Goal: Information Seeking & Learning: Check status

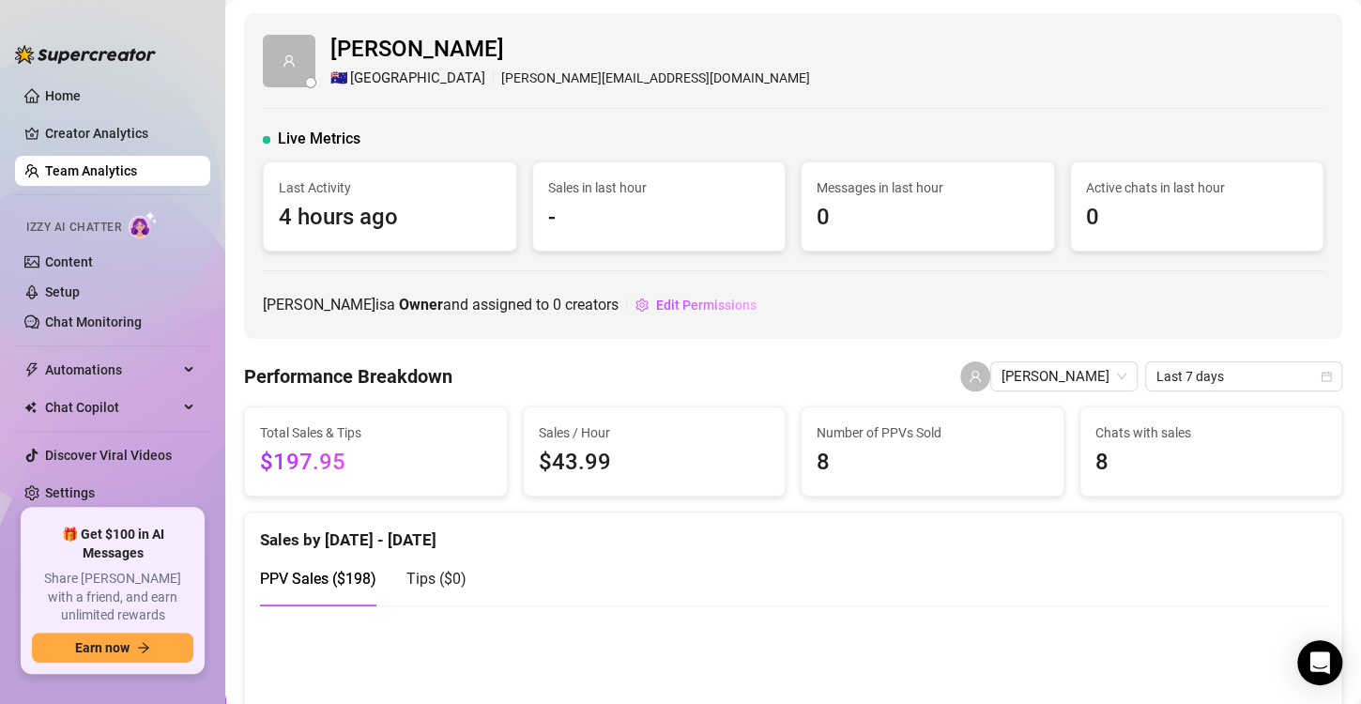
click at [121, 176] on link "Team Analytics" at bounding box center [91, 170] width 92 height 15
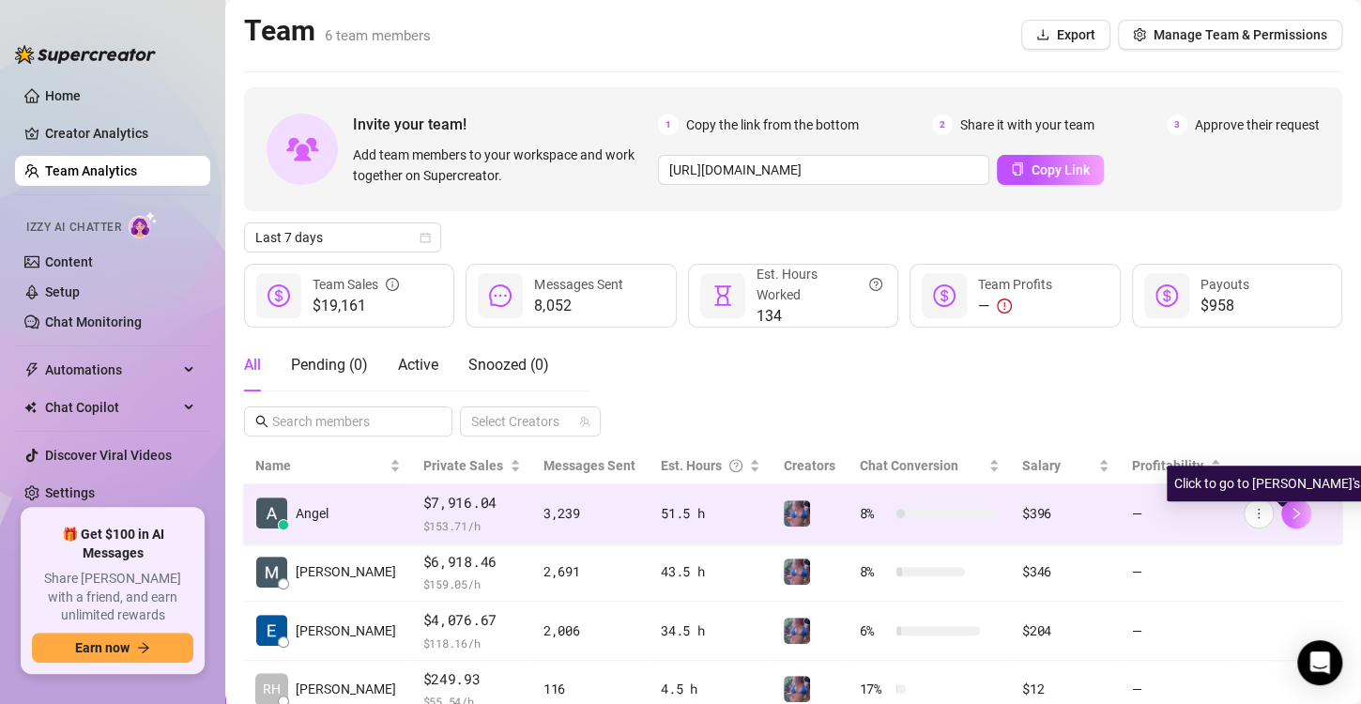
click at [1289, 522] on button "button" at bounding box center [1296, 513] width 30 height 30
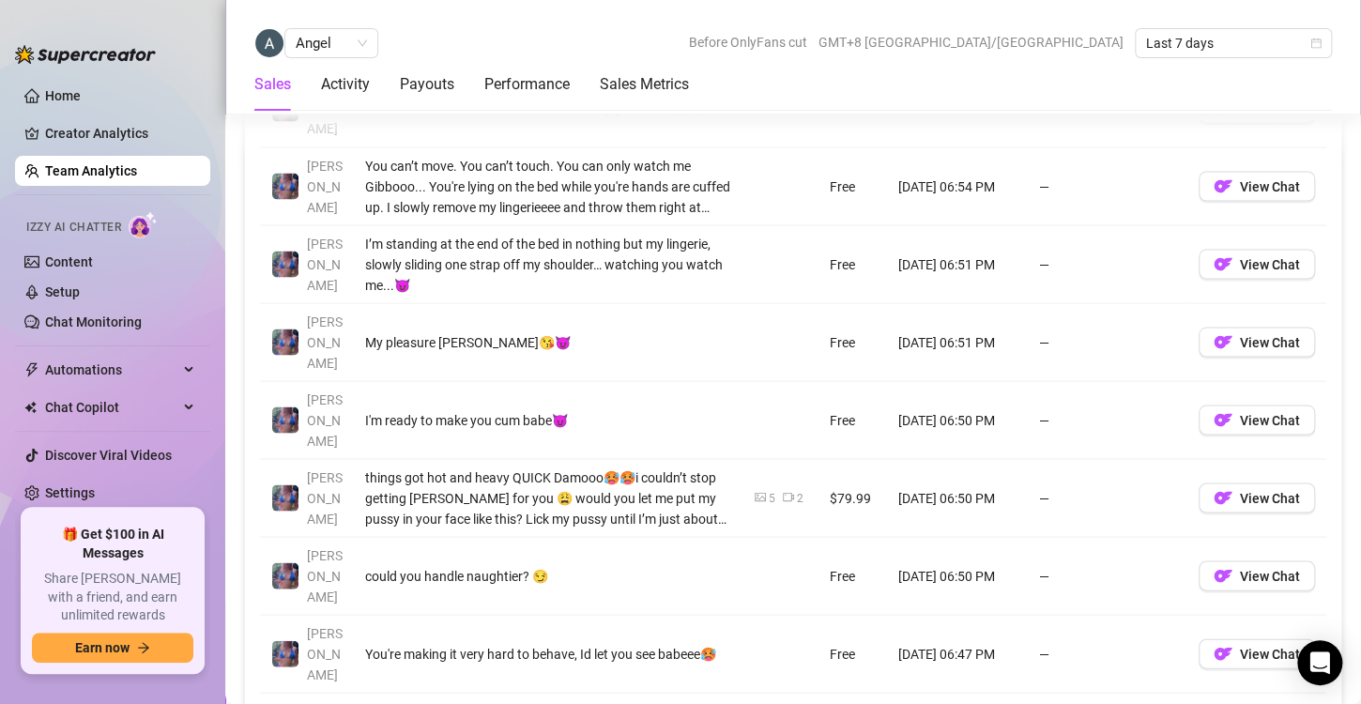
scroll to position [1554, 0]
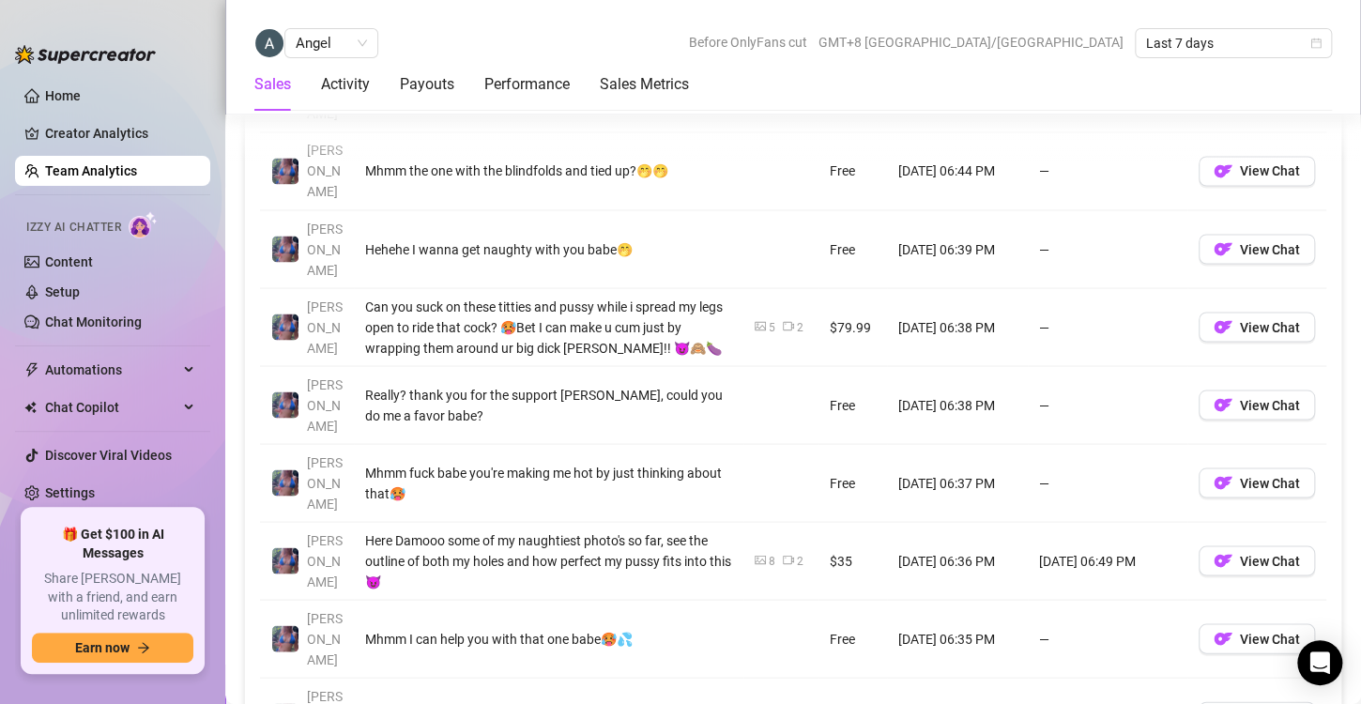
scroll to position [1486, 0]
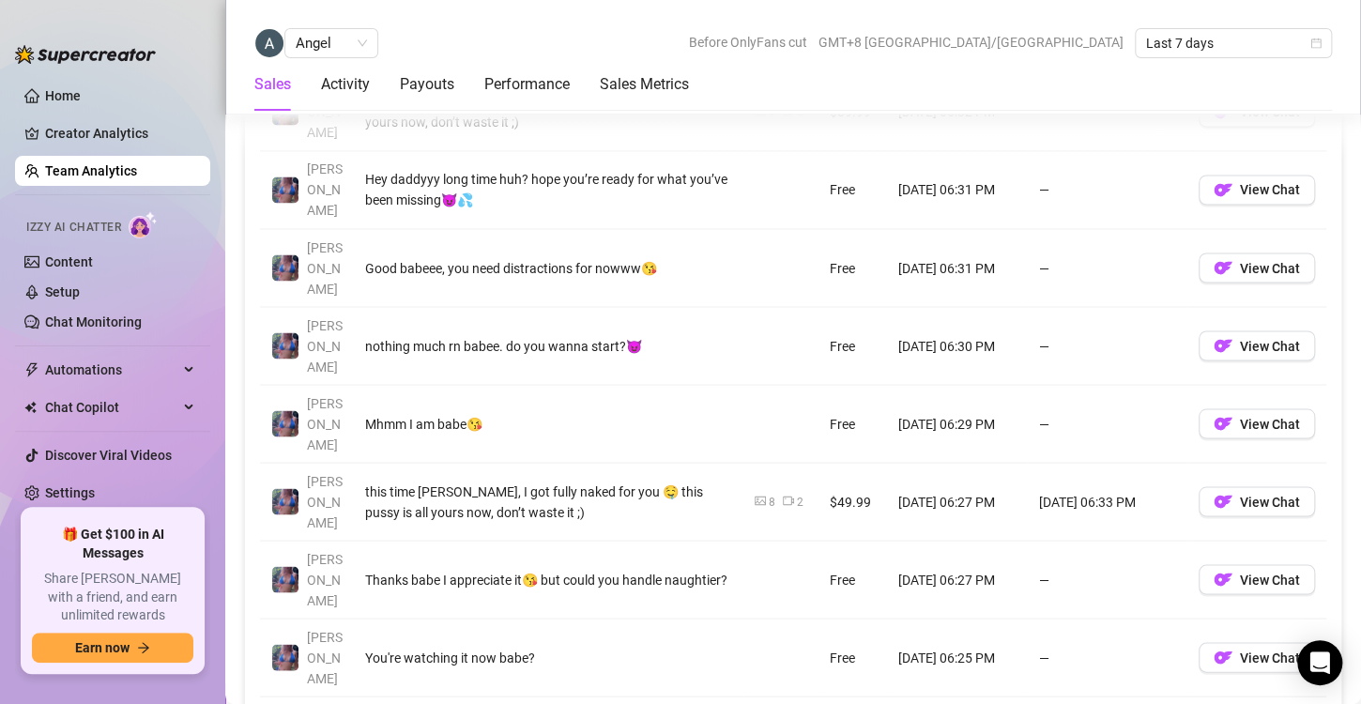
scroll to position [1464, 0]
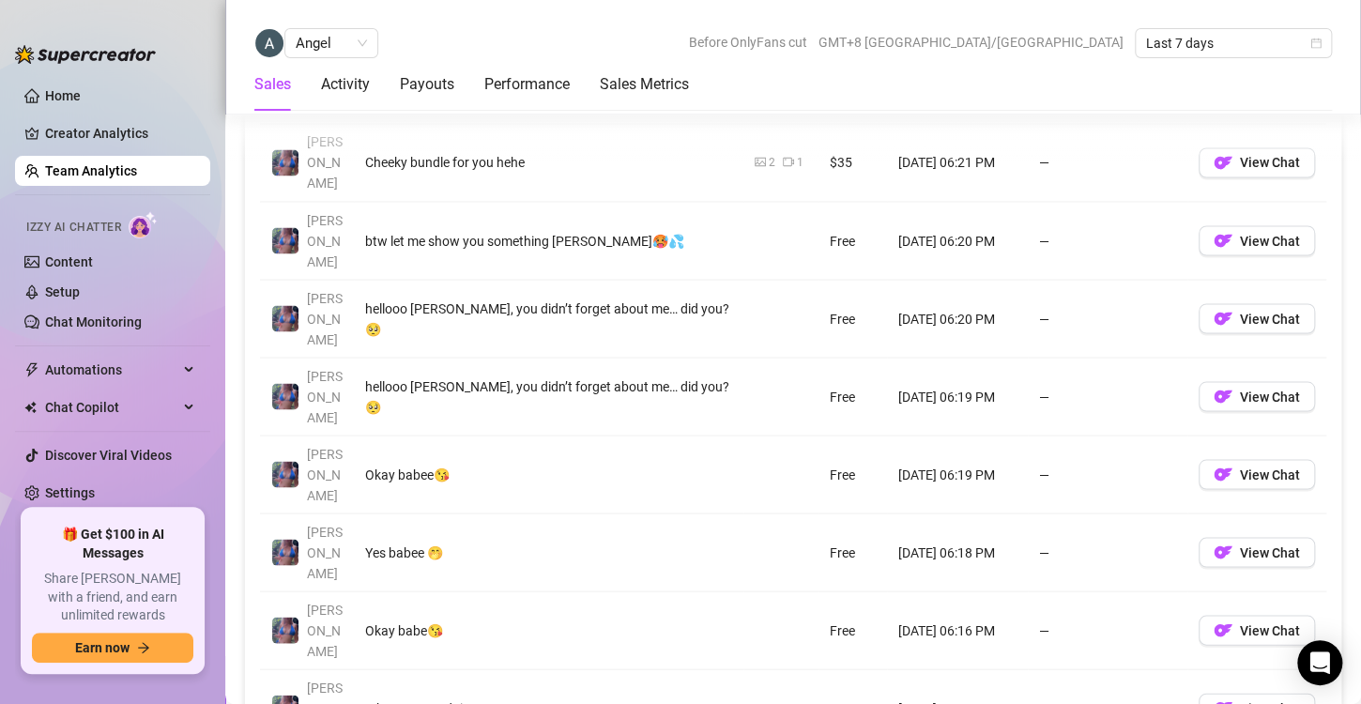
scroll to position [1493, 0]
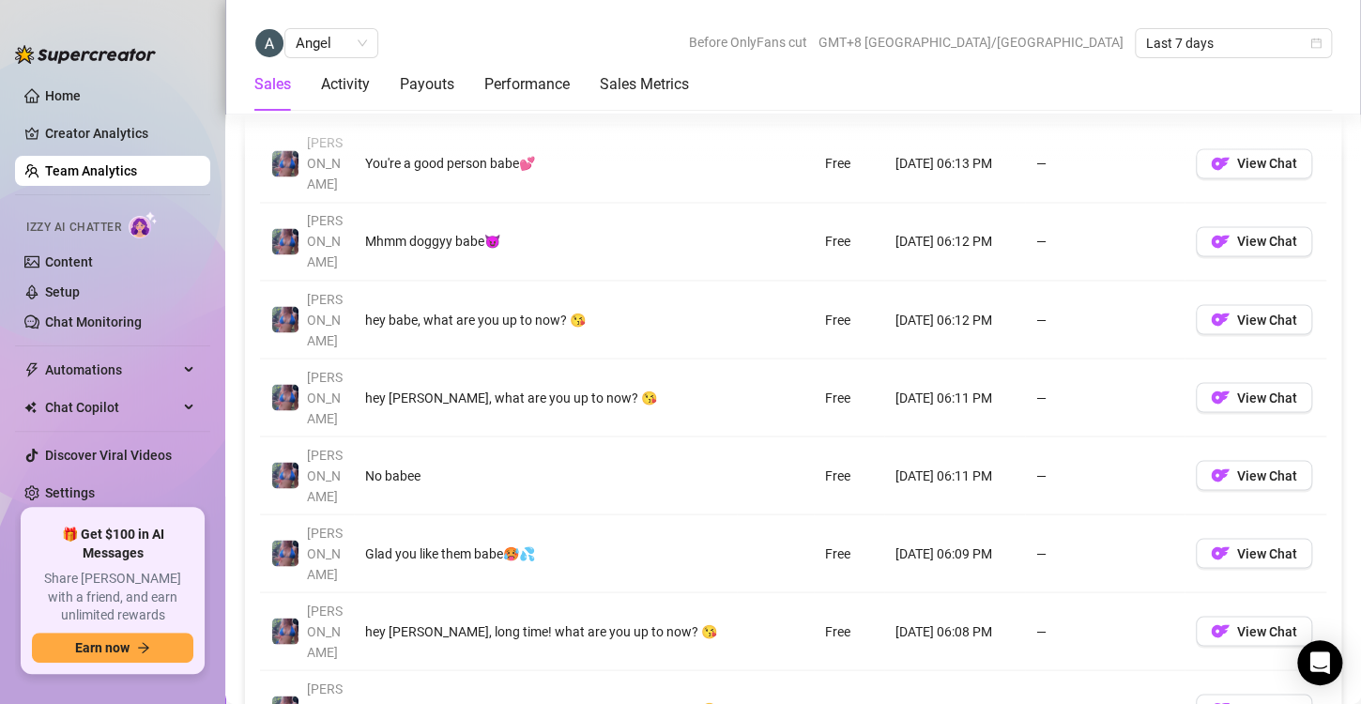
scroll to position [1462, 0]
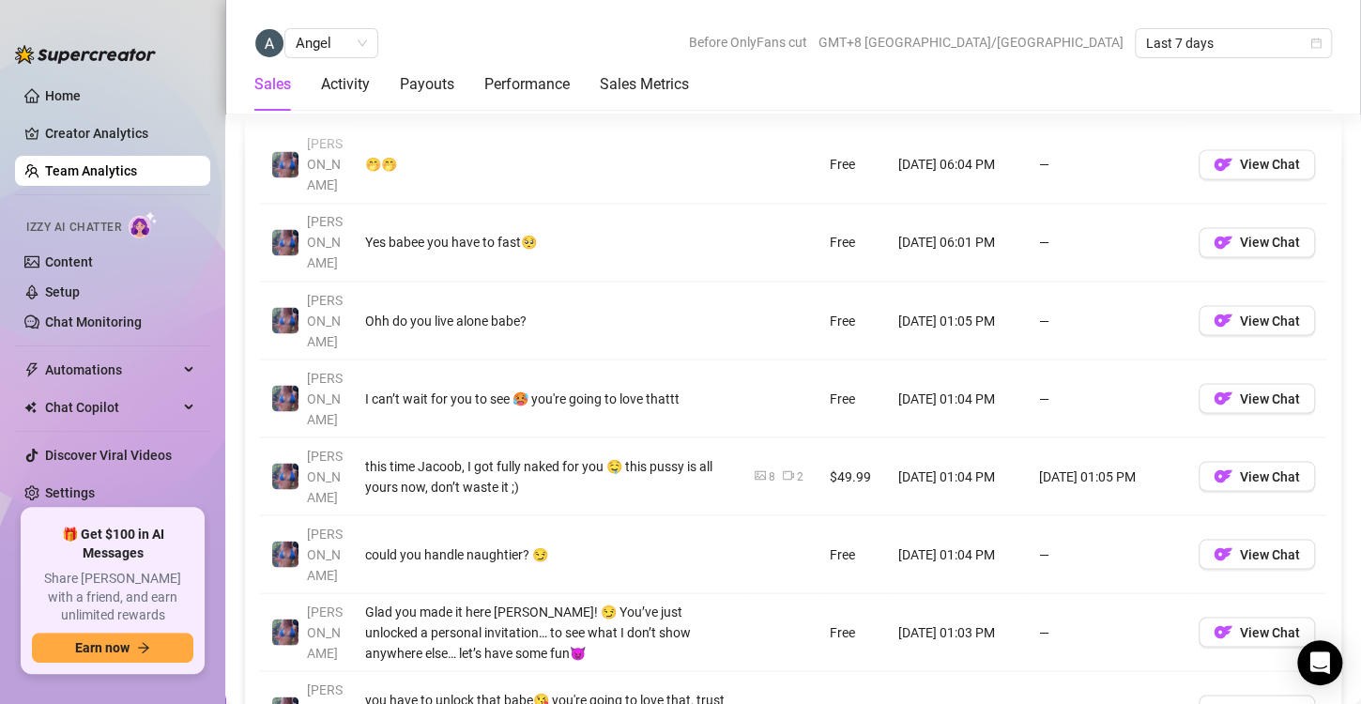
scroll to position [1457, 0]
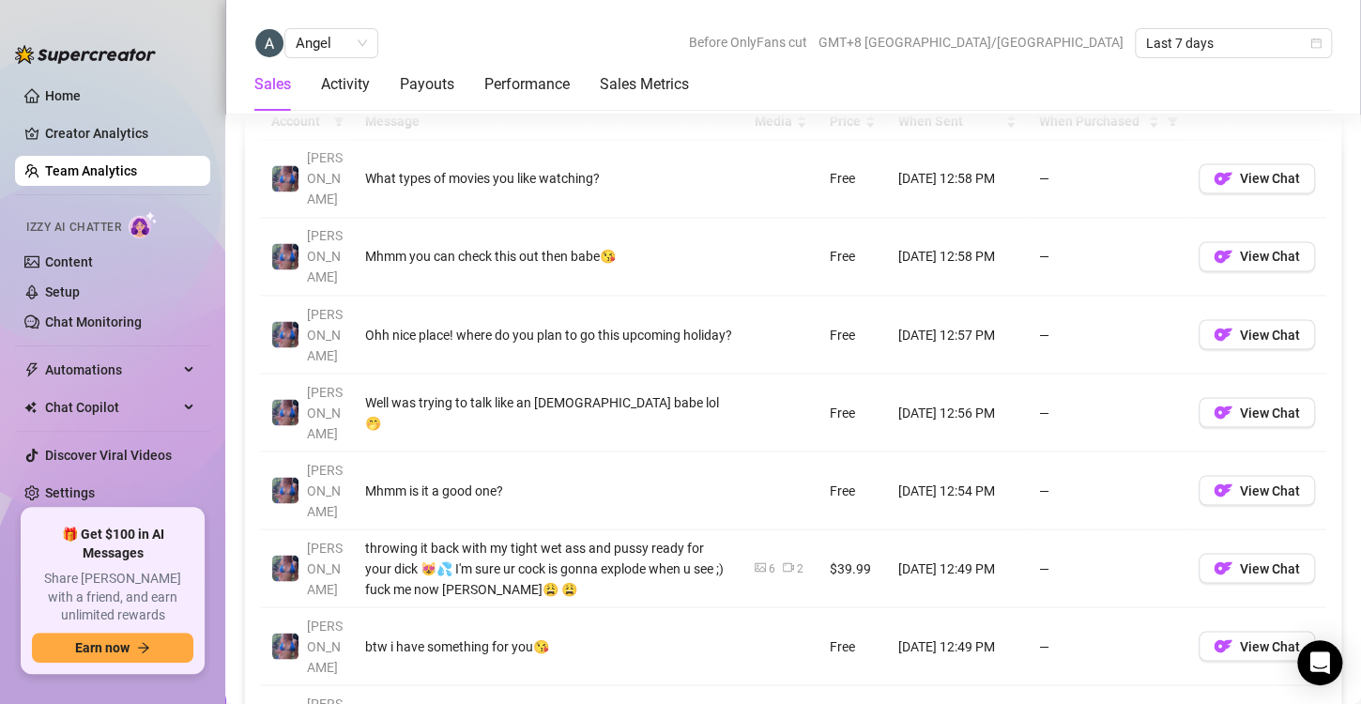
scroll to position [1509, 0]
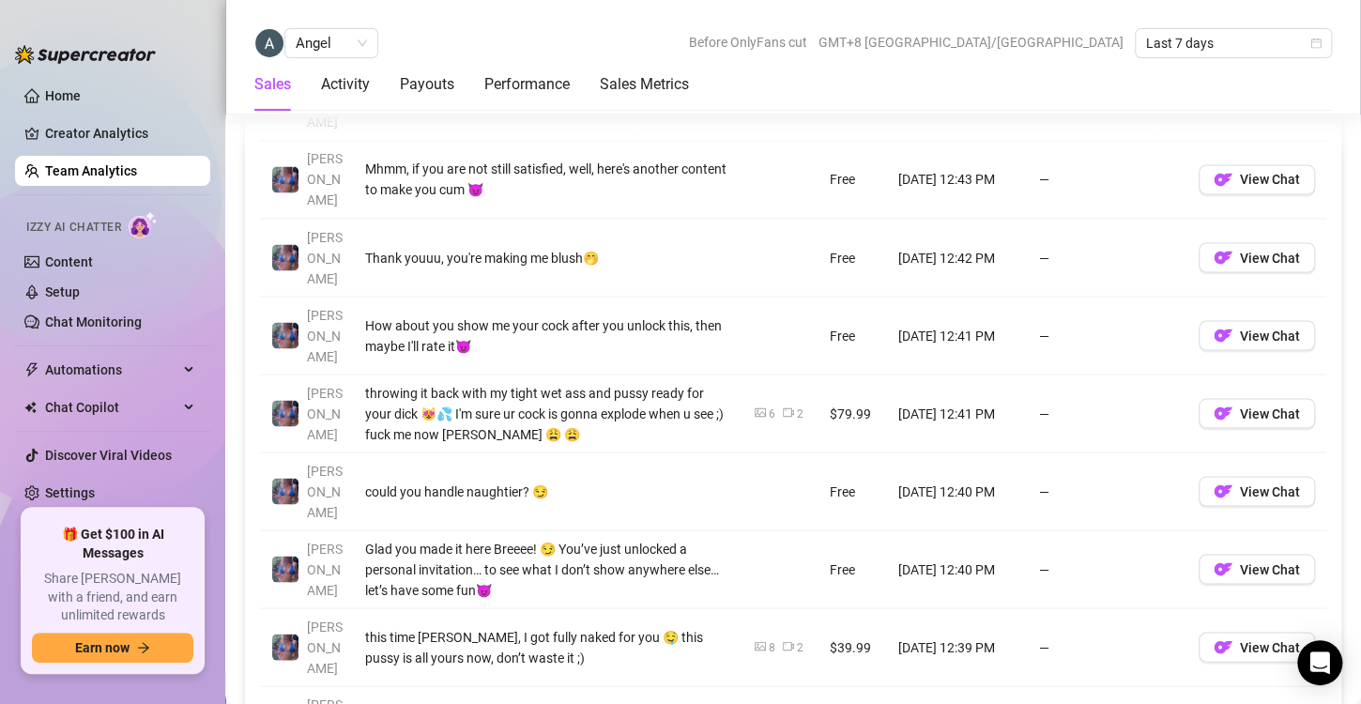
scroll to position [1498, 0]
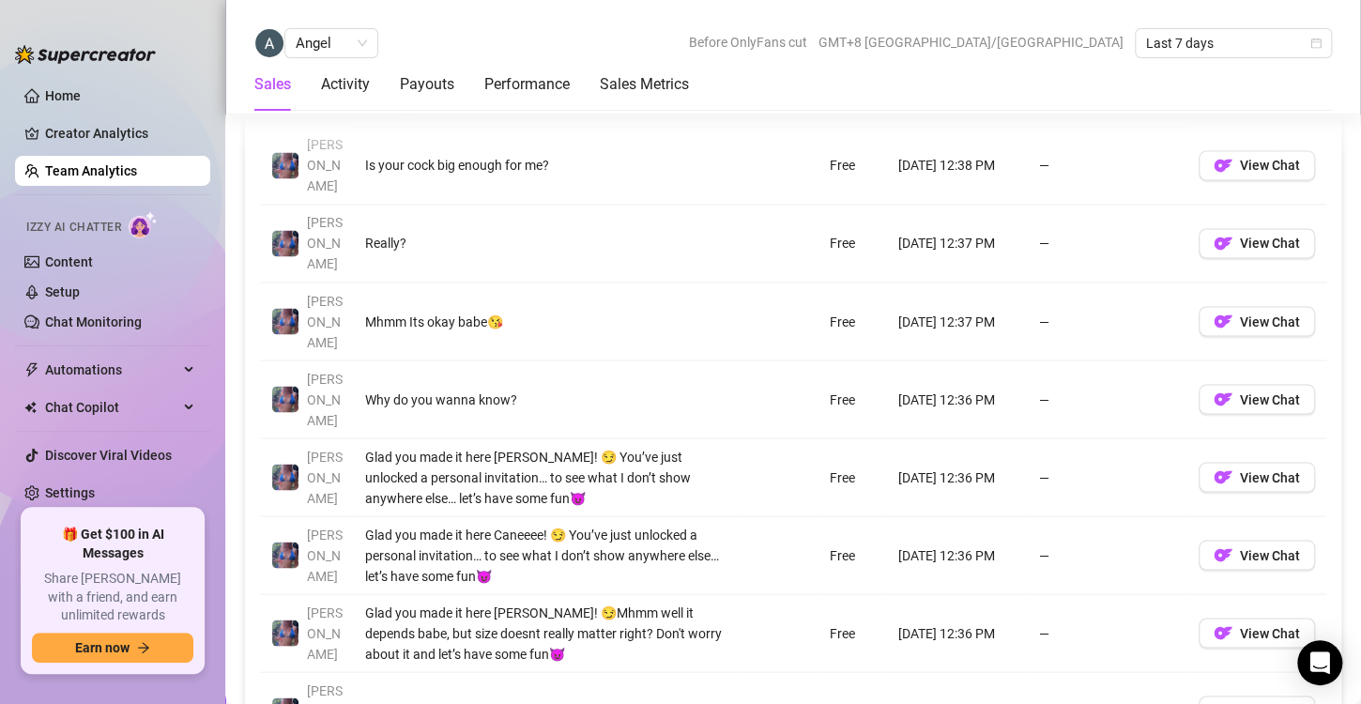
scroll to position [1472, 0]
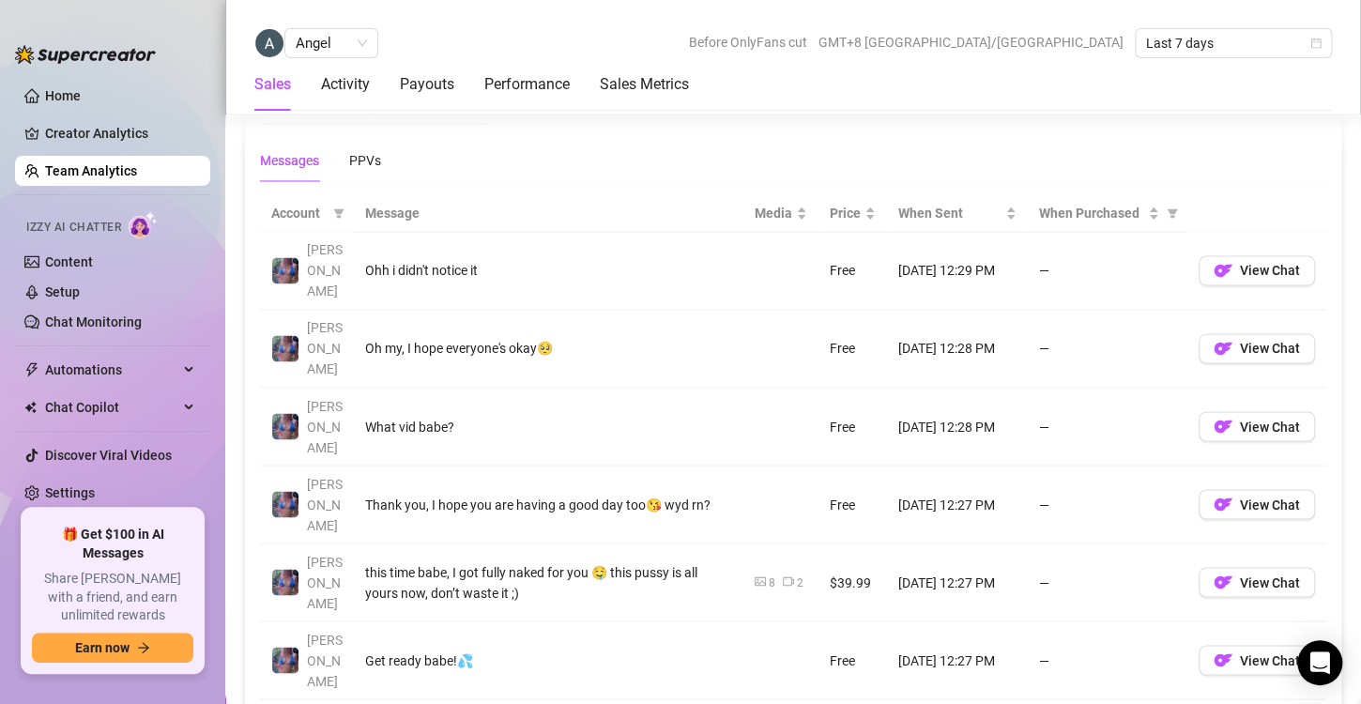
scroll to position [1344, 0]
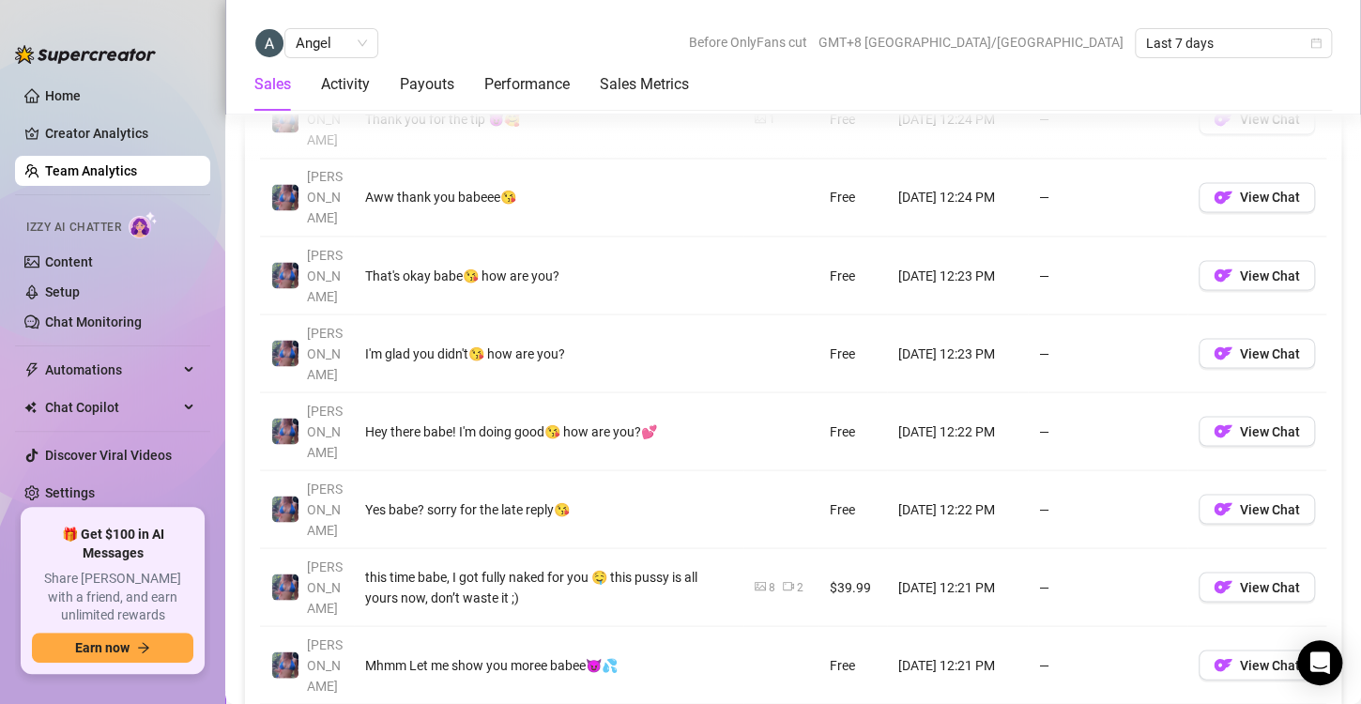
scroll to position [1457, 0]
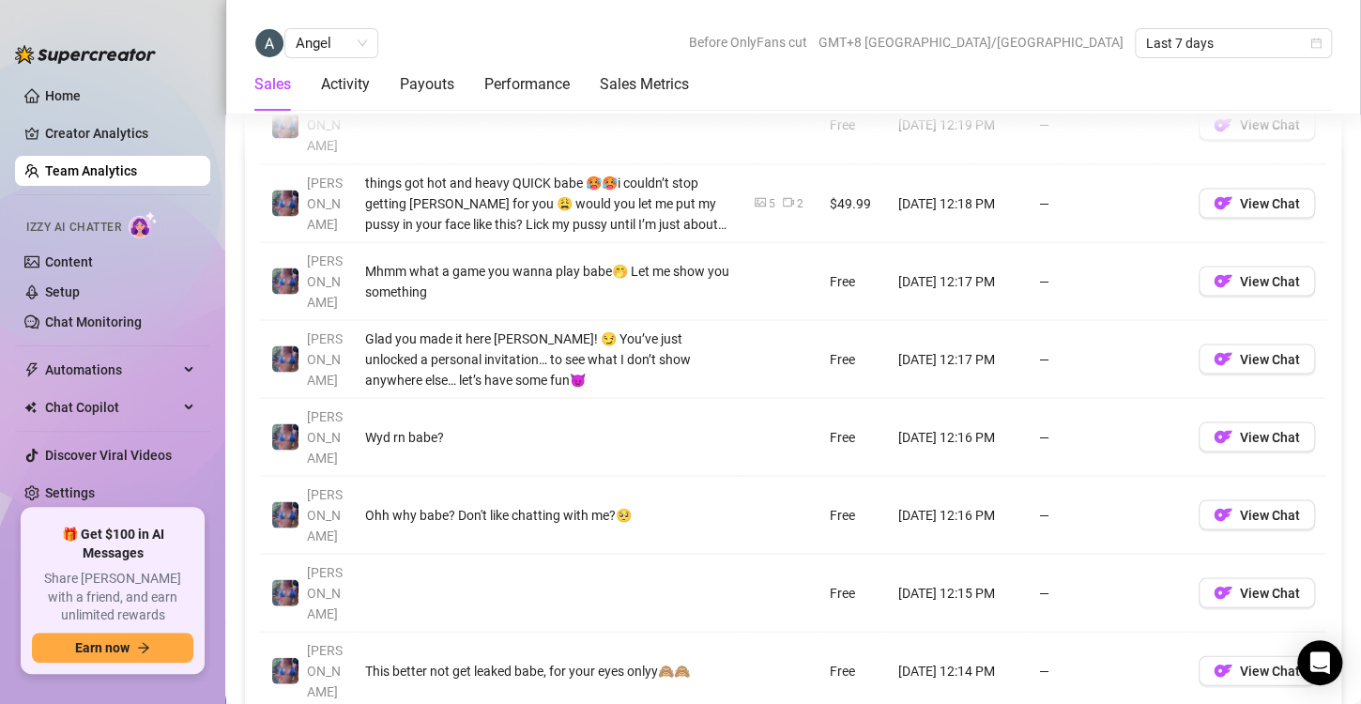
scroll to position [1528, 0]
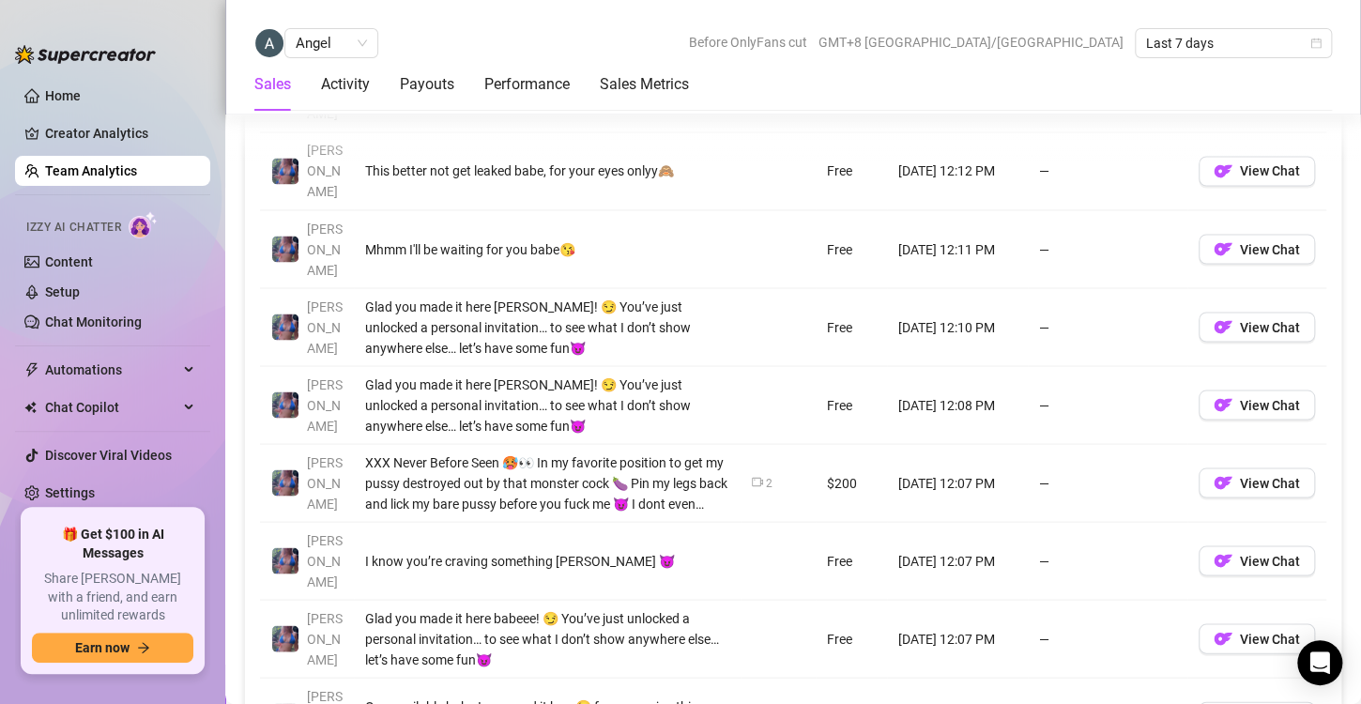
scroll to position [1534, 0]
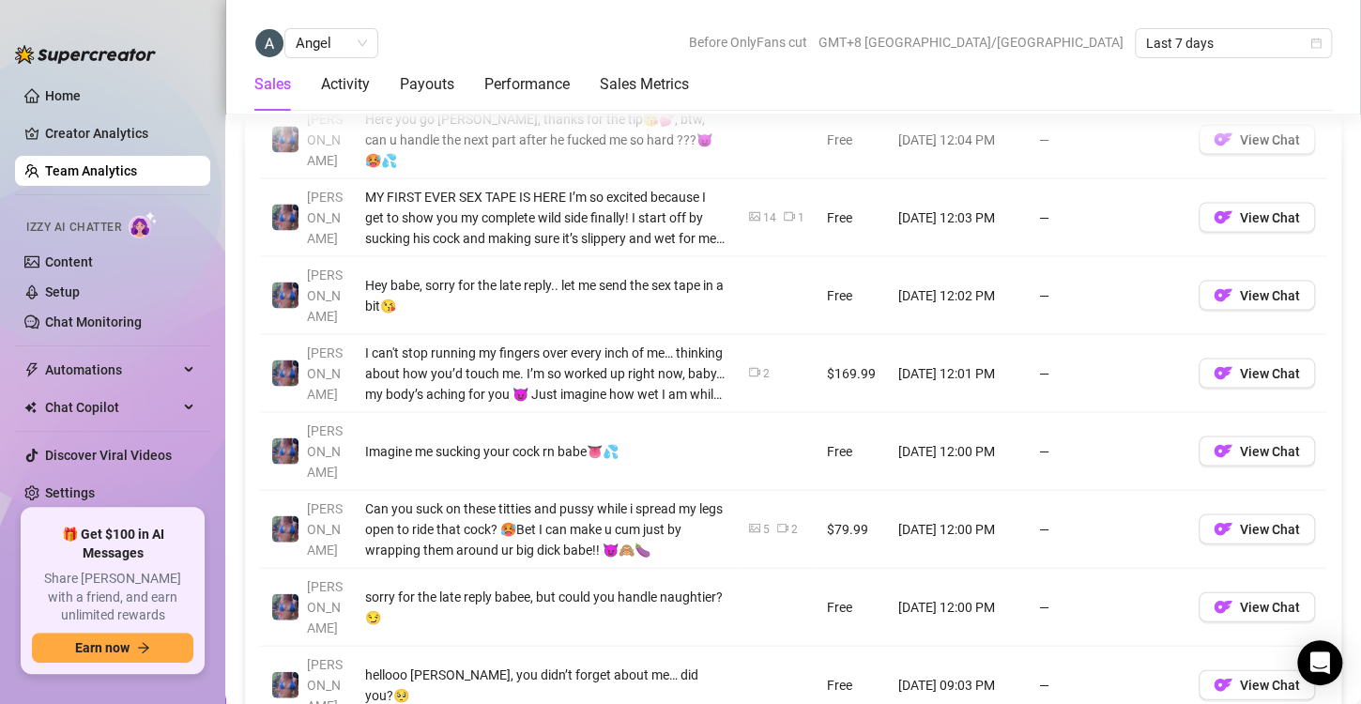
scroll to position [1592, 0]
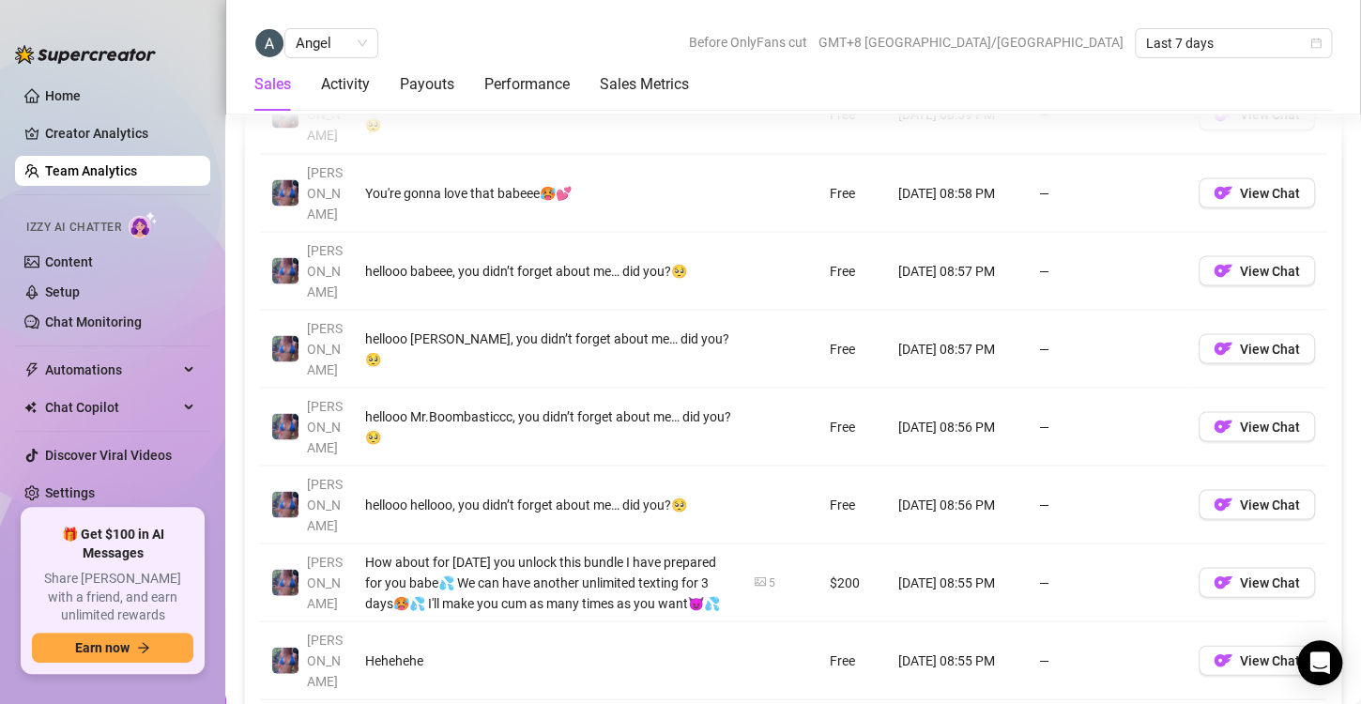
scroll to position [1542, 0]
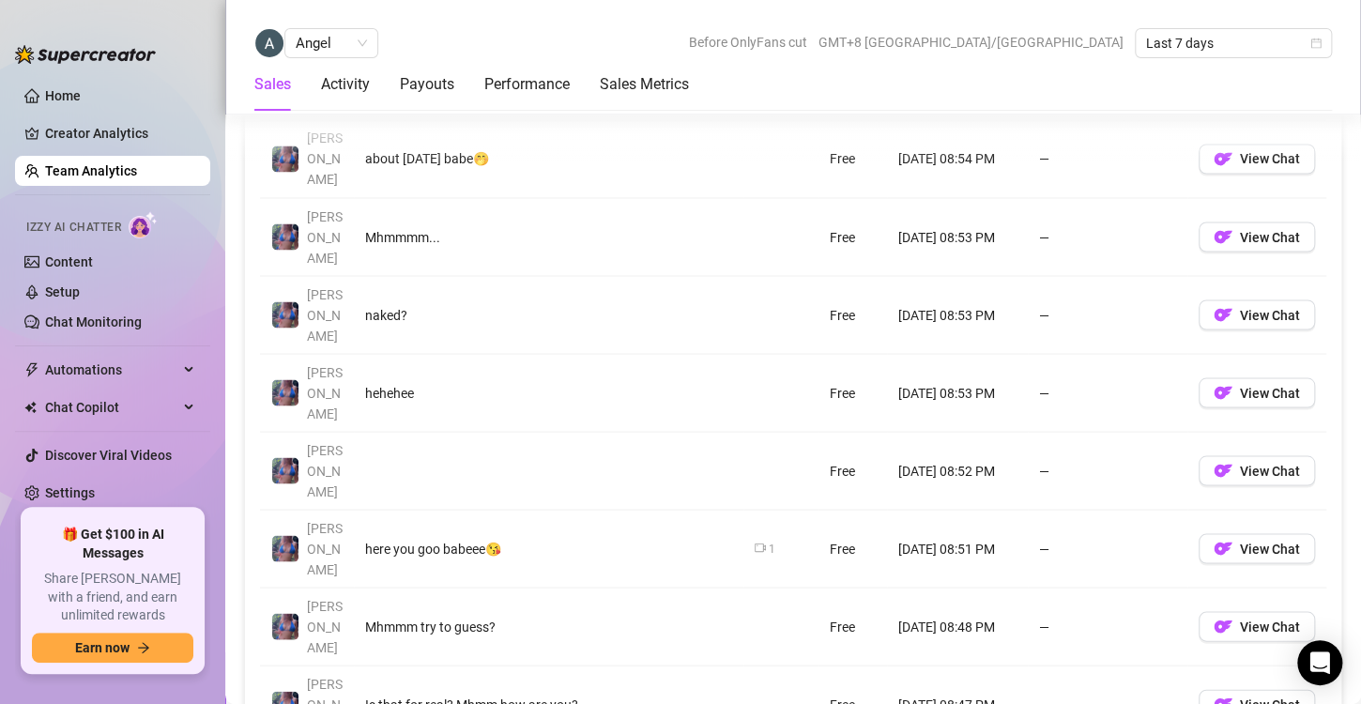
scroll to position [1502, 0]
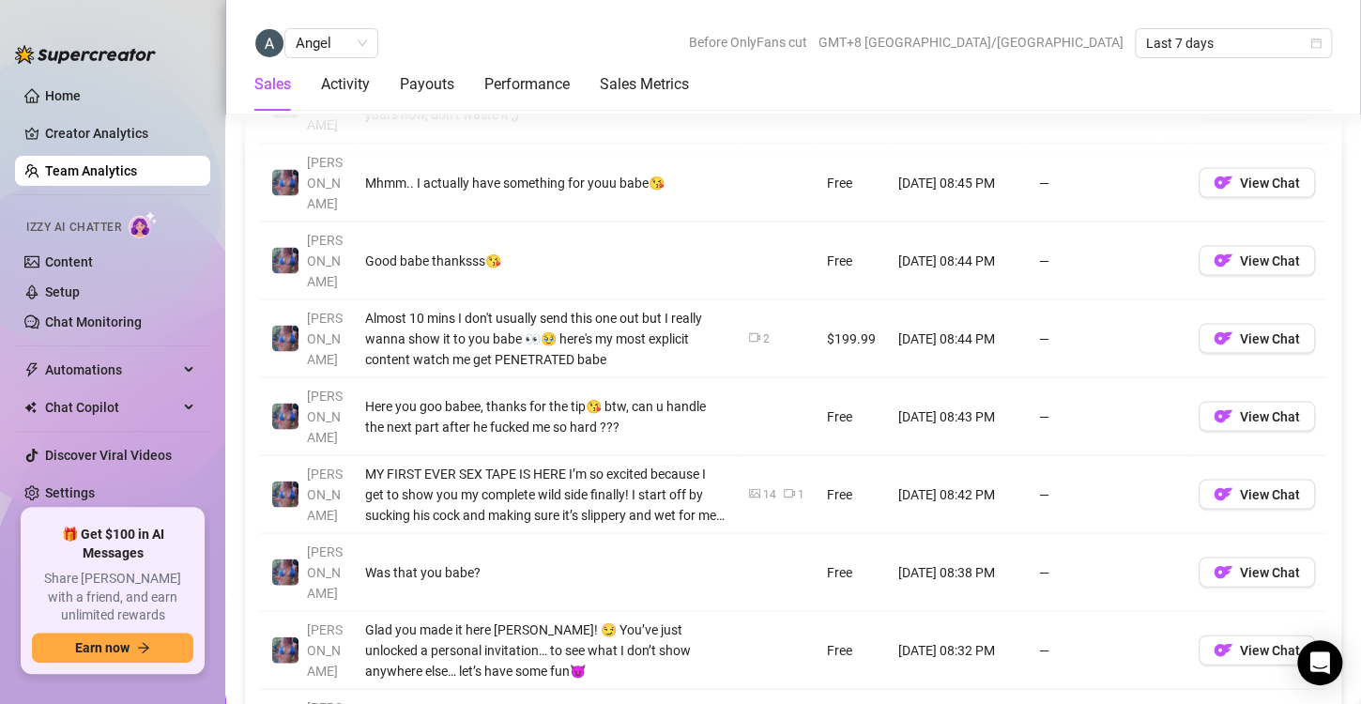
scroll to position [1550, 0]
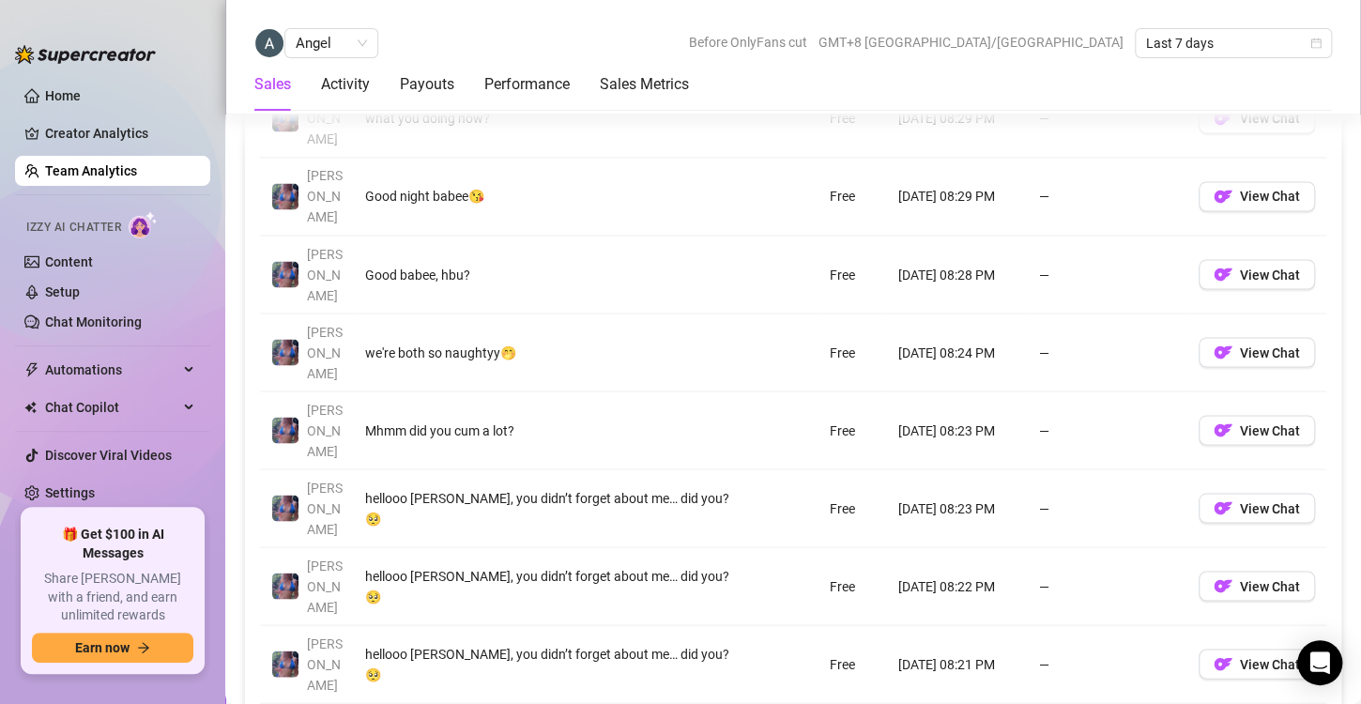
scroll to position [1460, 0]
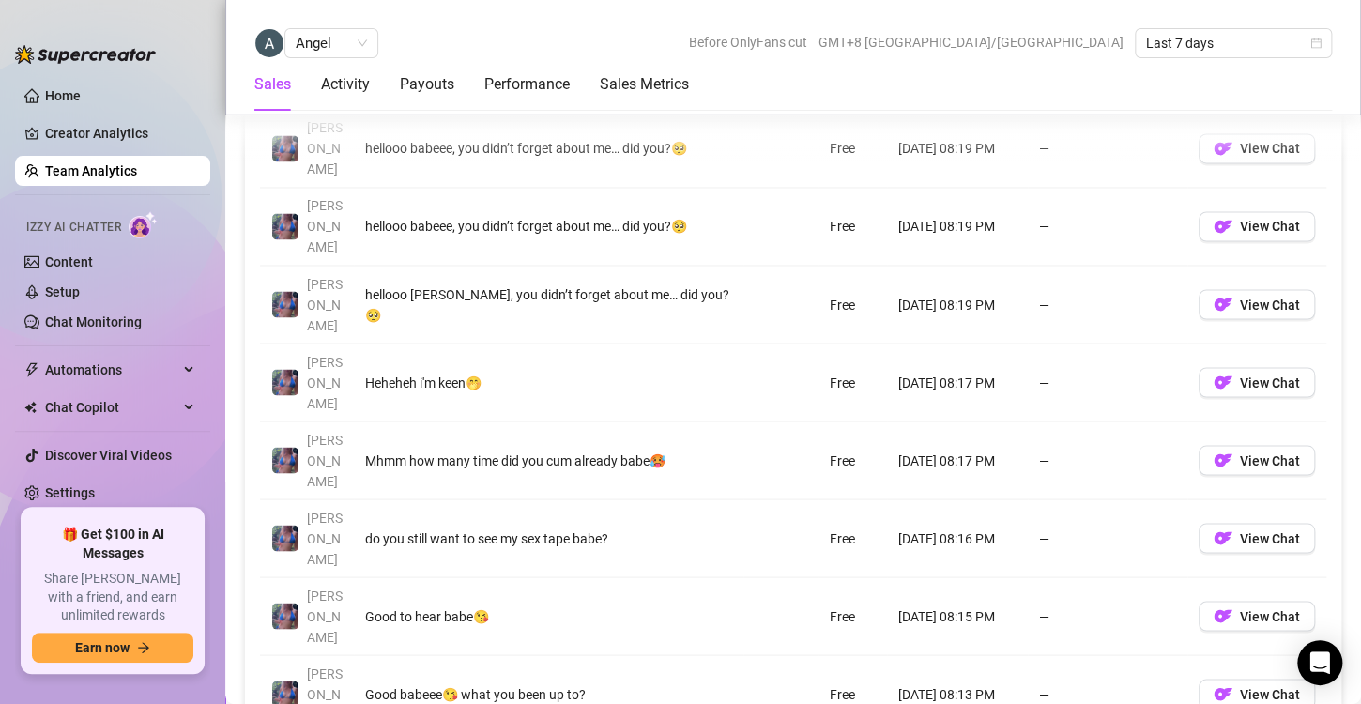
scroll to position [1452, 0]
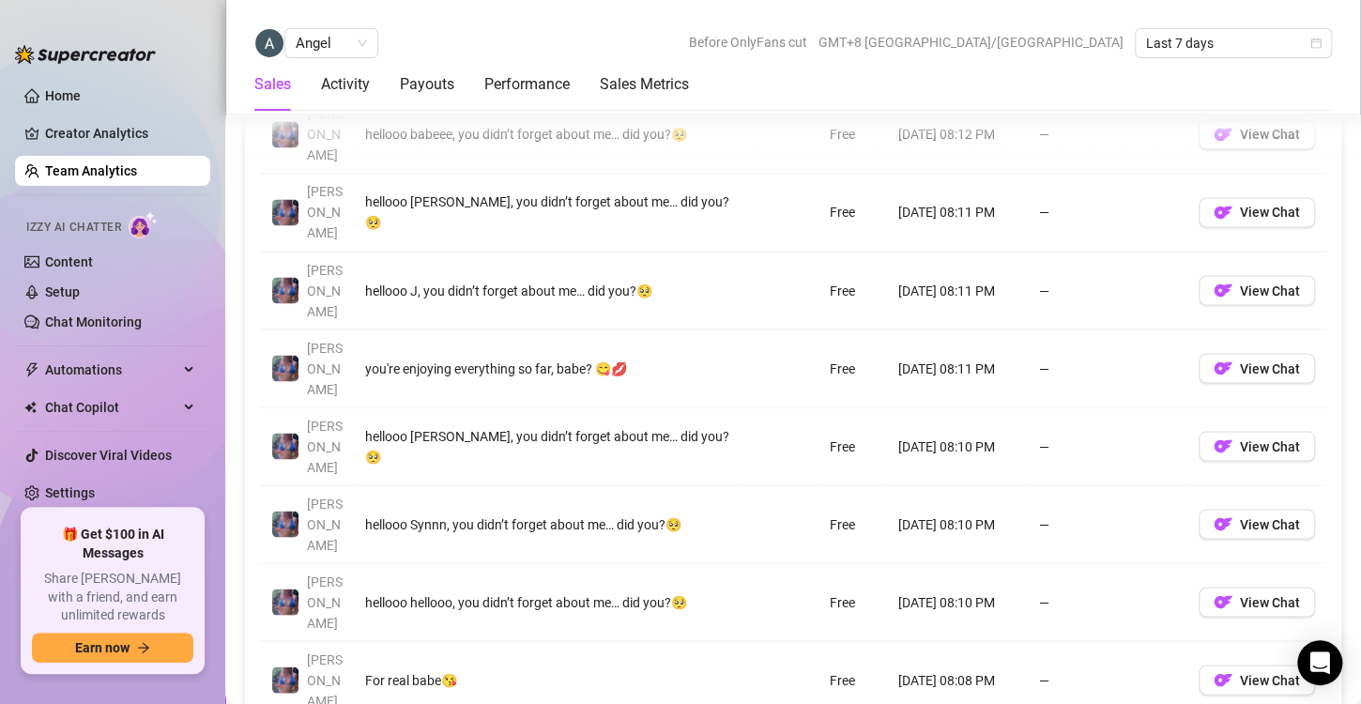
scroll to position [1442, 0]
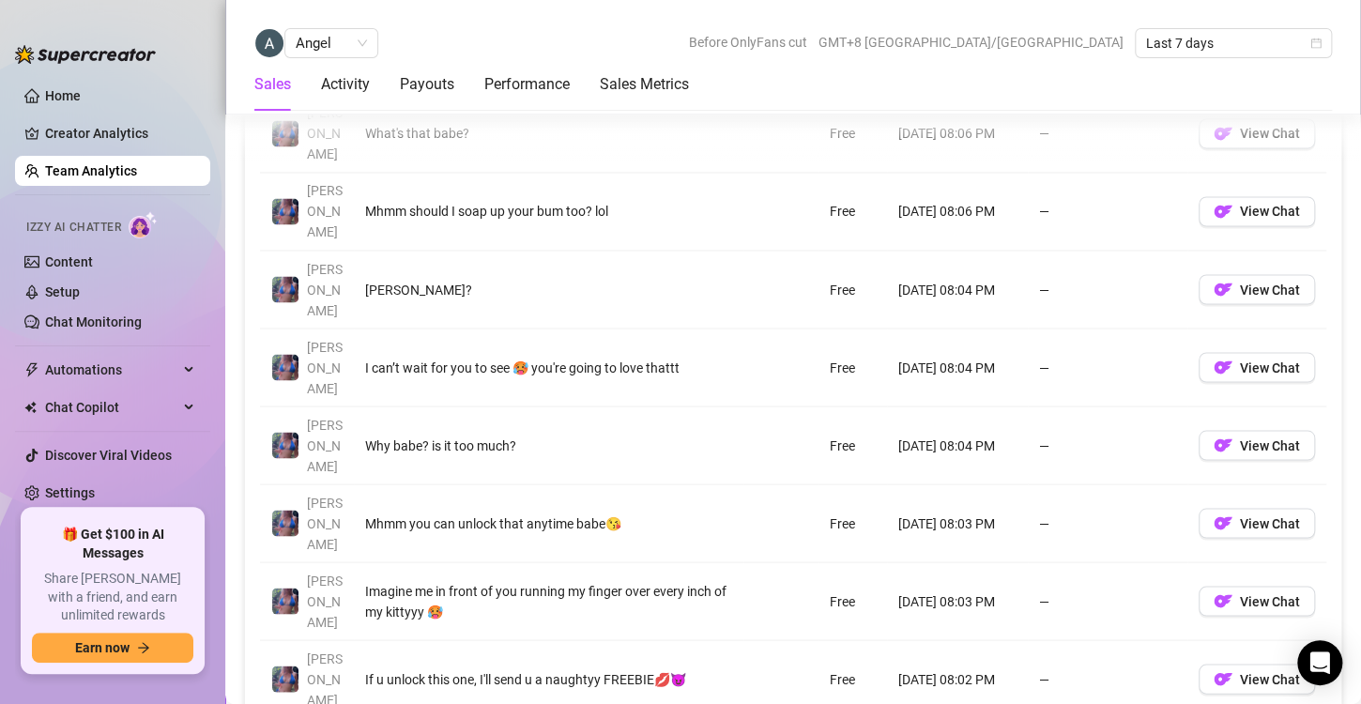
scroll to position [1448, 0]
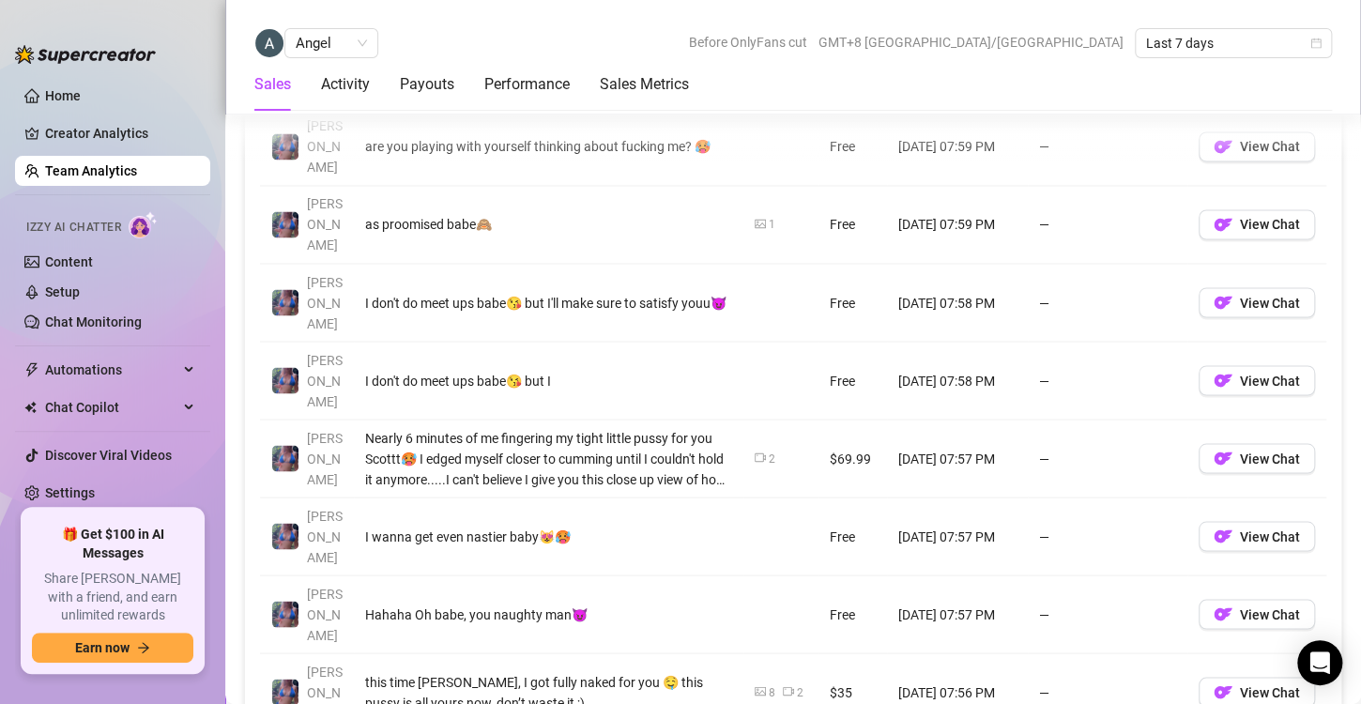
scroll to position [1438, 0]
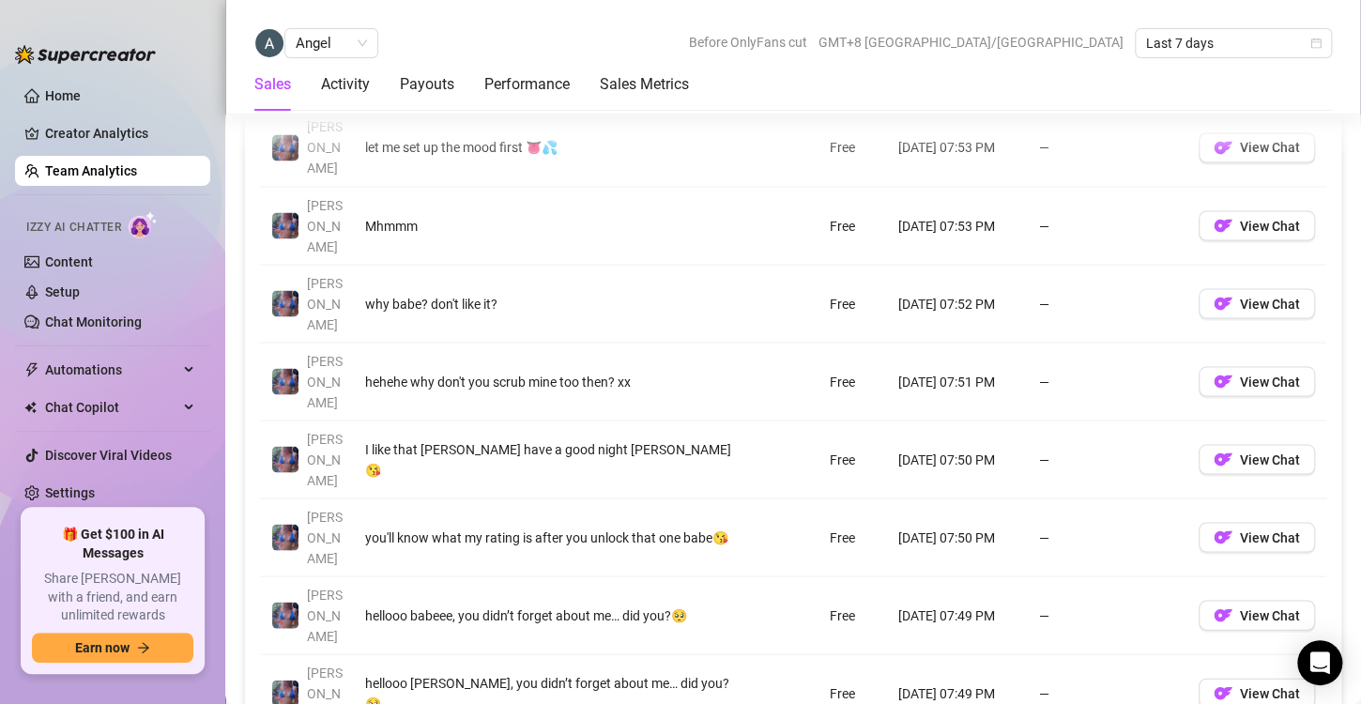
scroll to position [1506, 0]
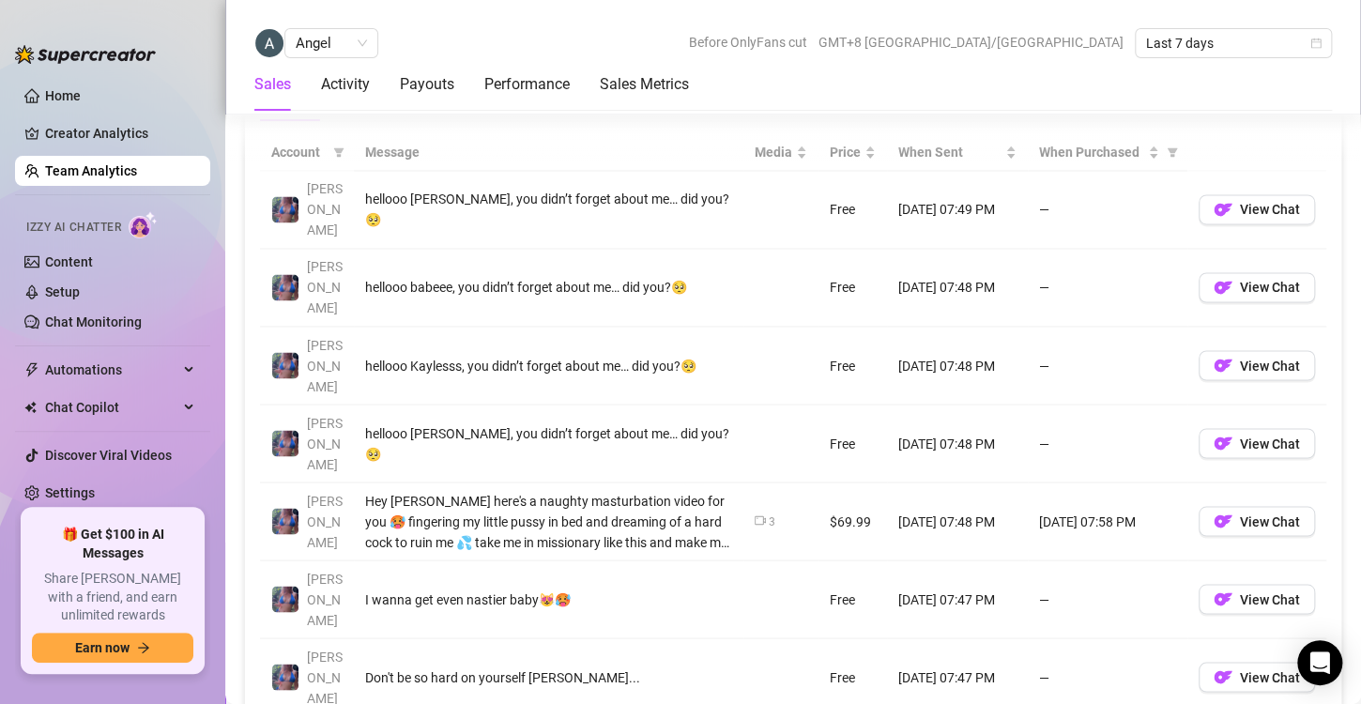
scroll to position [1415, 0]
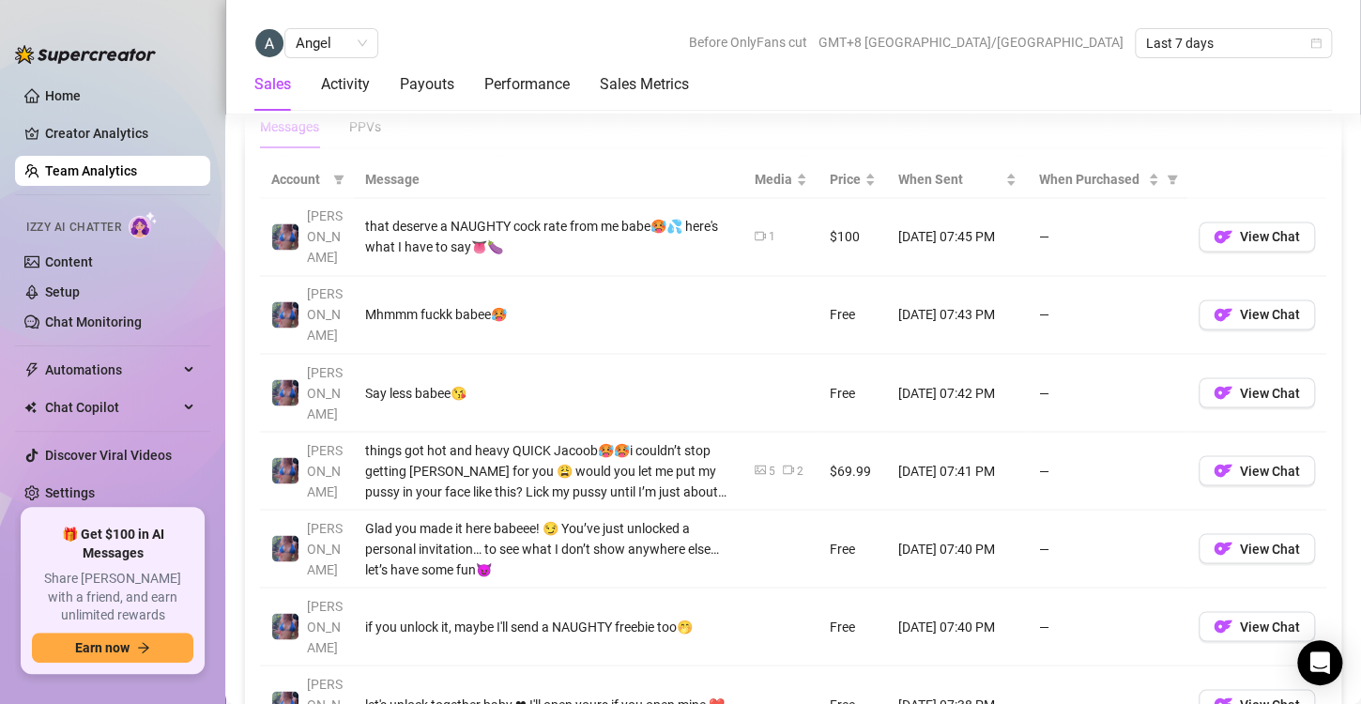
scroll to position [1487, 0]
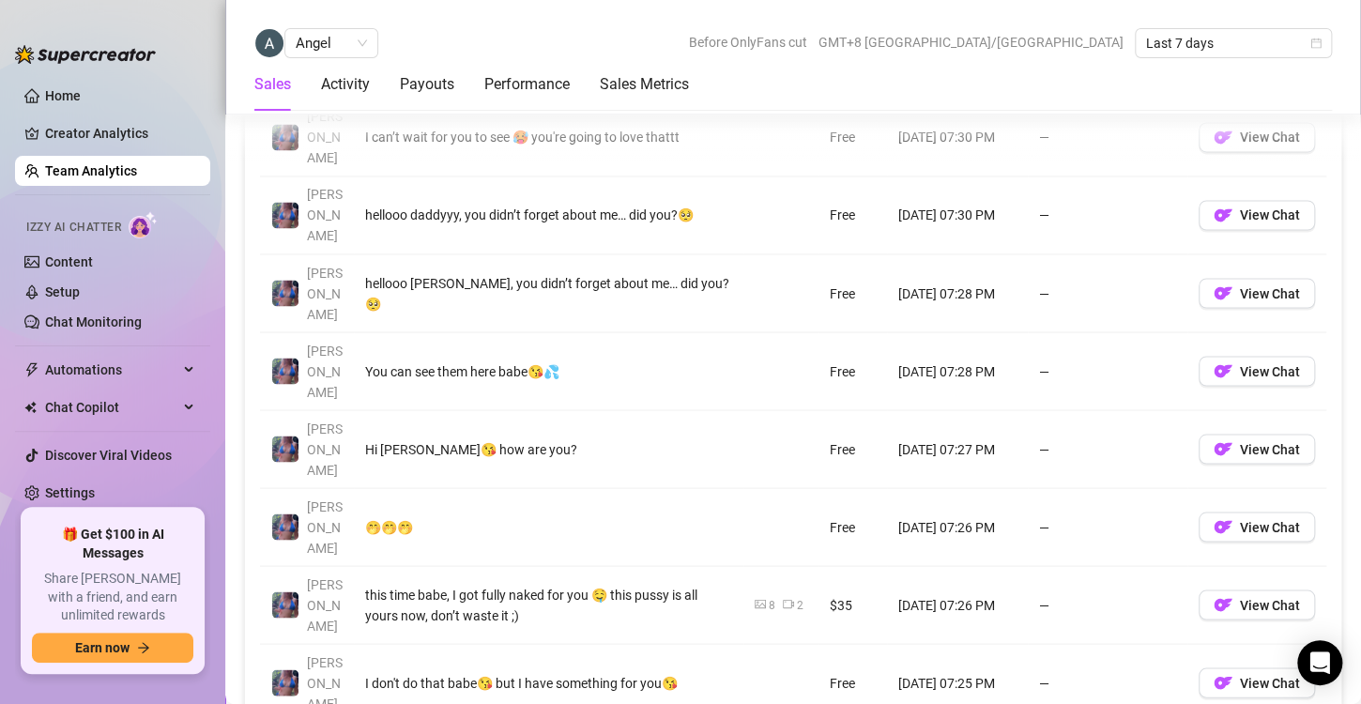
scroll to position [1446, 0]
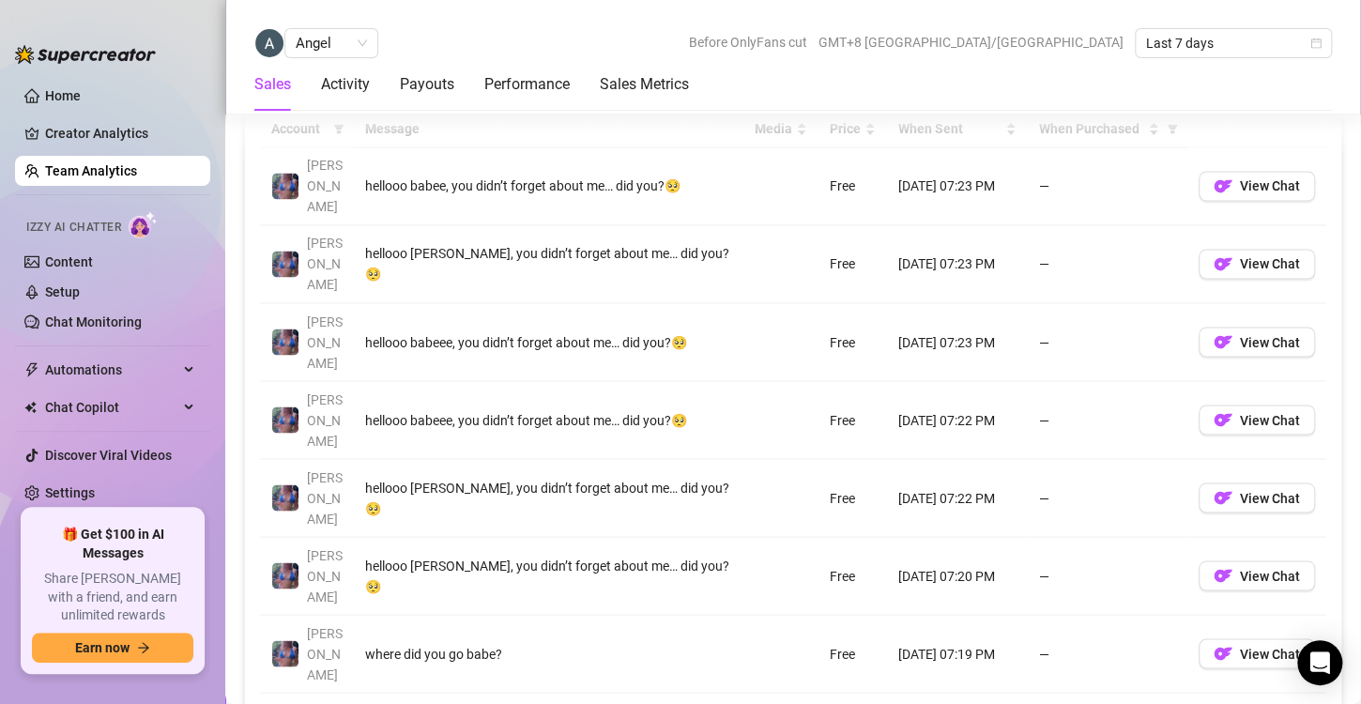
scroll to position [1421, 0]
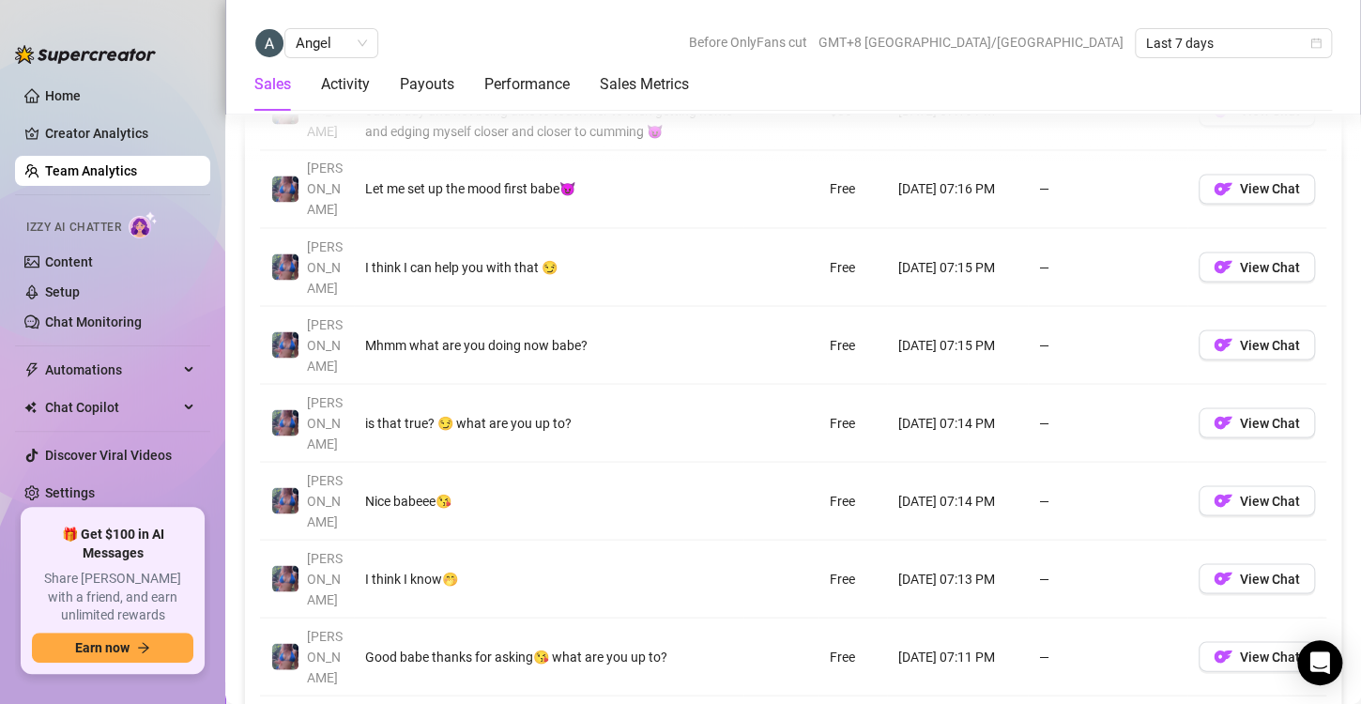
scroll to position [1466, 0]
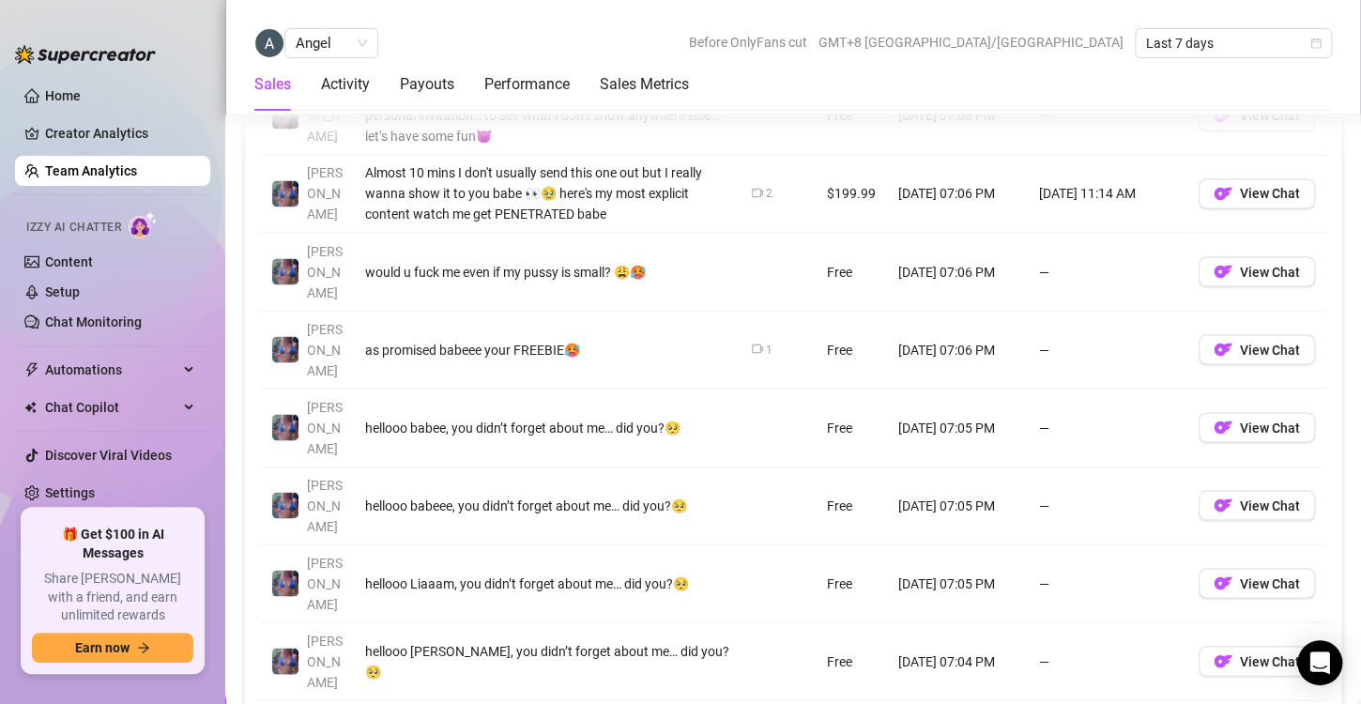
scroll to position [1459, 0]
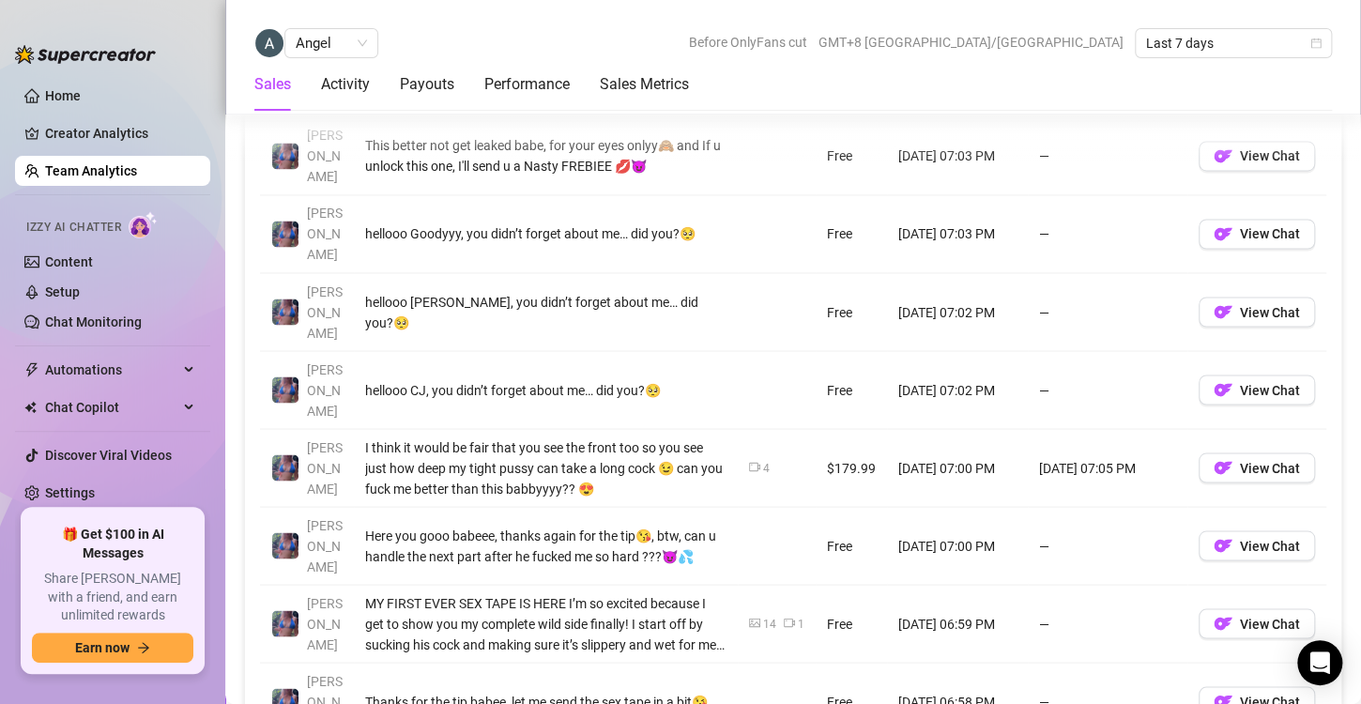
scroll to position [1421, 0]
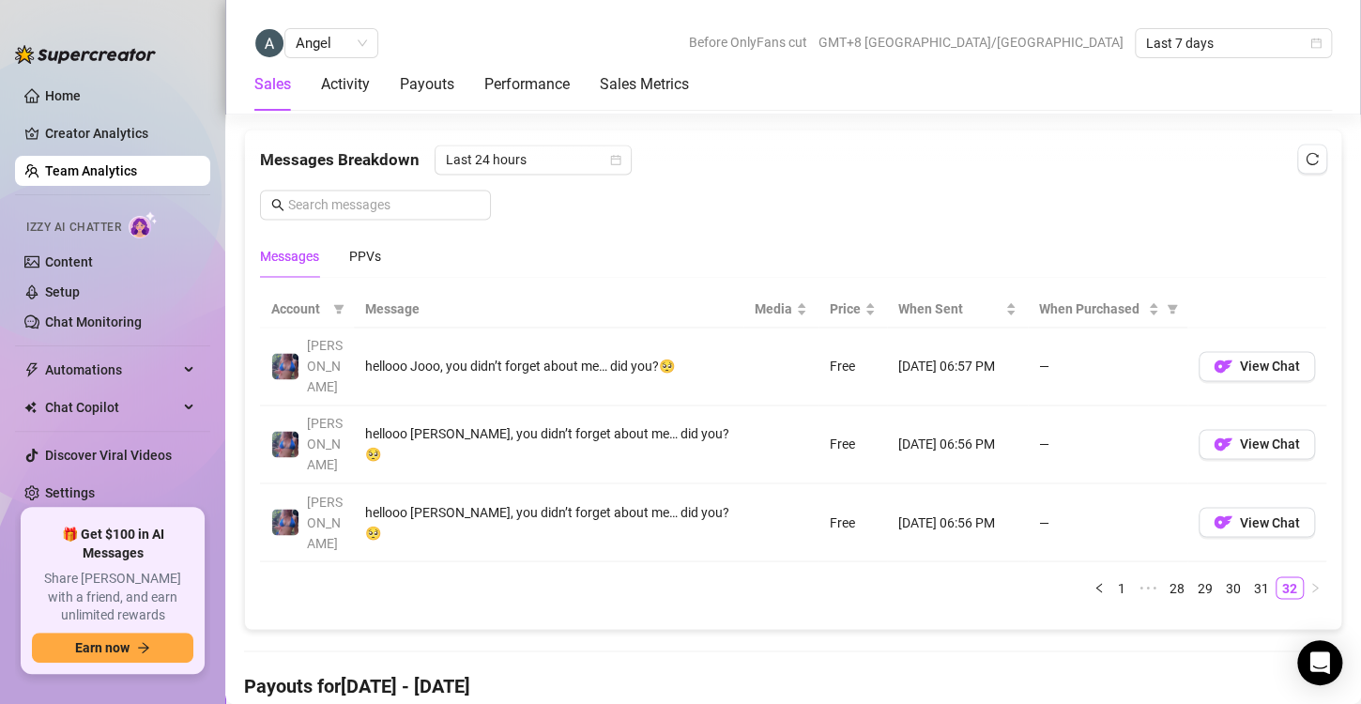
scroll to position [1203, 0]
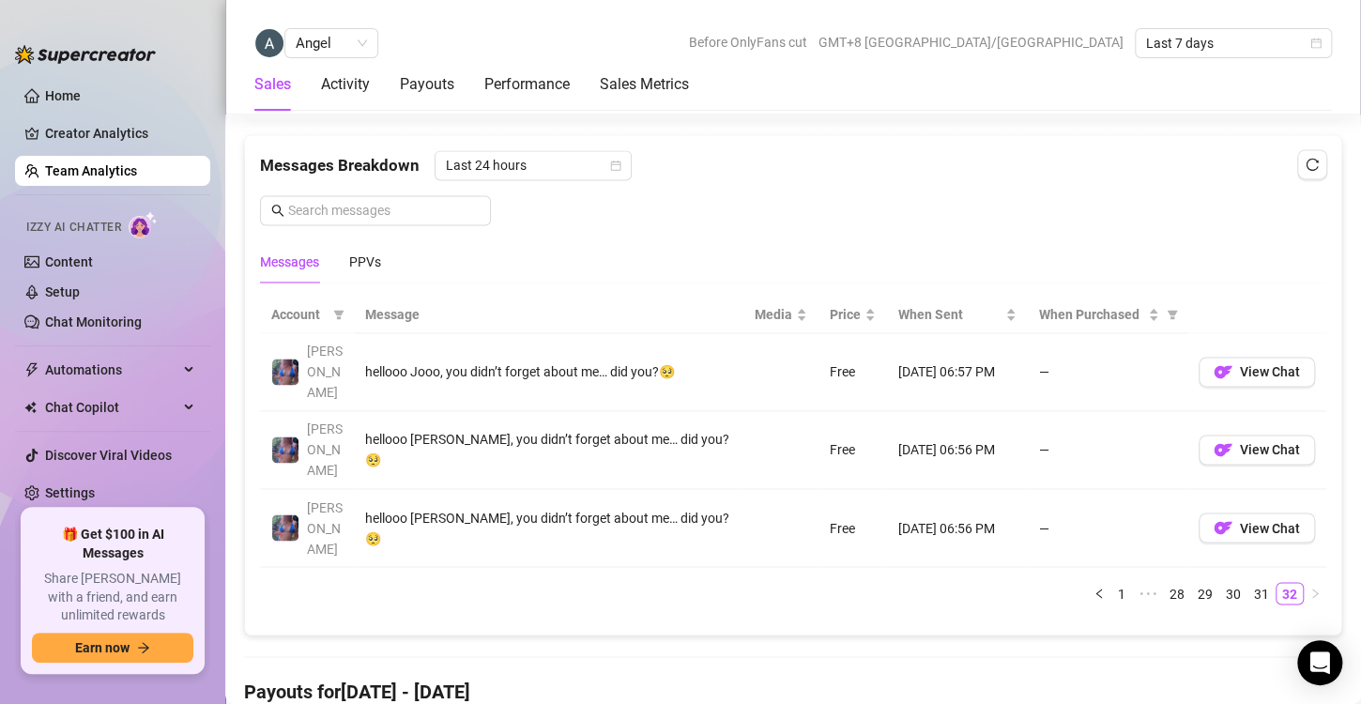
click at [124, 174] on link "Team Analytics" at bounding box center [91, 170] width 92 height 15
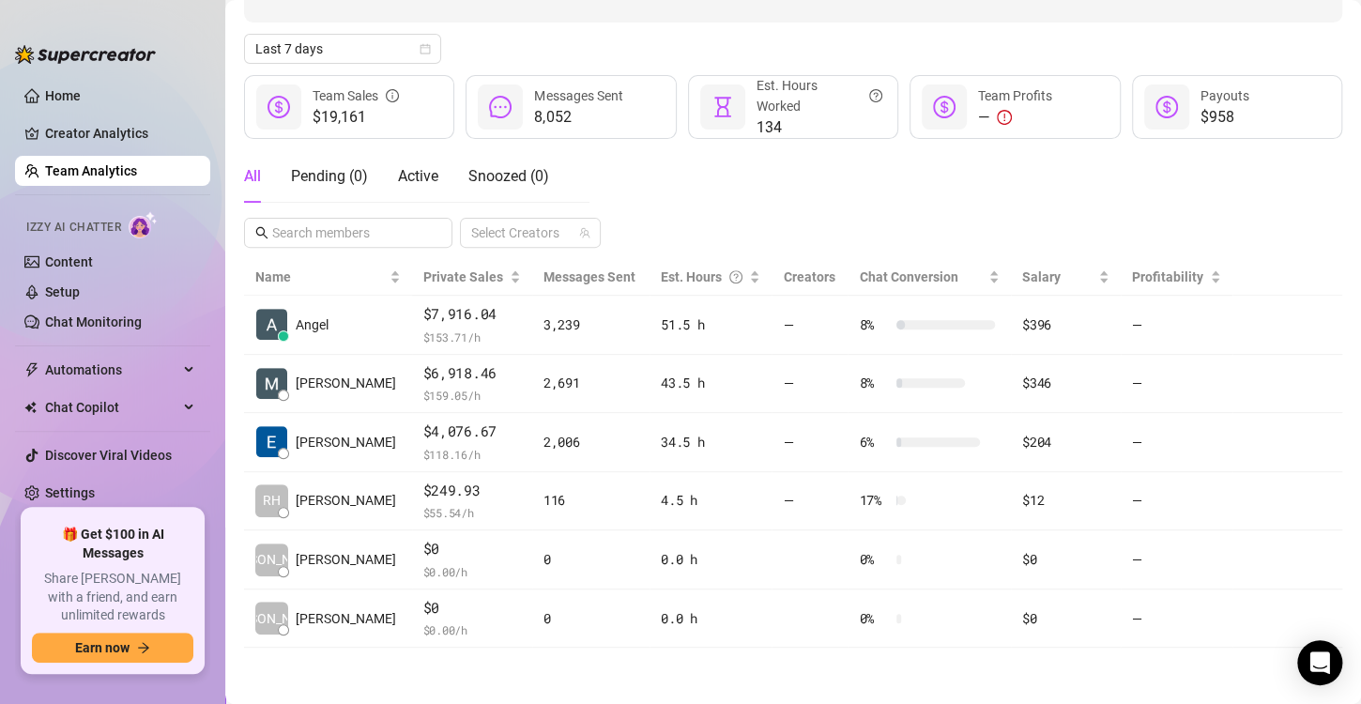
scroll to position [187, 0]
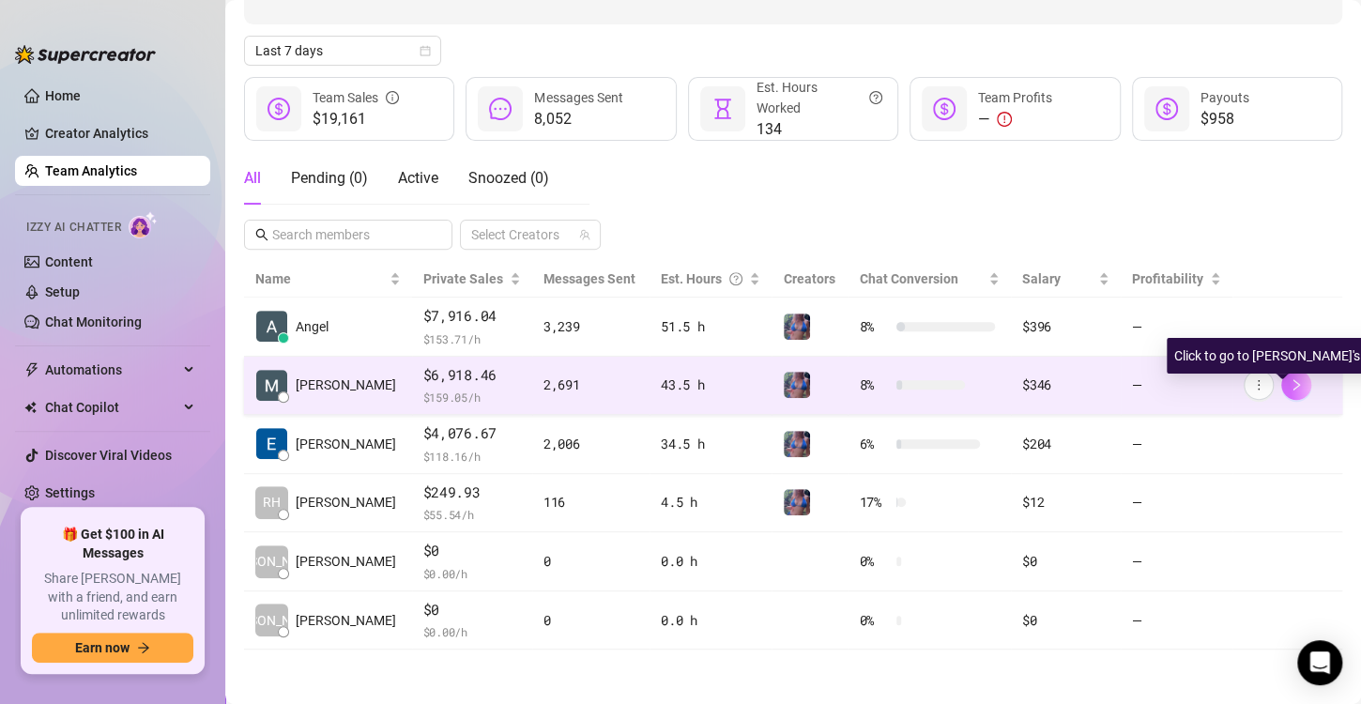
click at [1281, 386] on button "button" at bounding box center [1296, 385] width 30 height 30
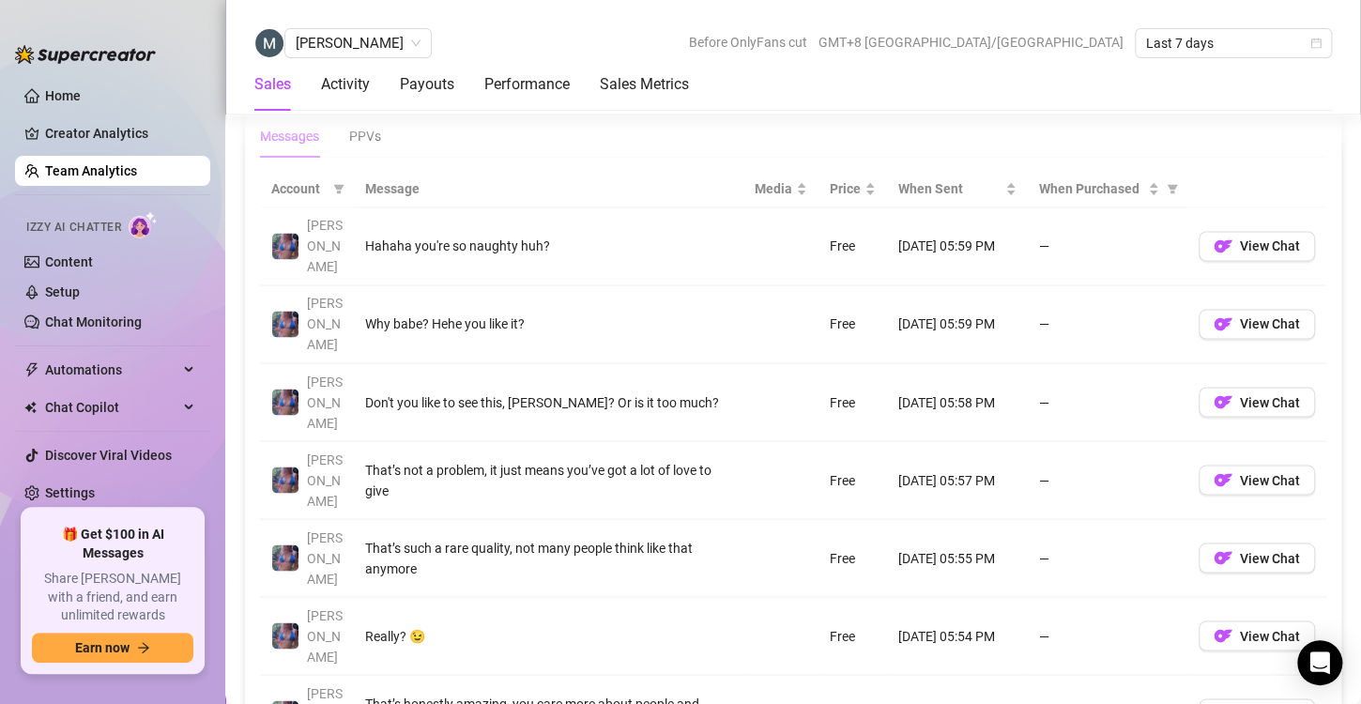
scroll to position [1428, 0]
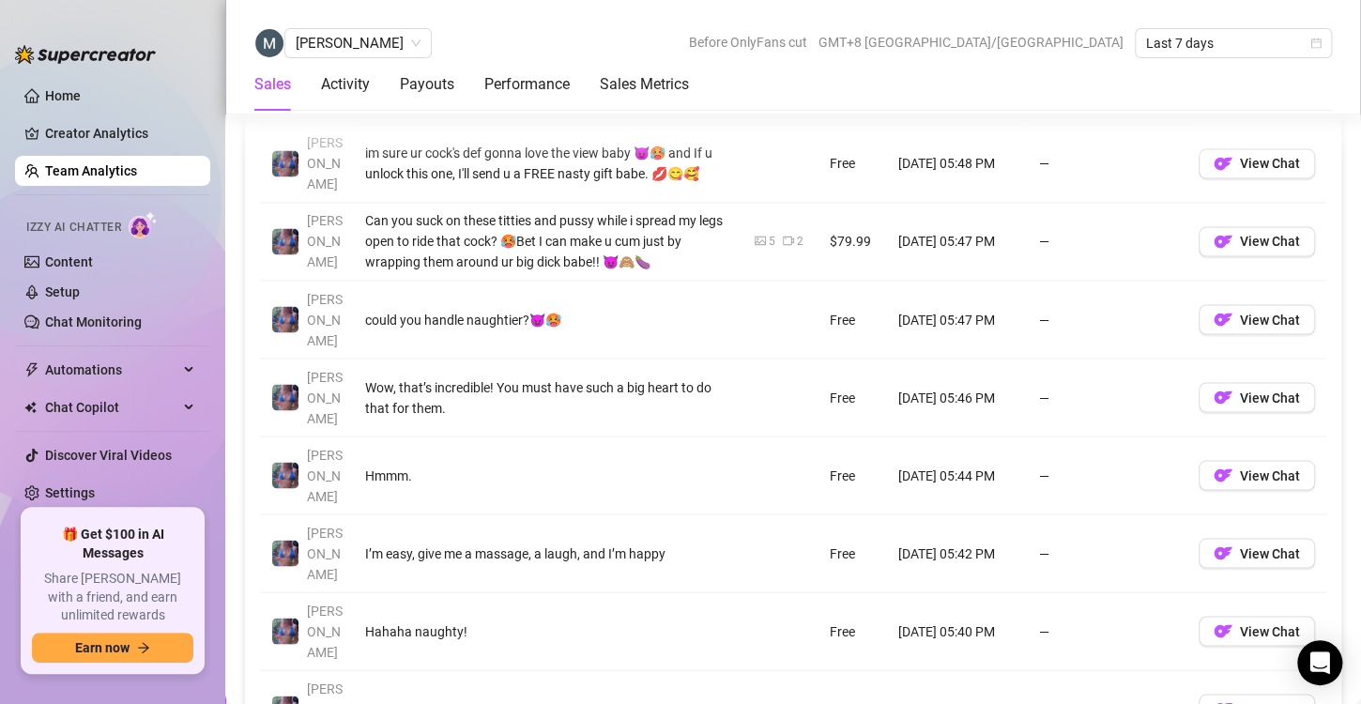
scroll to position [1413, 0]
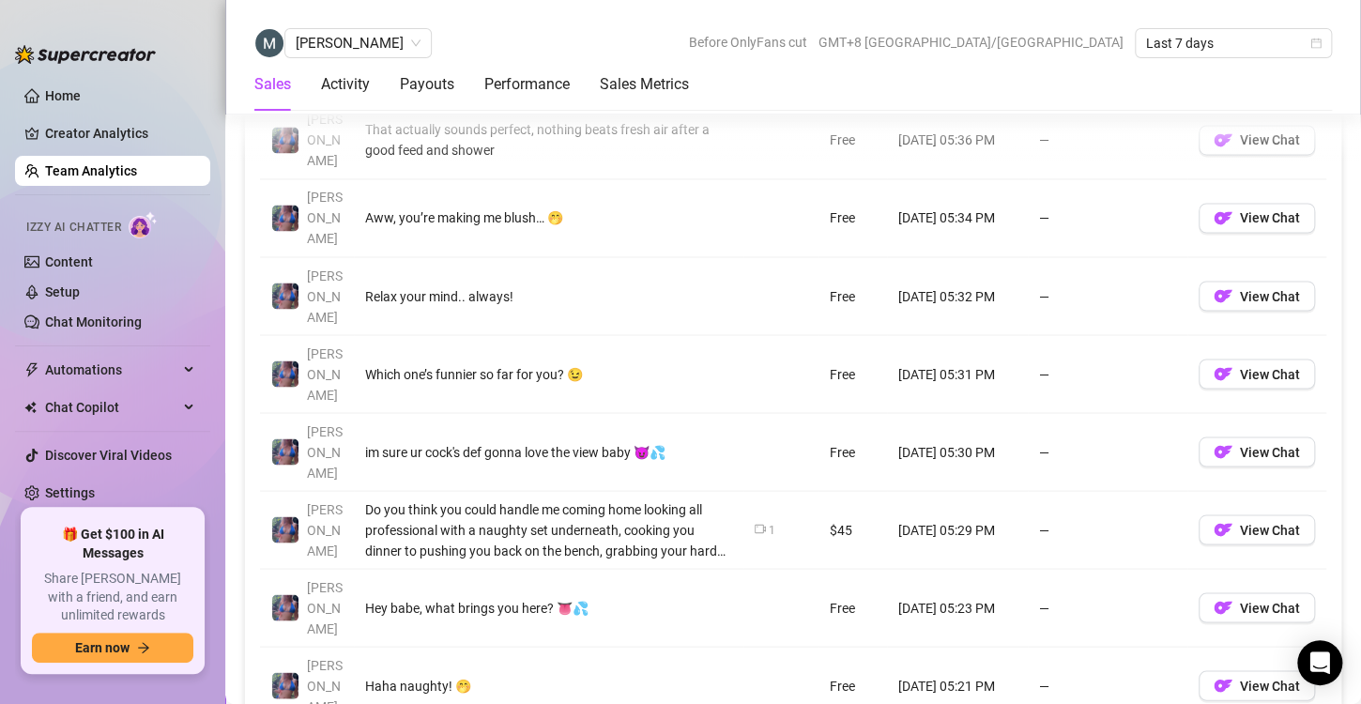
scroll to position [1438, 0]
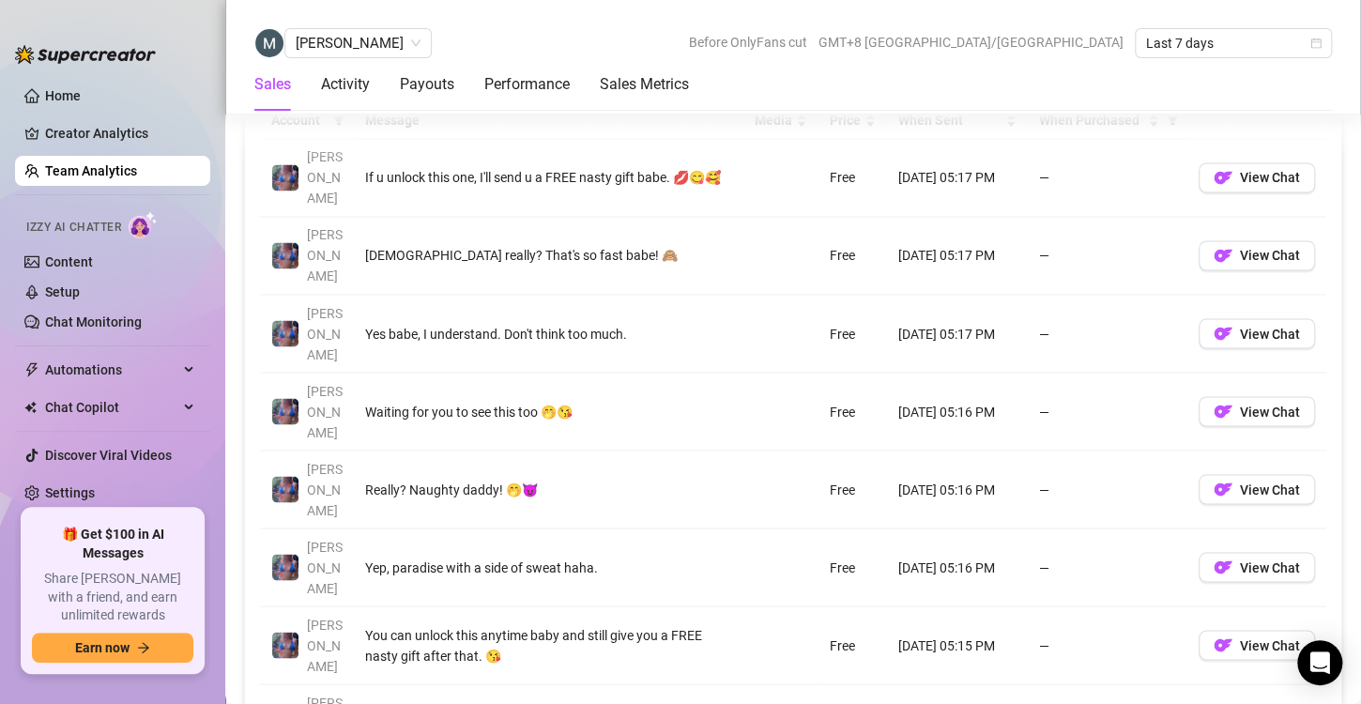
scroll to position [1427, 0]
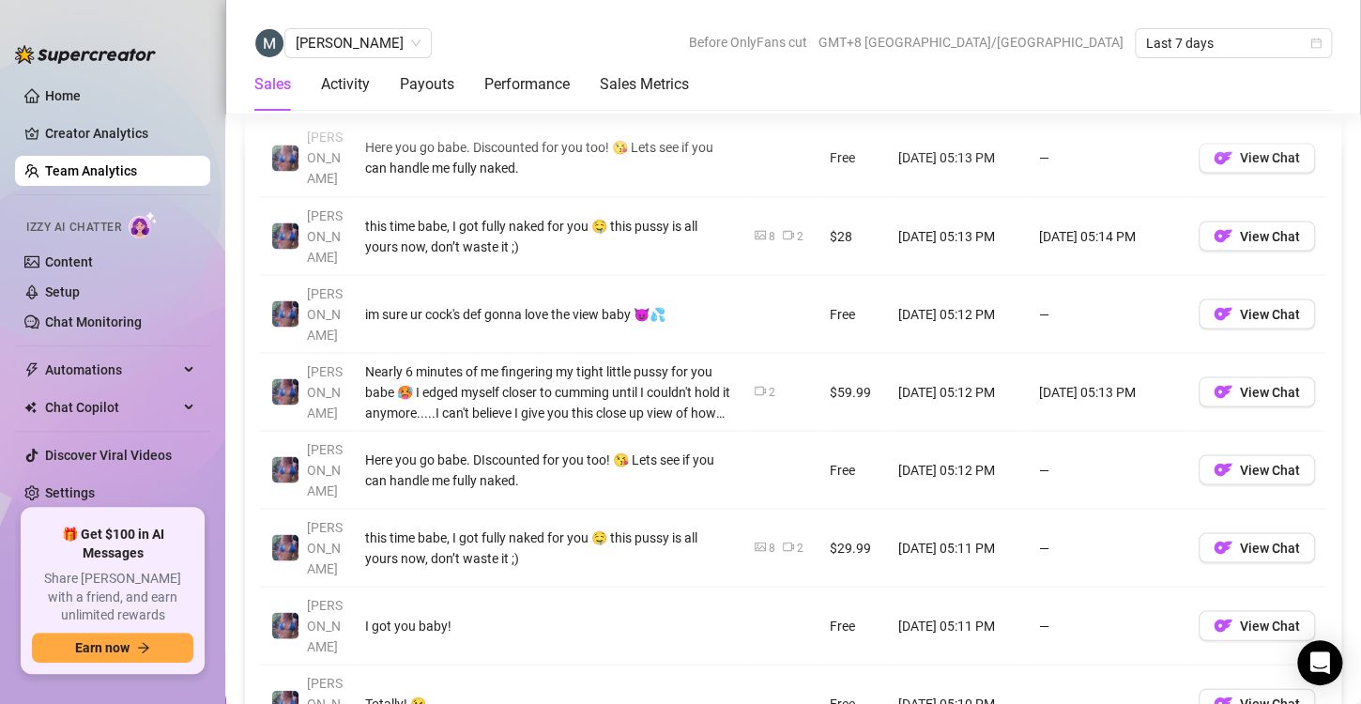
scroll to position [1498, 0]
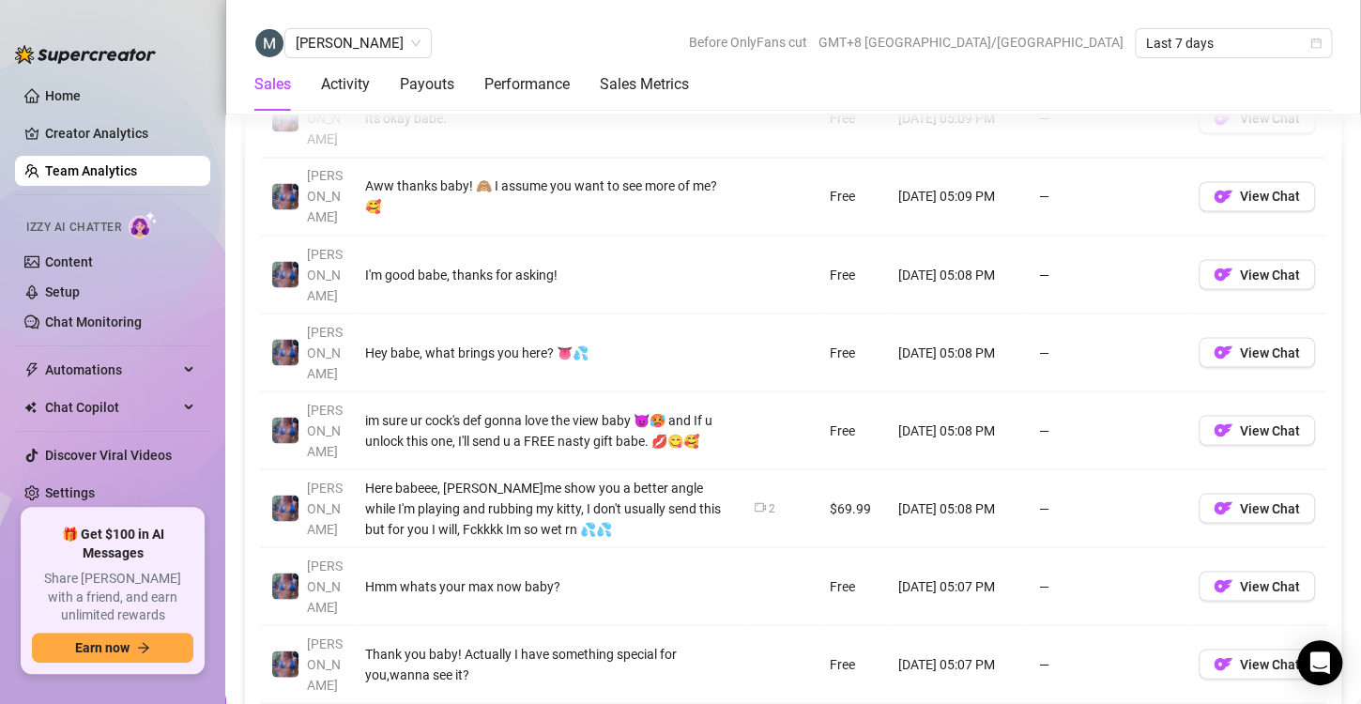
scroll to position [1458, 0]
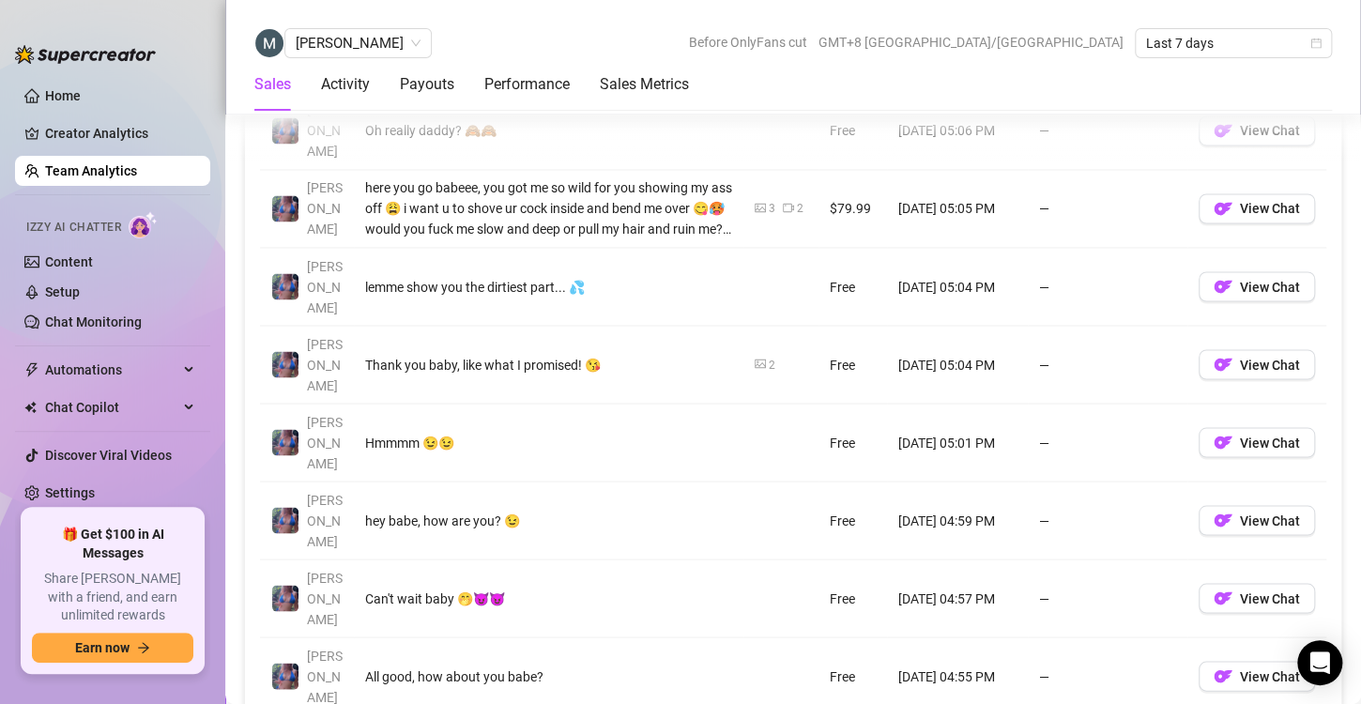
scroll to position [1449, 0]
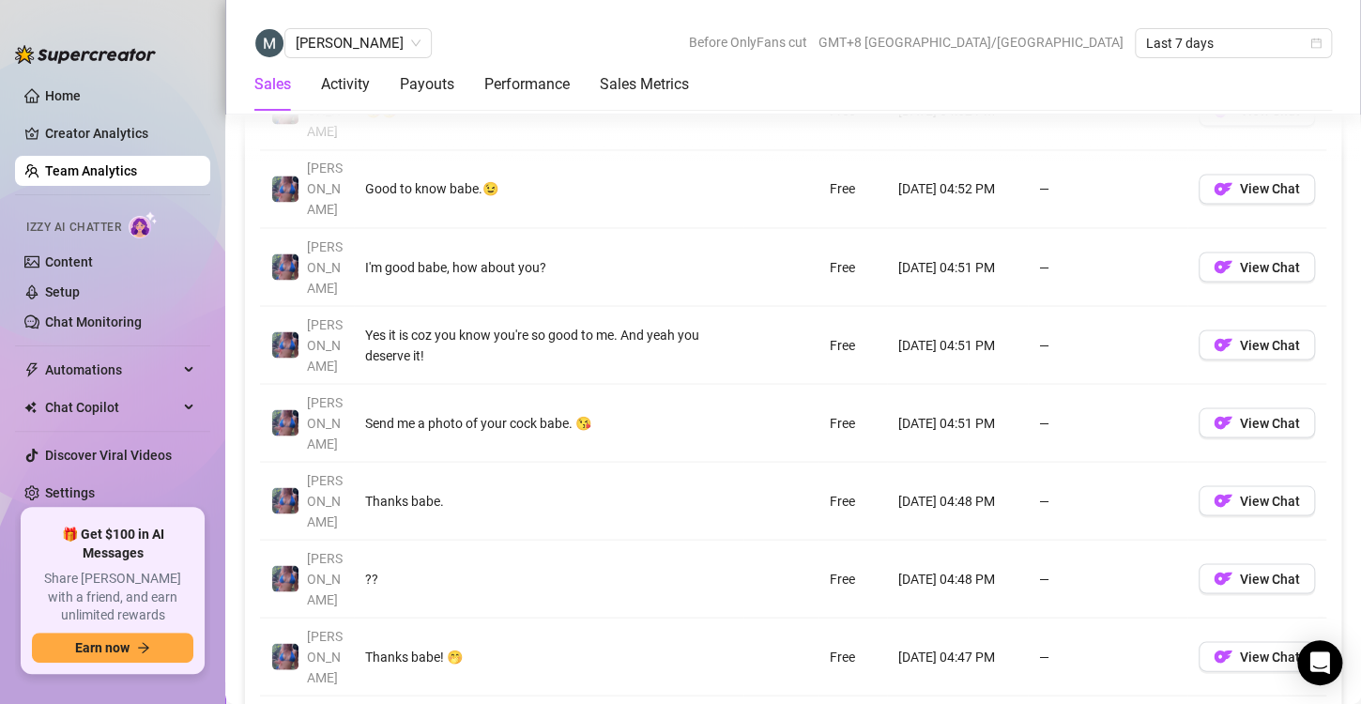
scroll to position [1464, 0]
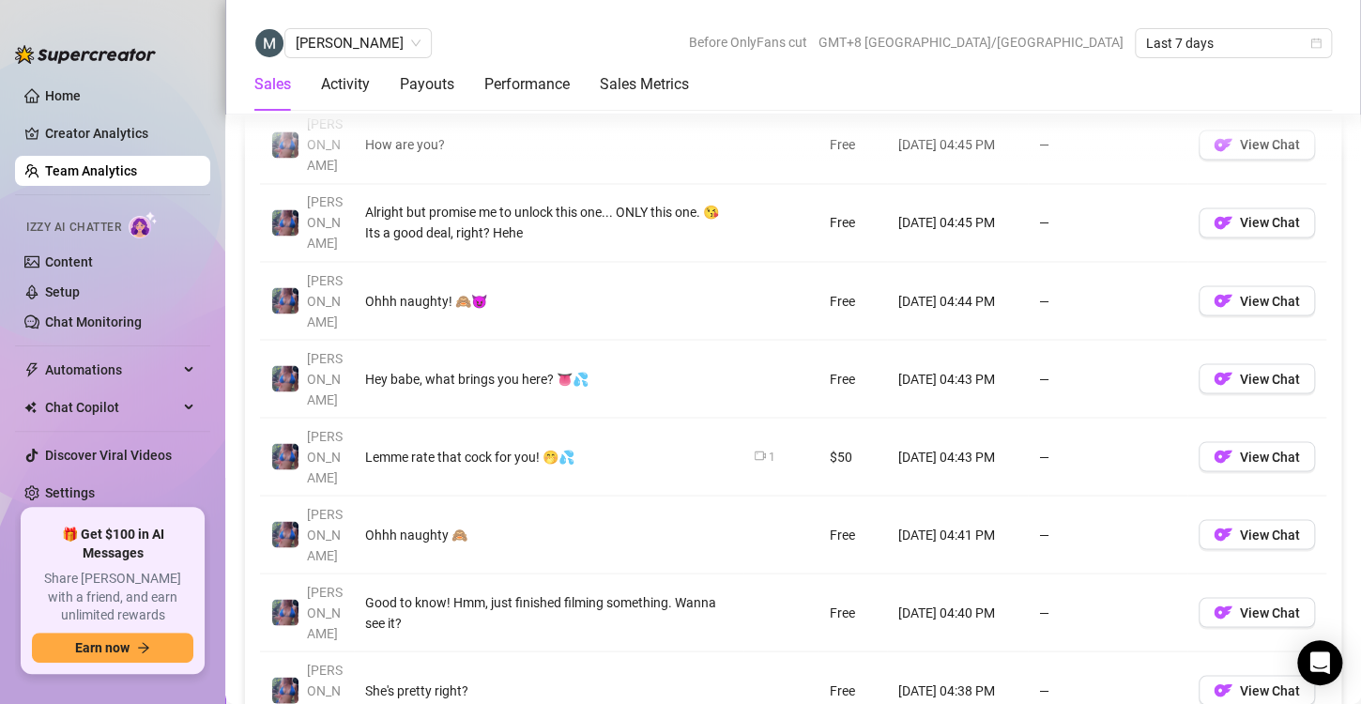
scroll to position [1443, 0]
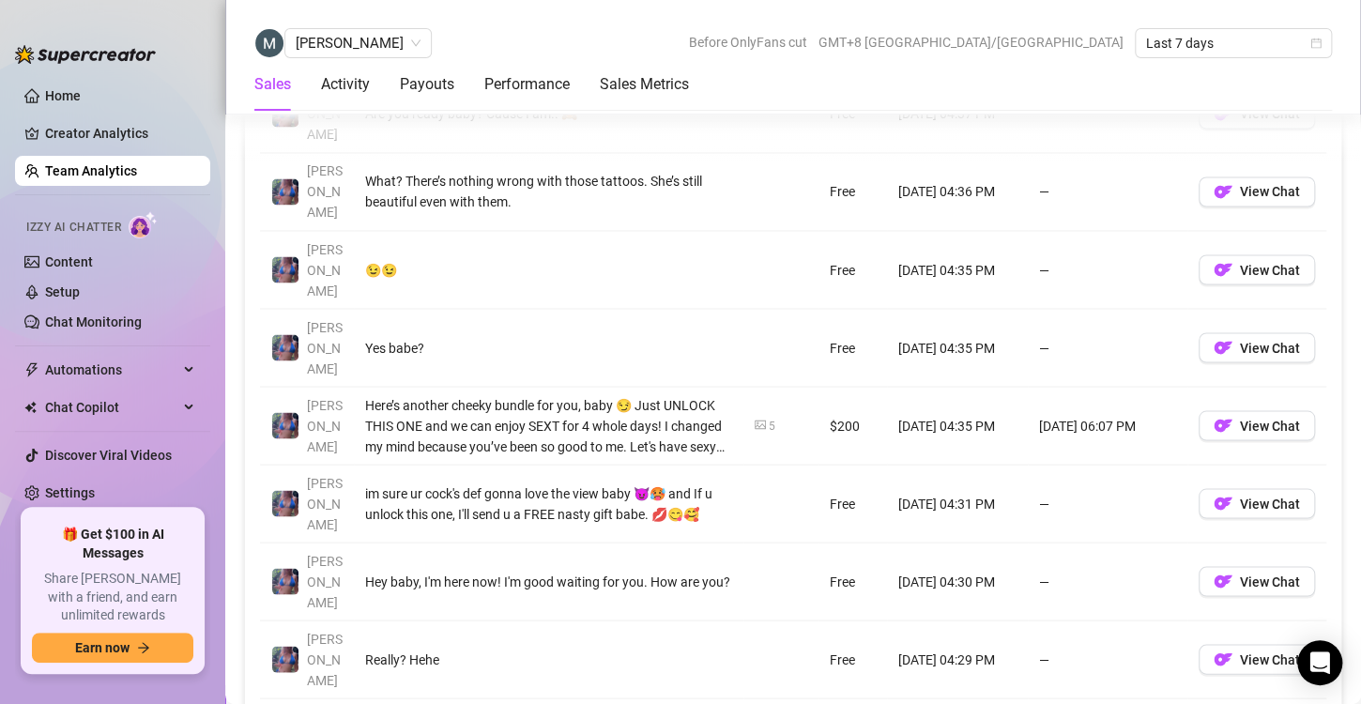
scroll to position [1463, 0]
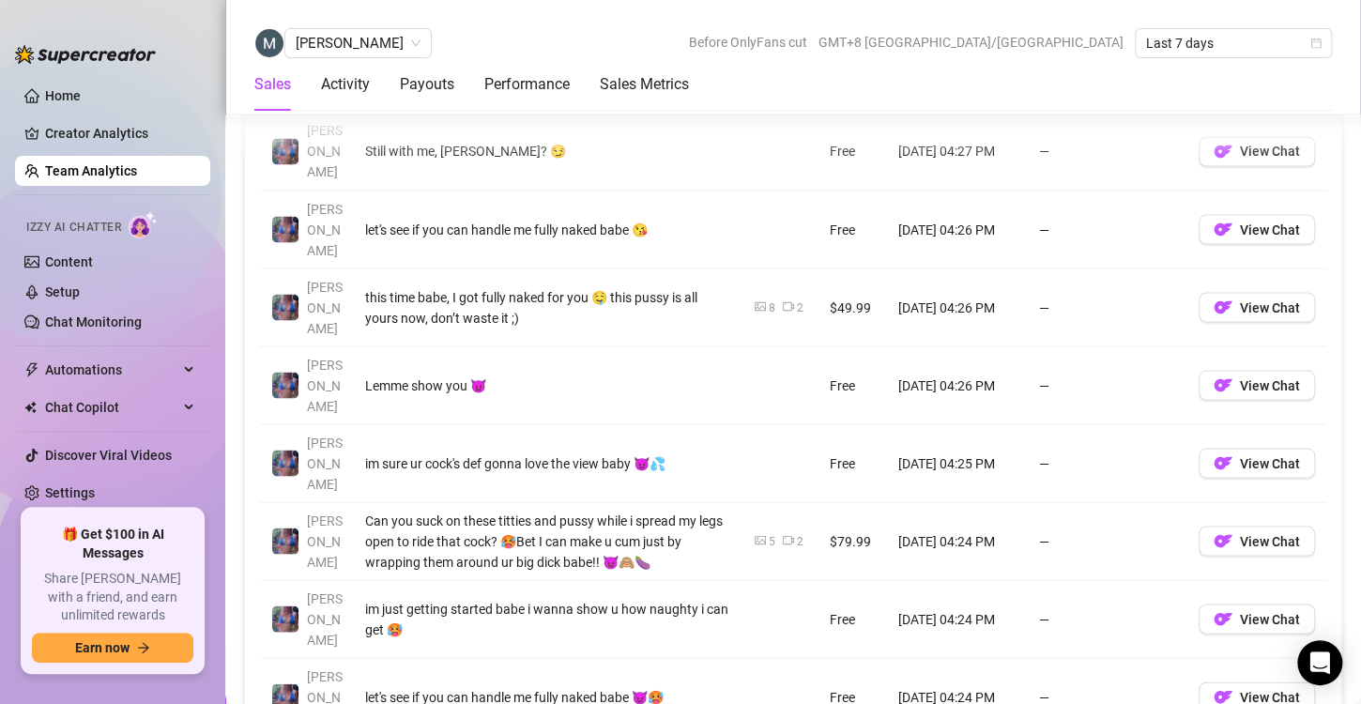
scroll to position [1505, 0]
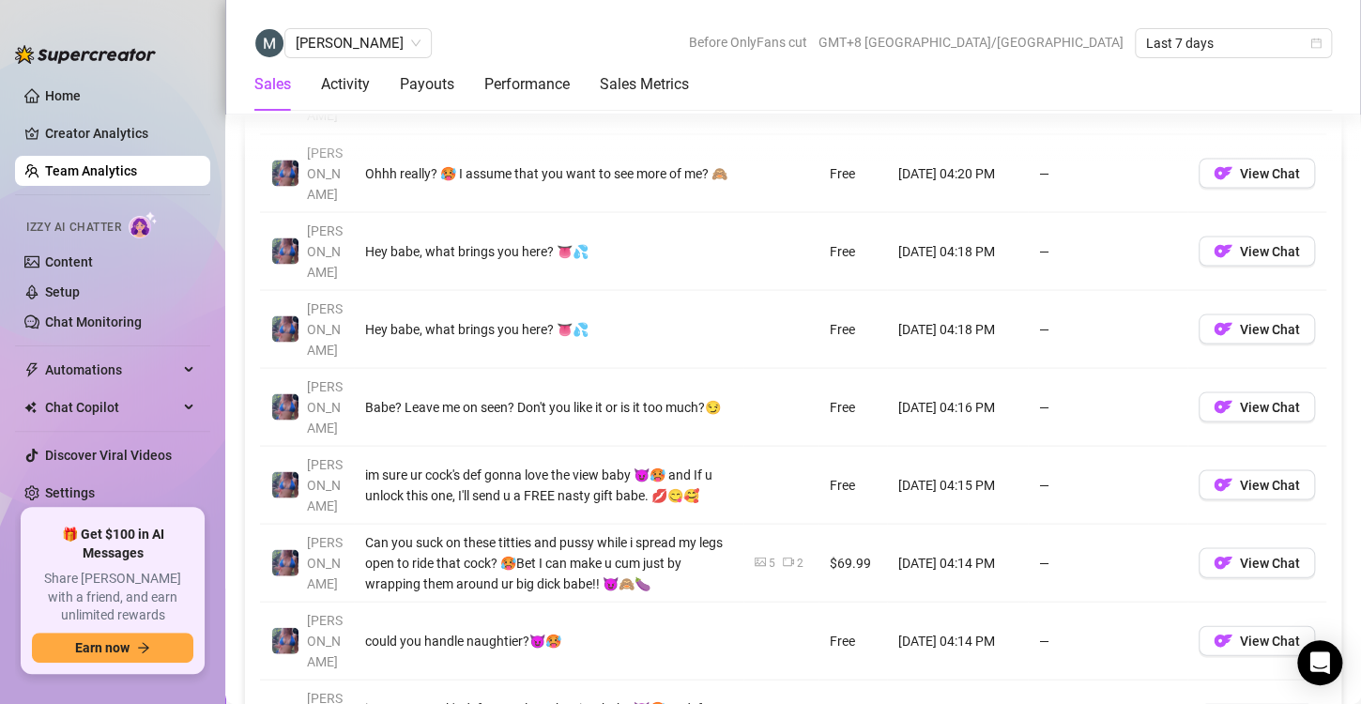
scroll to position [1559, 0]
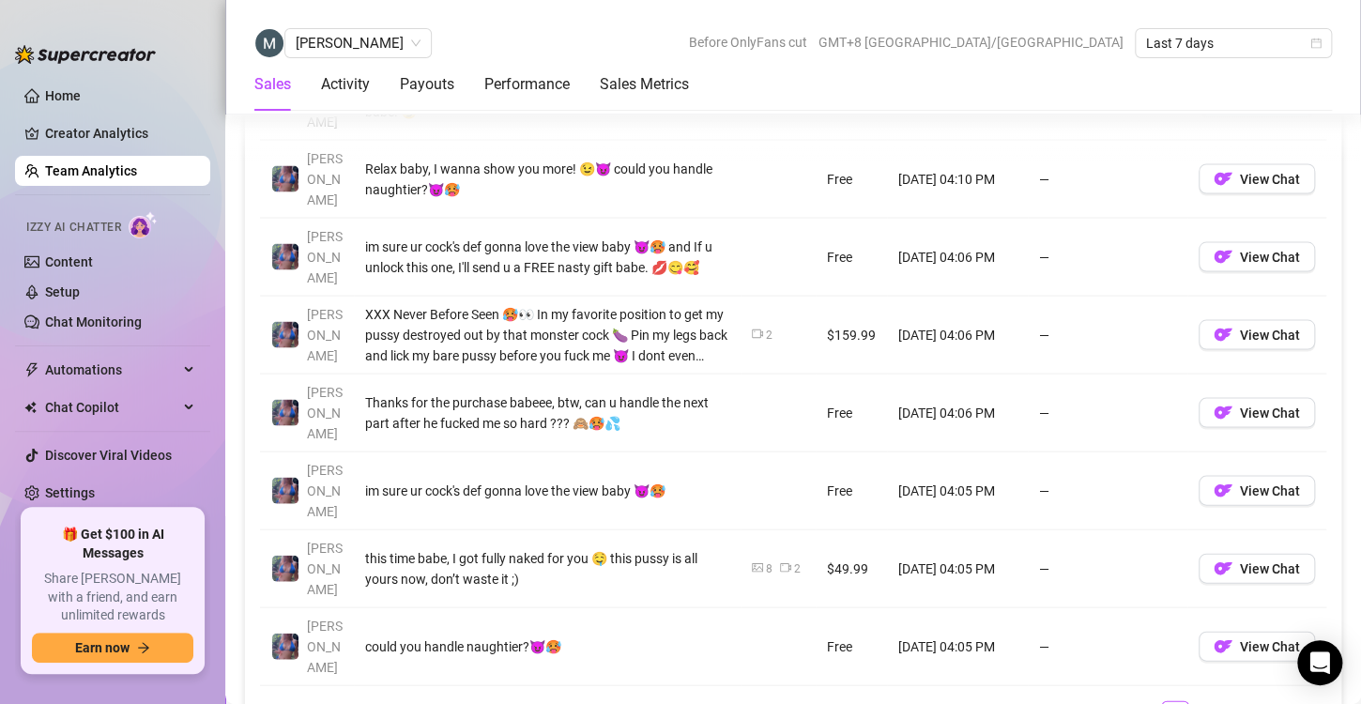
scroll to position [1633, 0]
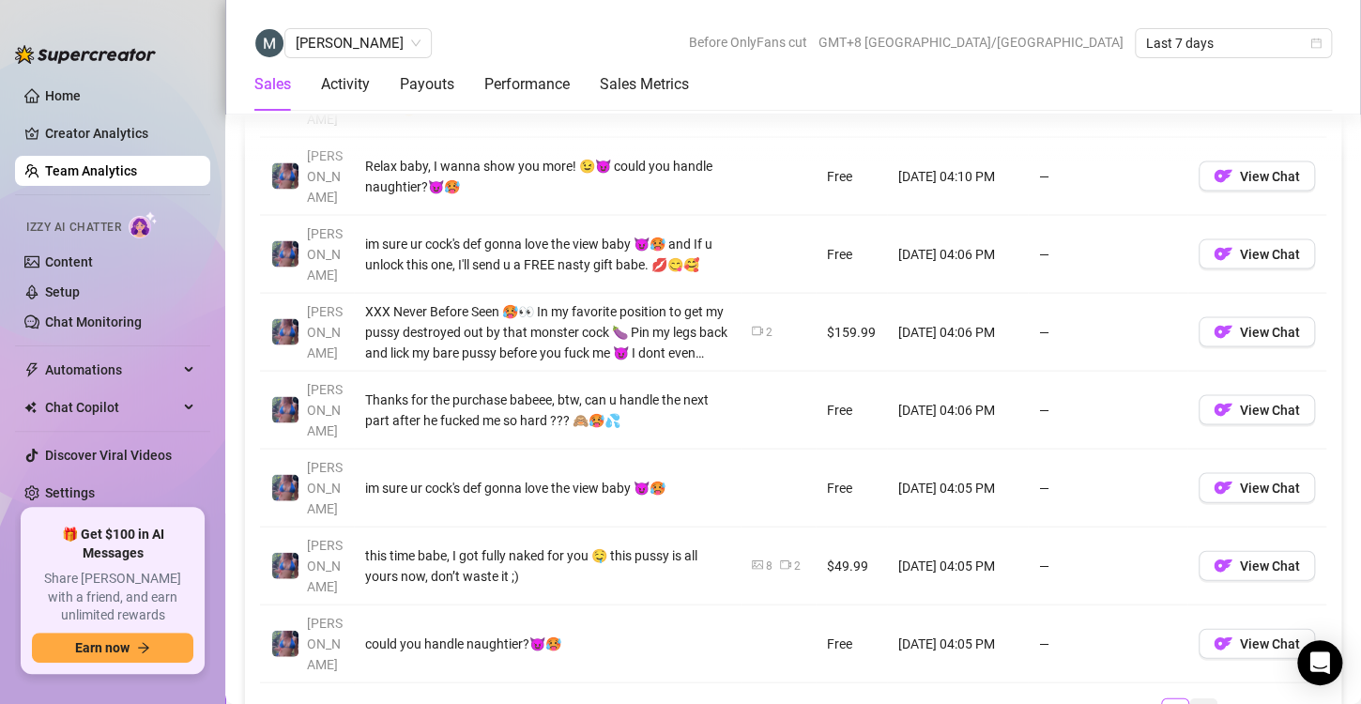
click at [1190, 698] on link "14" at bounding box center [1203, 708] width 26 height 21
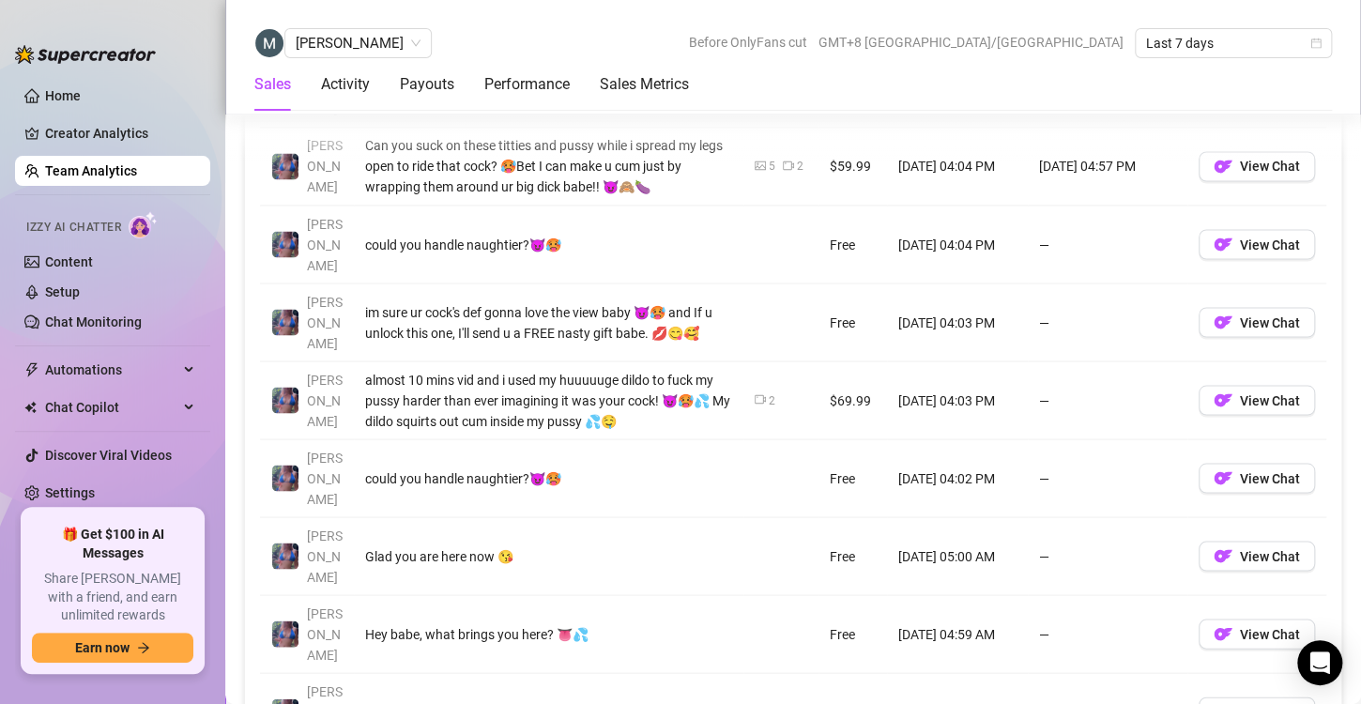
scroll to position [1498, 0]
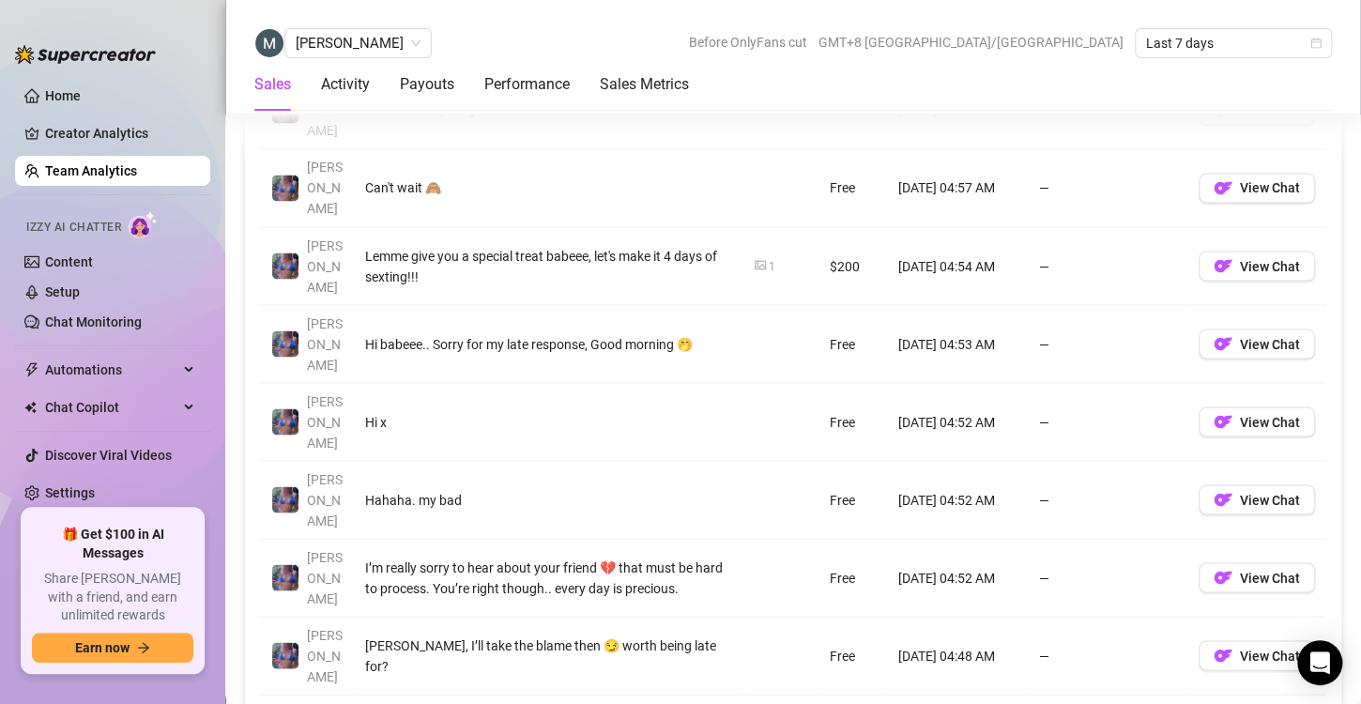
scroll to position [1468, 0]
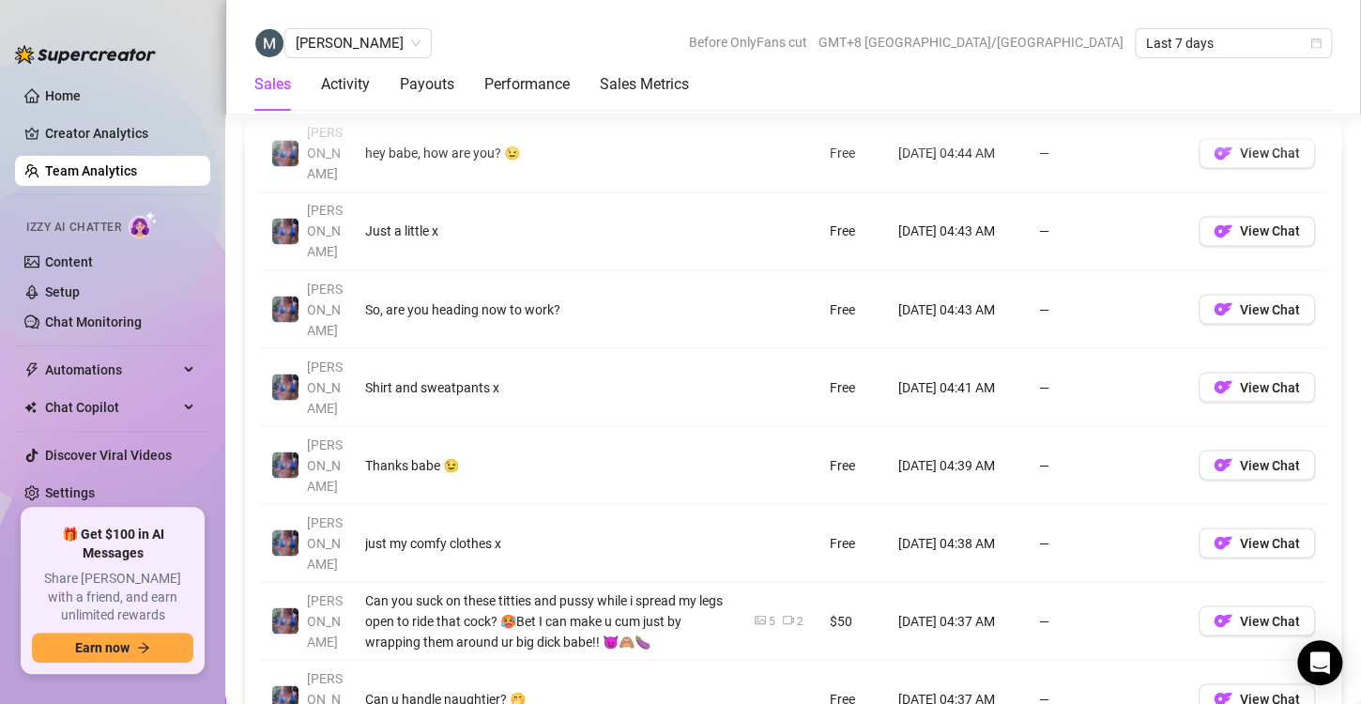
scroll to position [1430, 0]
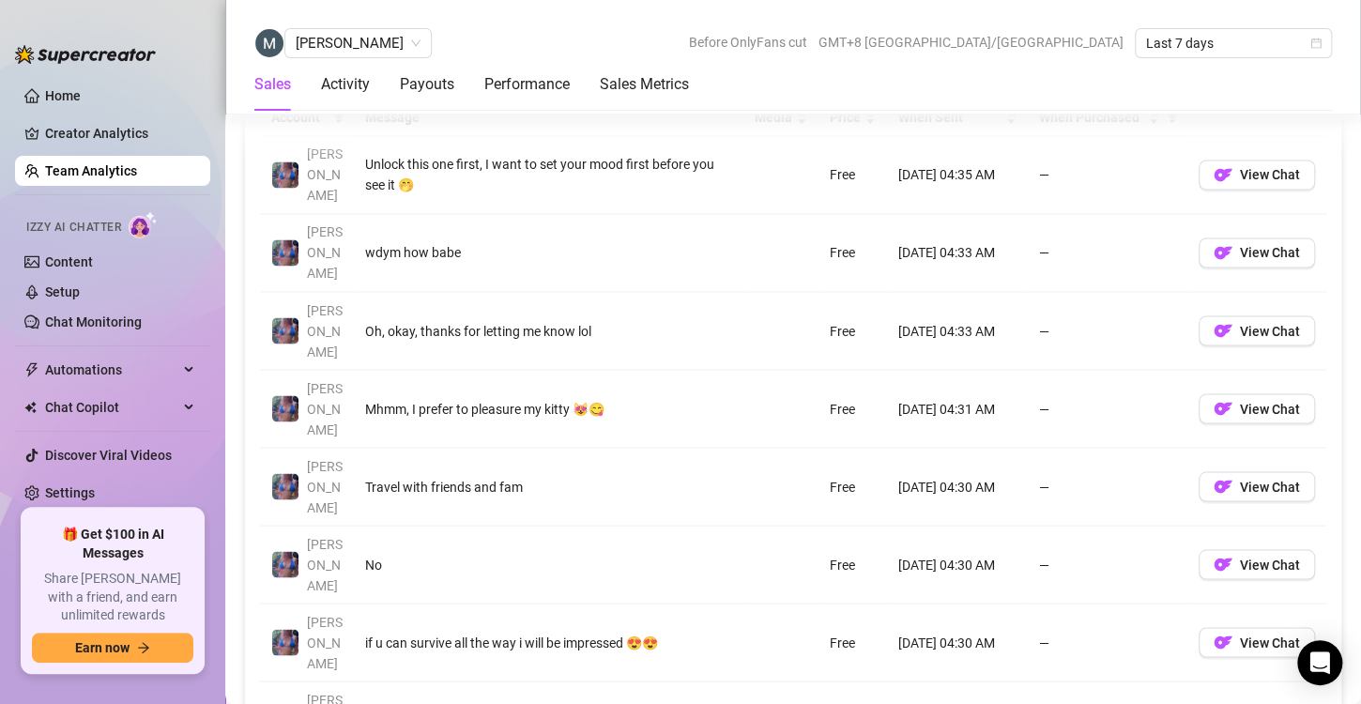
scroll to position [1401, 0]
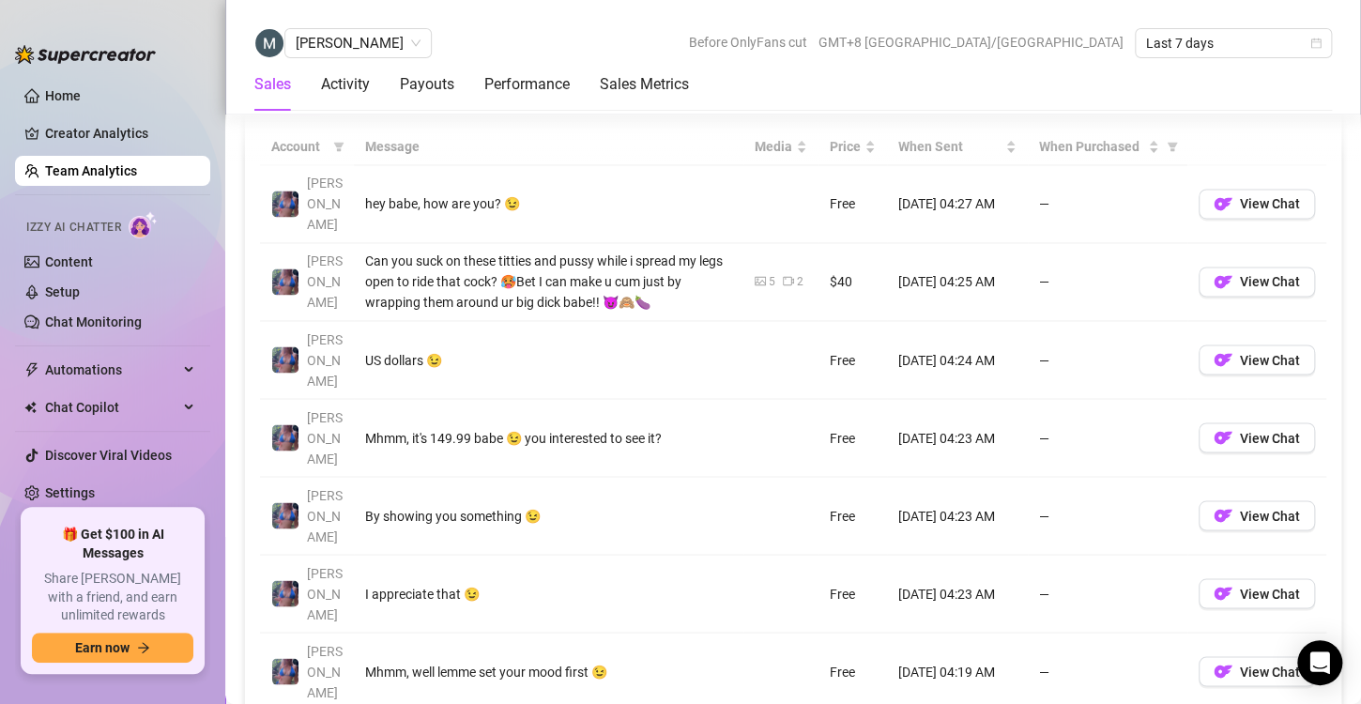
scroll to position [1386, 0]
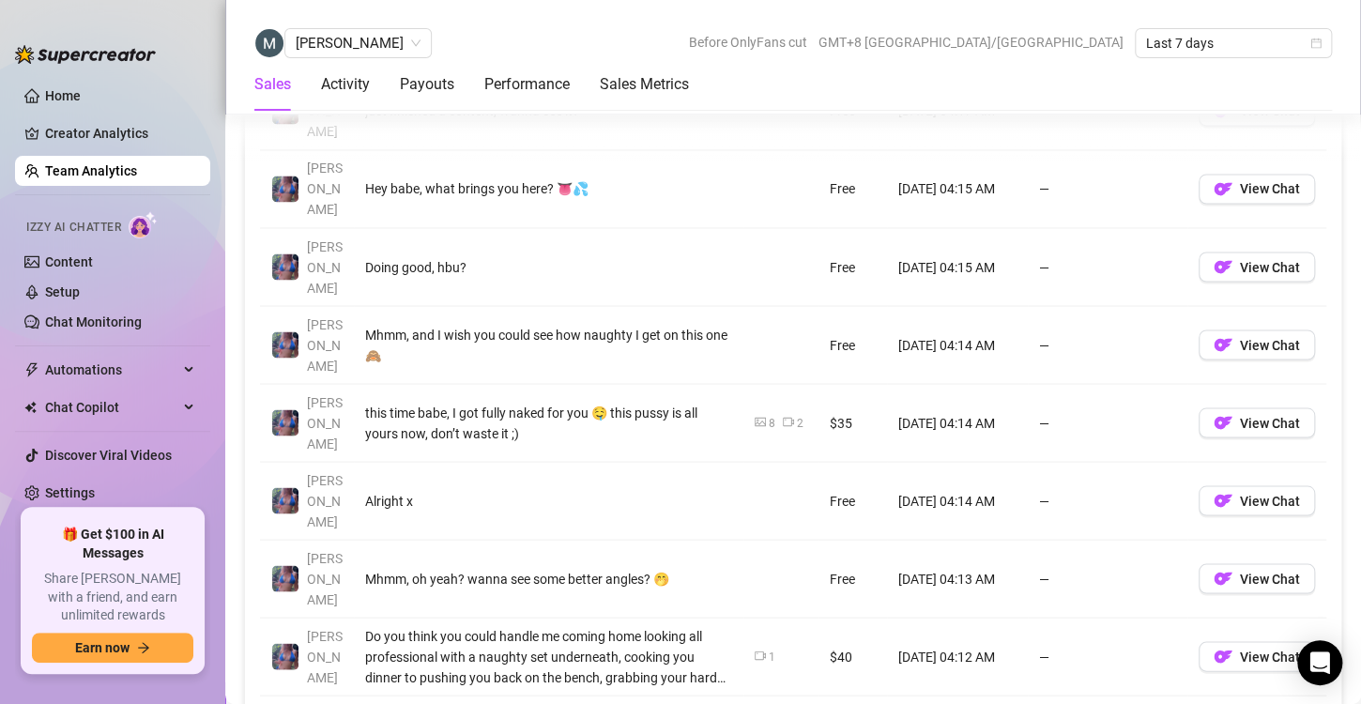
scroll to position [1467, 0]
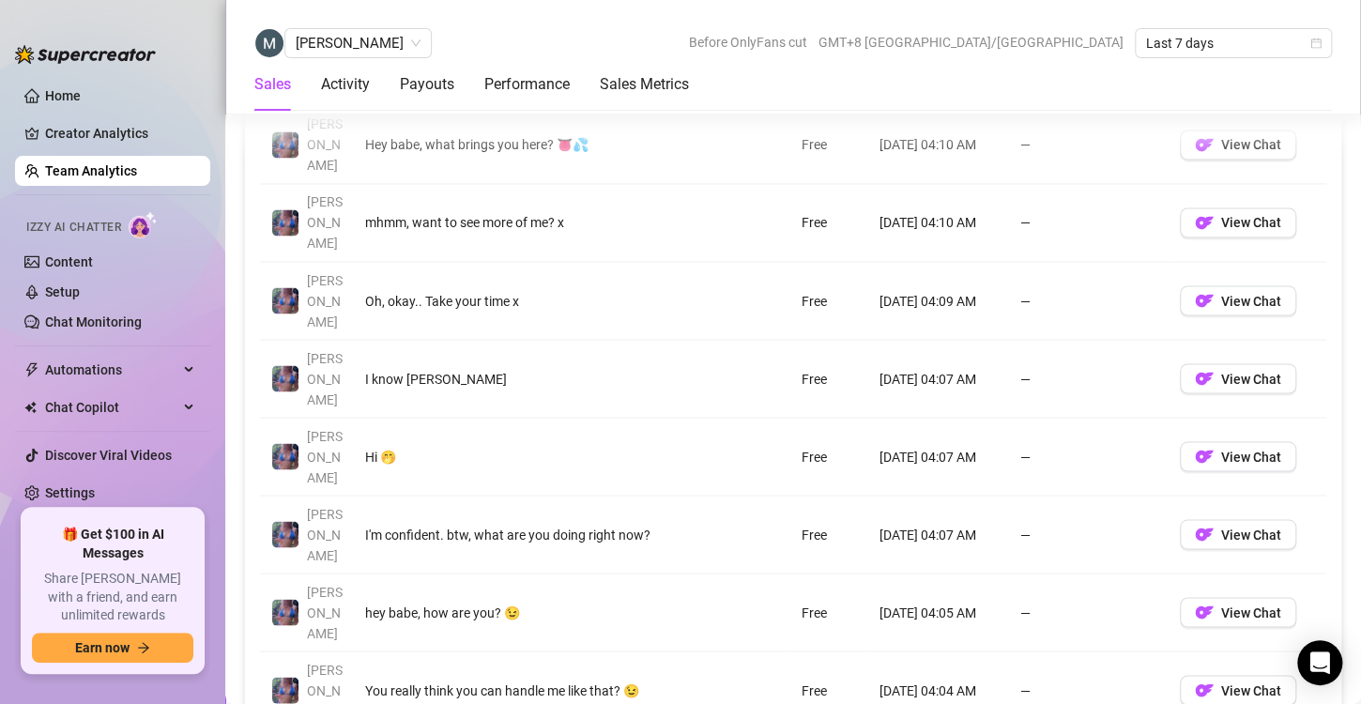
scroll to position [1434, 0]
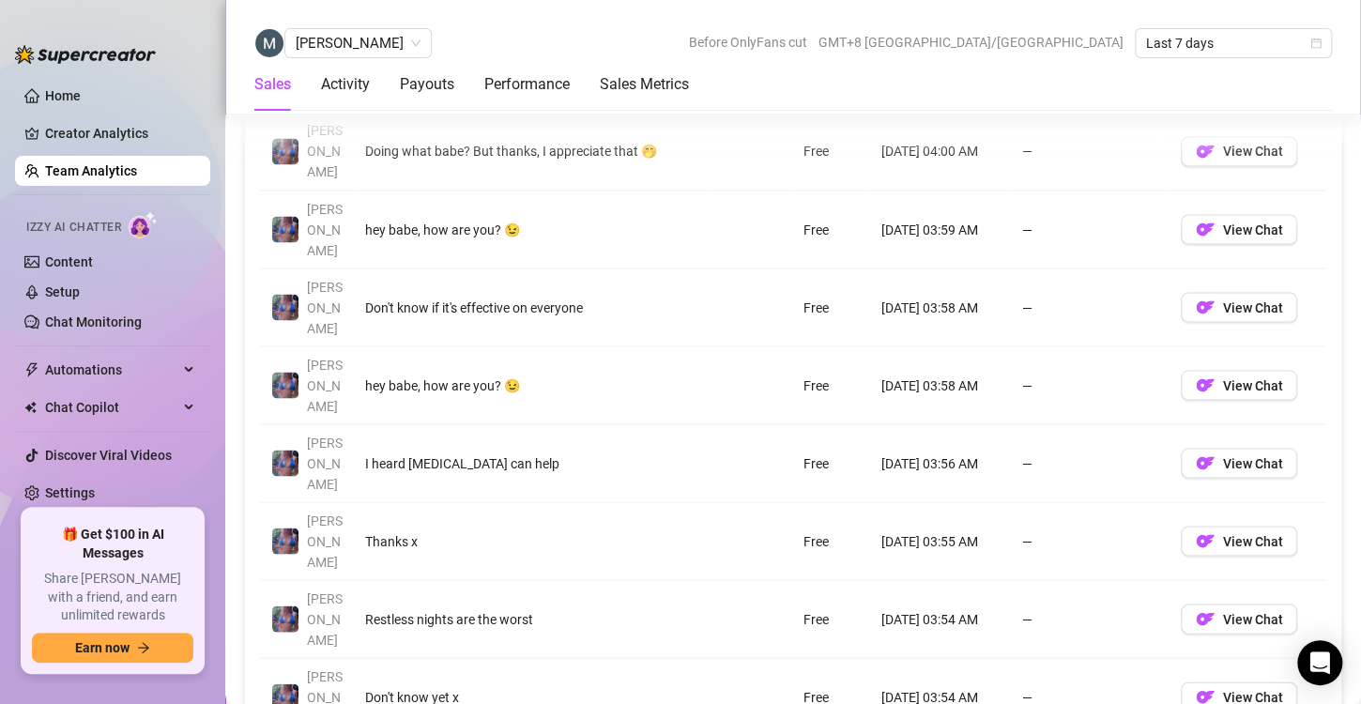
scroll to position [1502, 0]
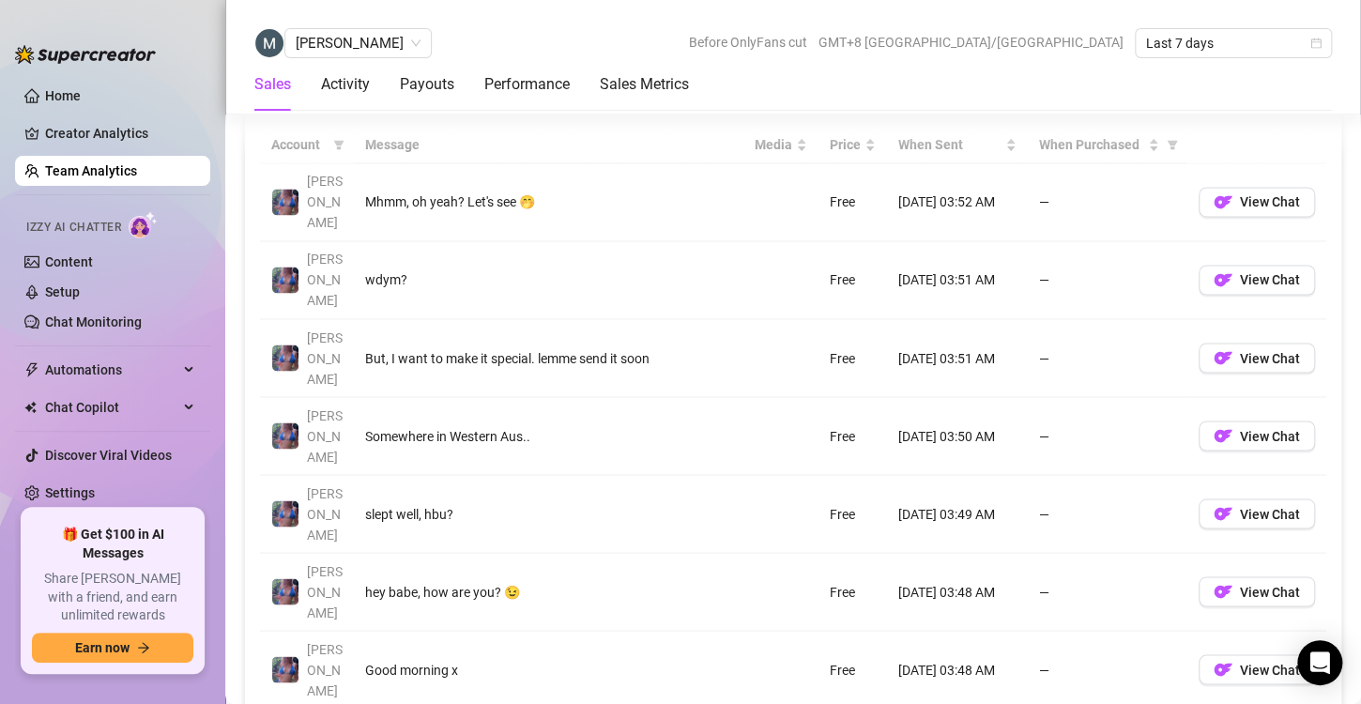
scroll to position [1383, 0]
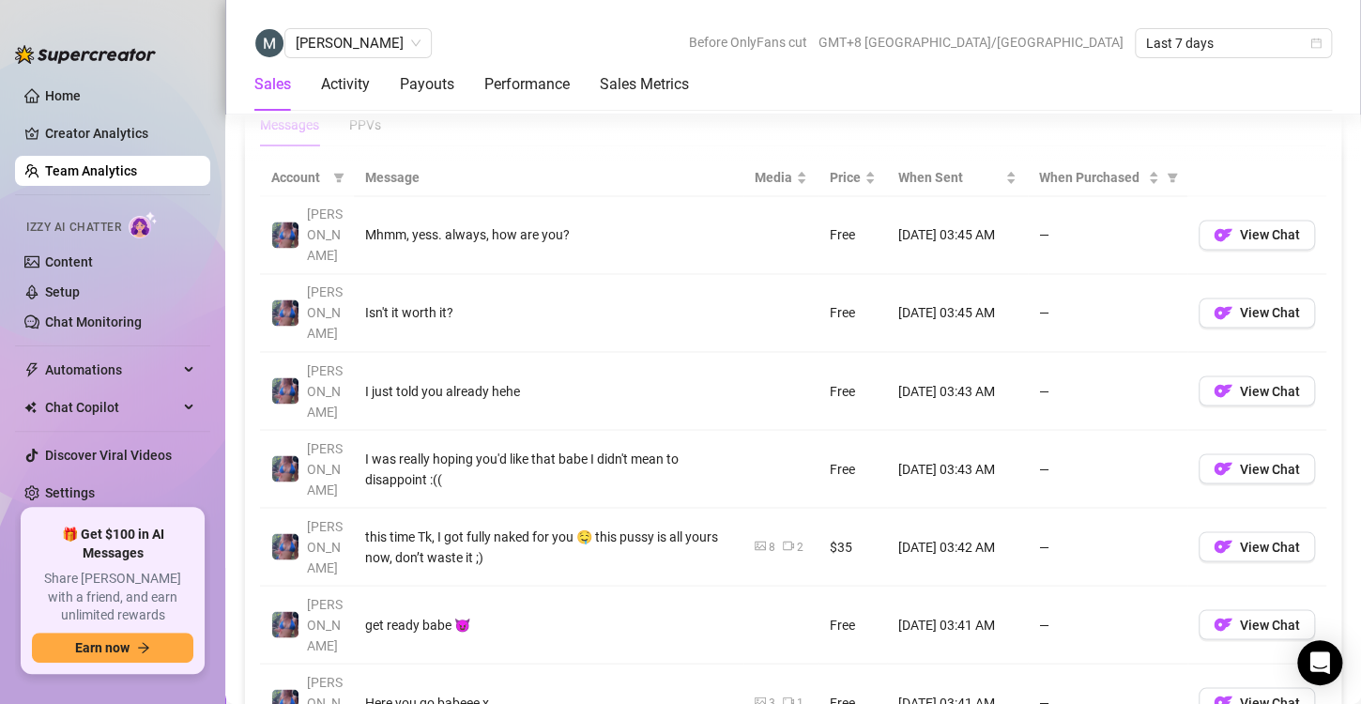
scroll to position [1378, 0]
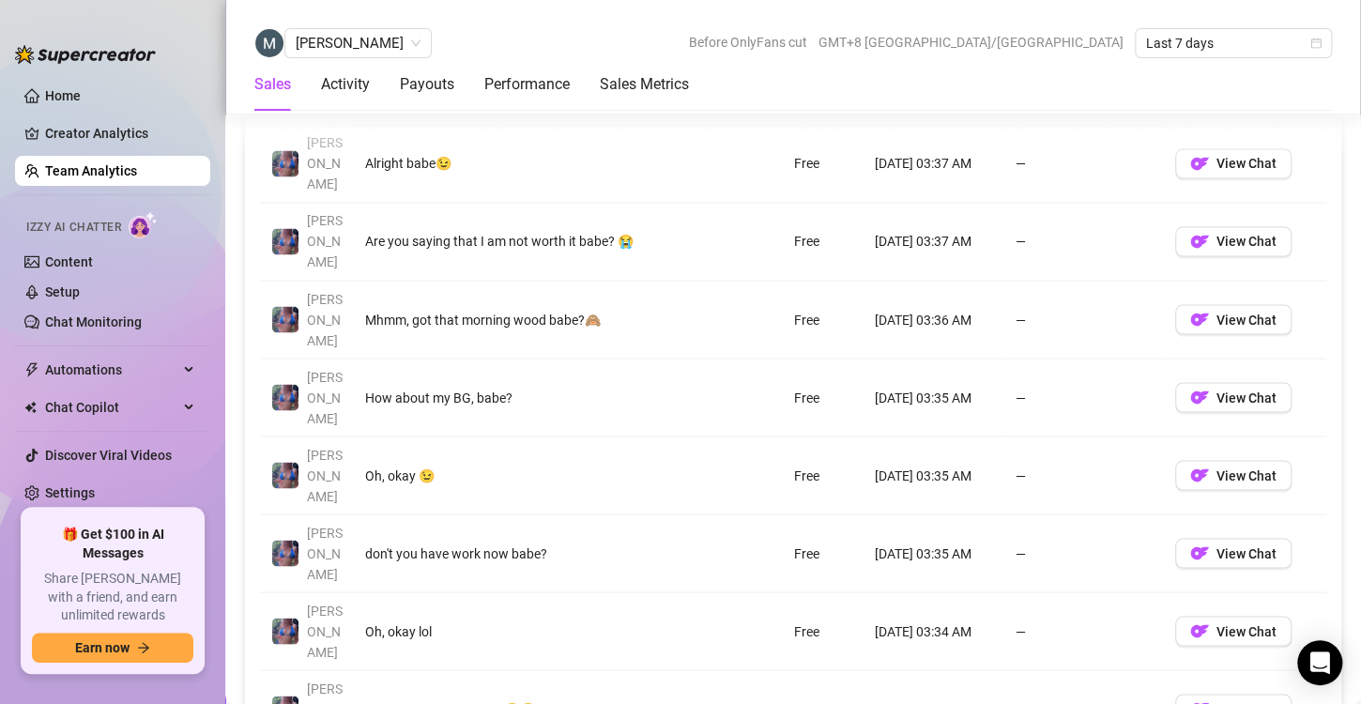
scroll to position [1412, 0]
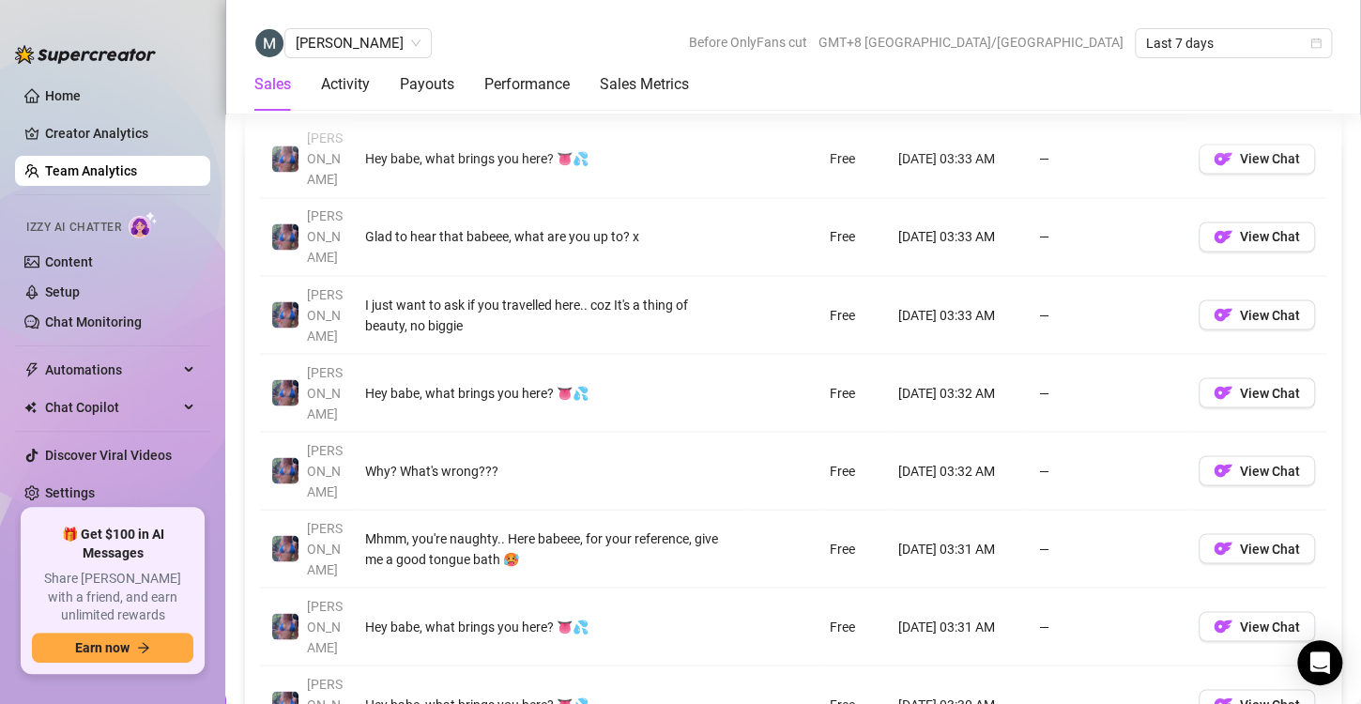
scroll to position [1418, 0]
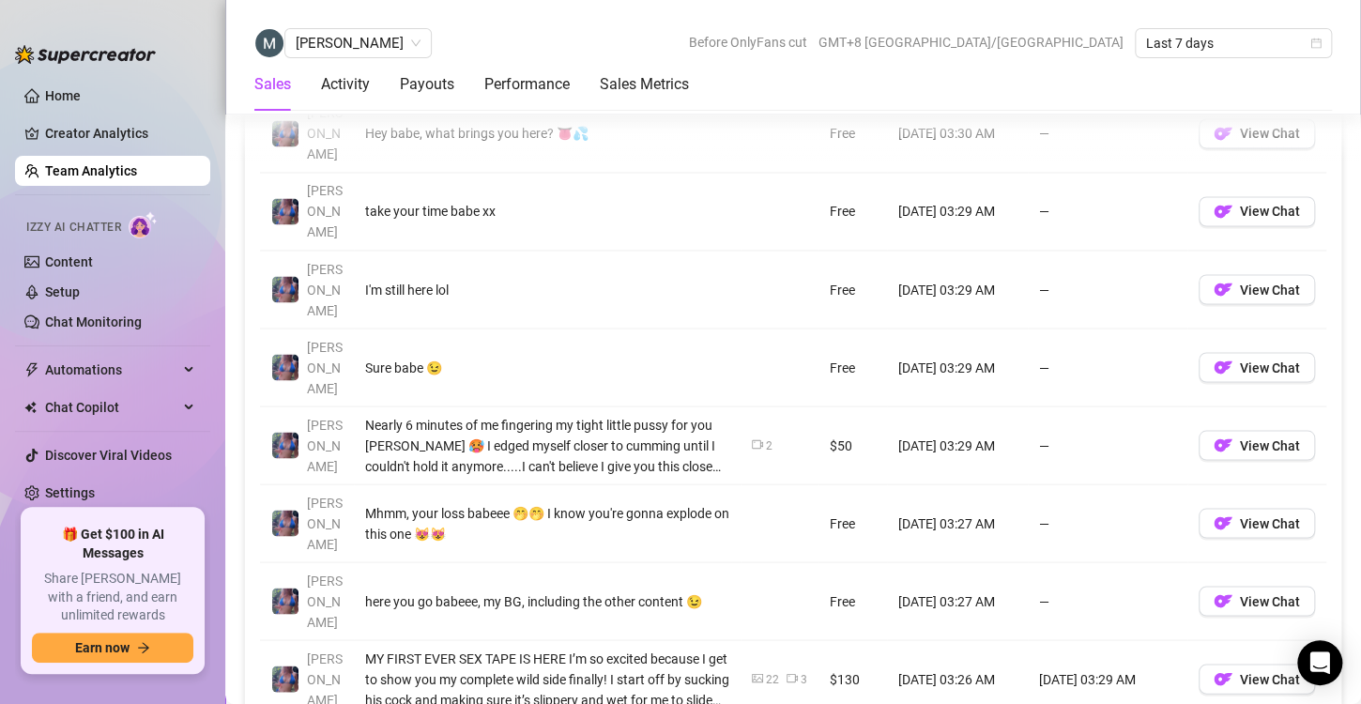
scroll to position [1449, 0]
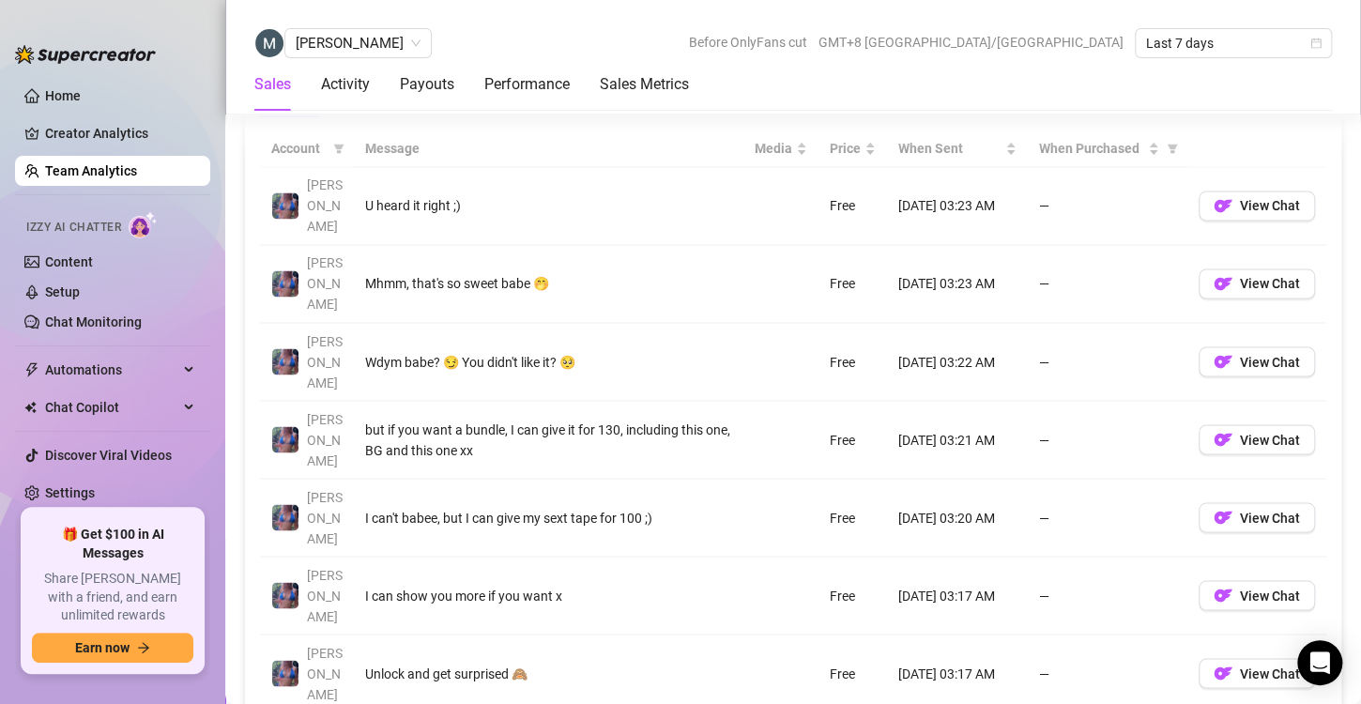
scroll to position [1438, 0]
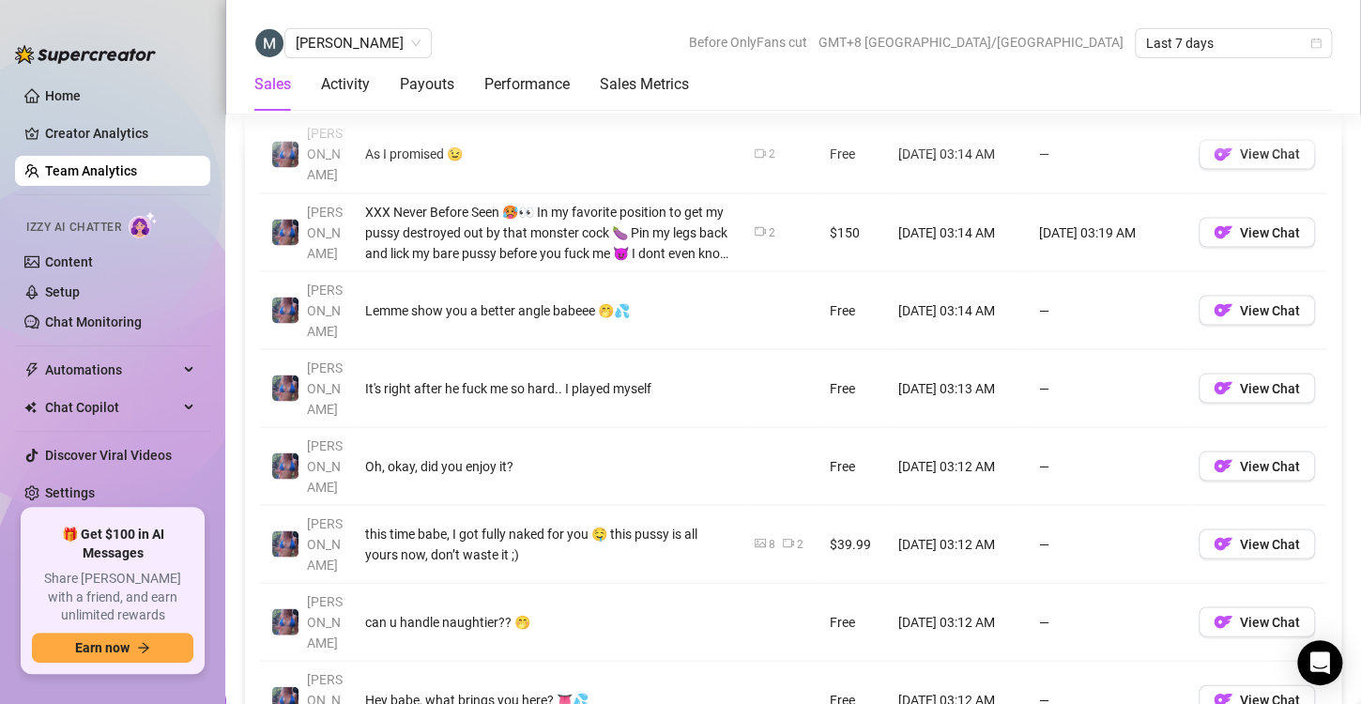
scroll to position [1502, 0]
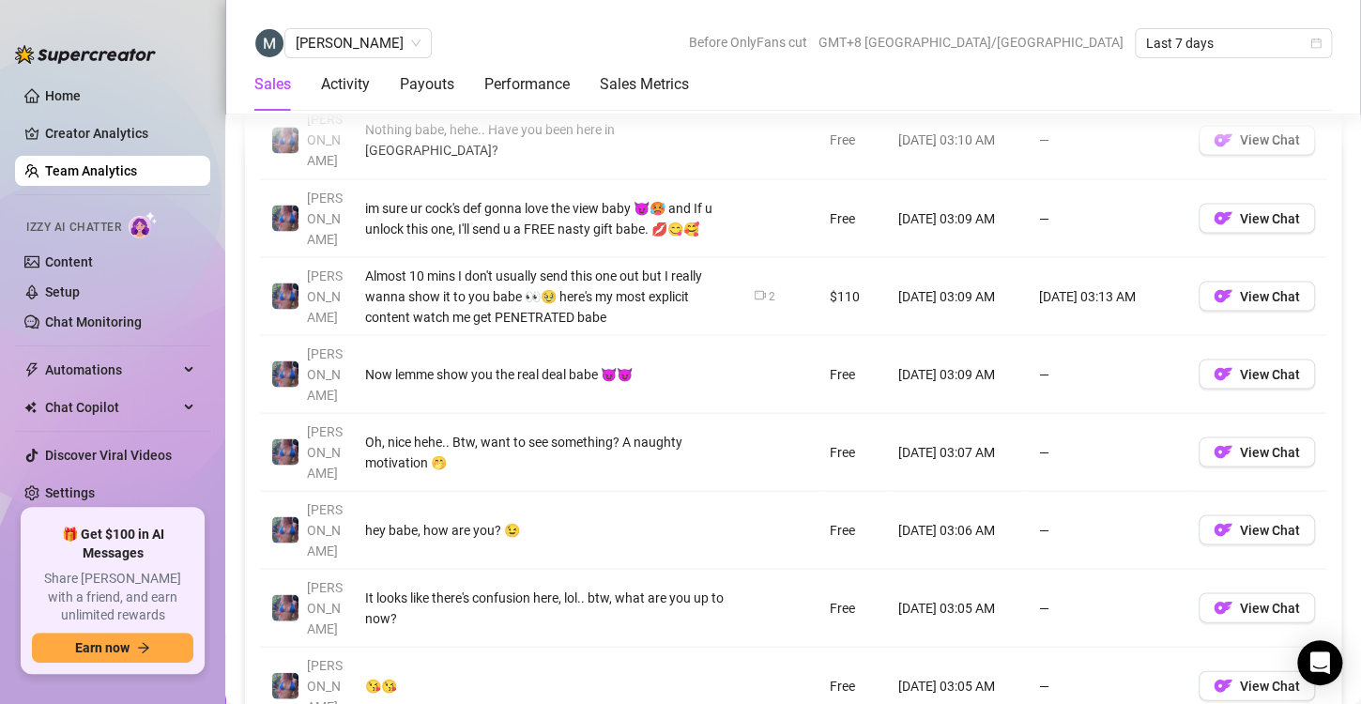
scroll to position [1532, 0]
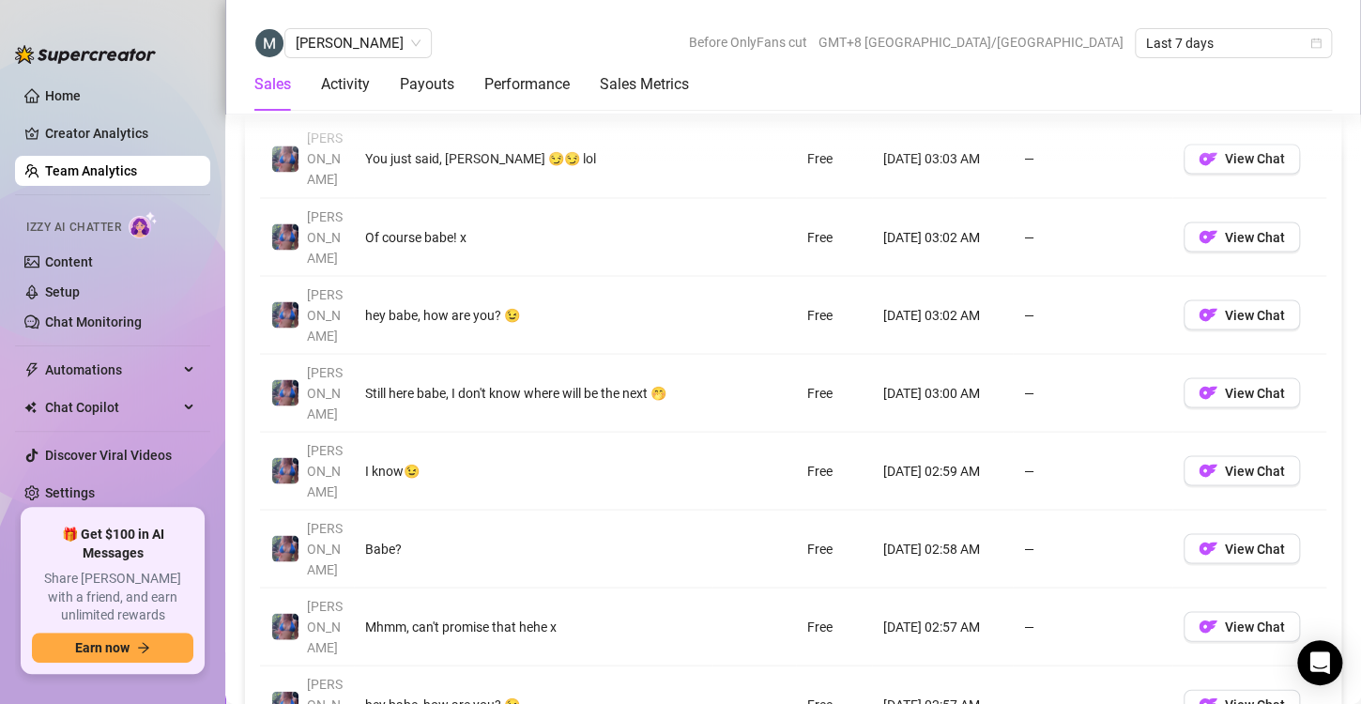
scroll to position [1522, 0]
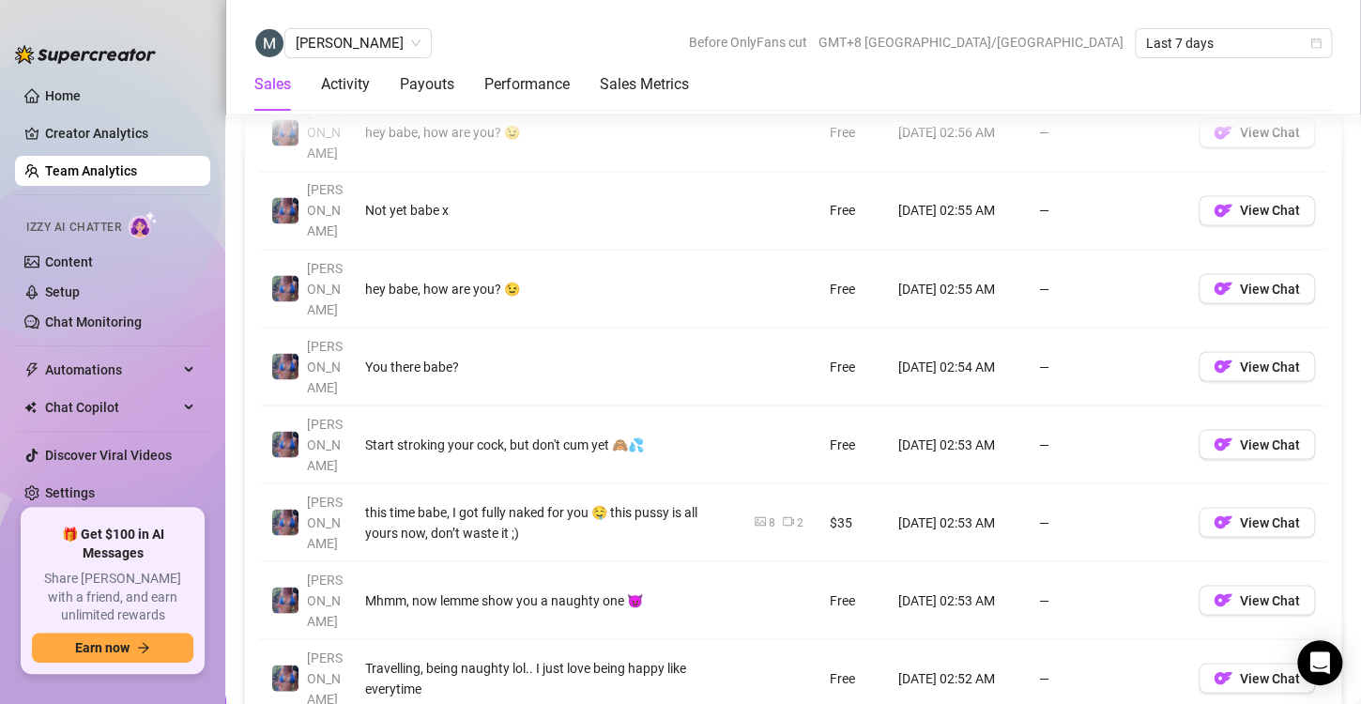
scroll to position [1454, 0]
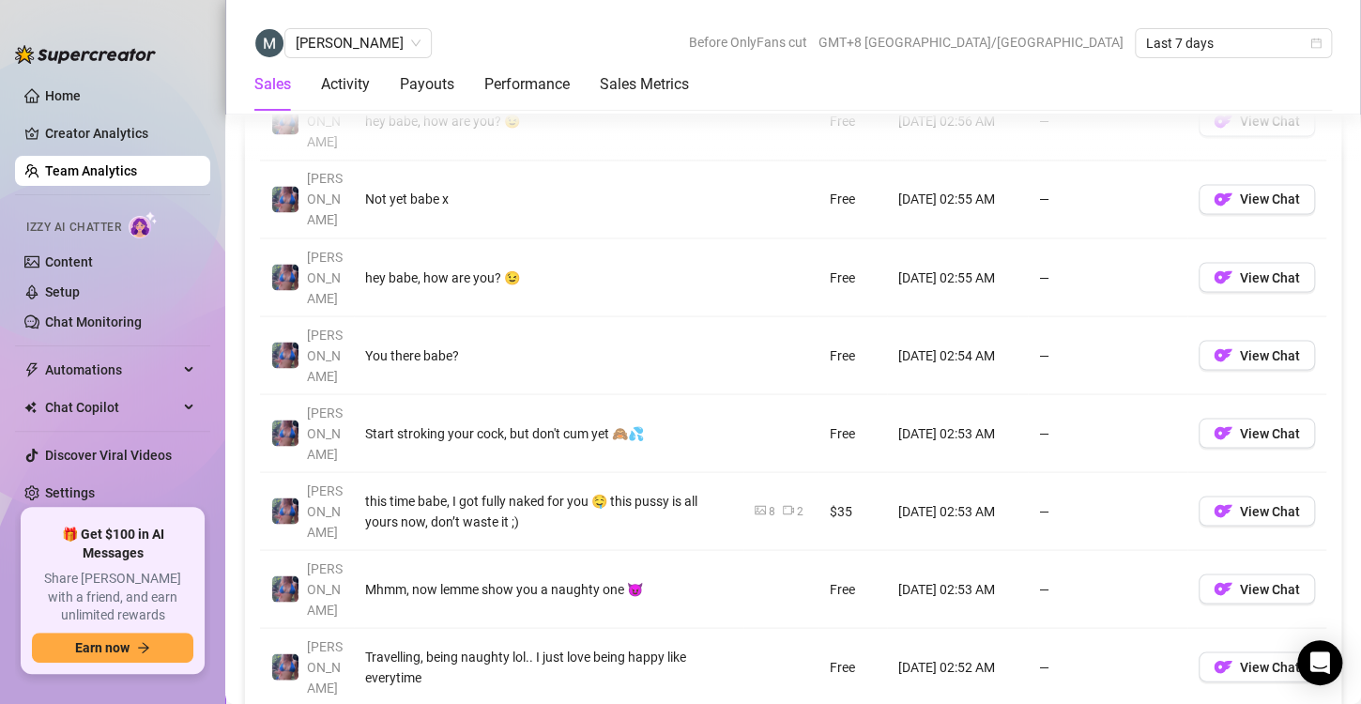
click at [1192, 636] on div "Account Message Media Price When Sent When Purchased [PERSON_NAME] hey babe, ho…" at bounding box center [793, 472] width 1066 height 853
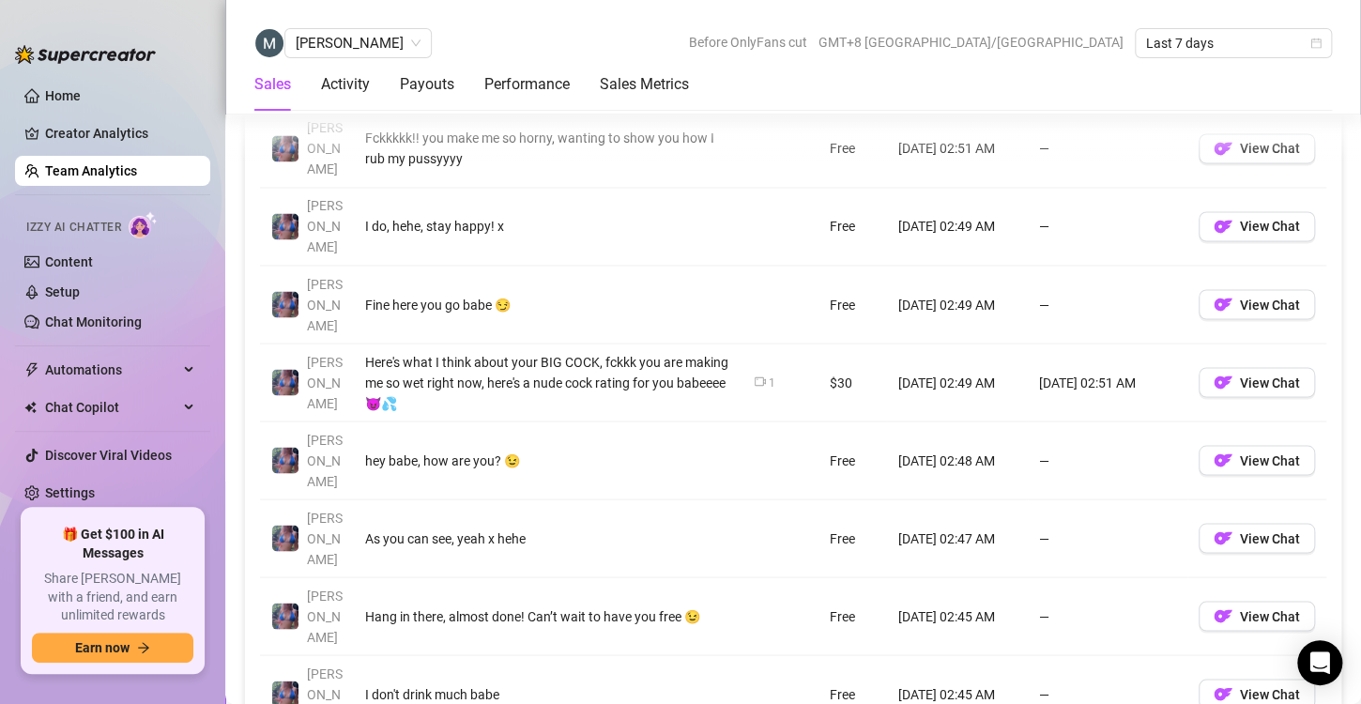
scroll to position [1503, 0]
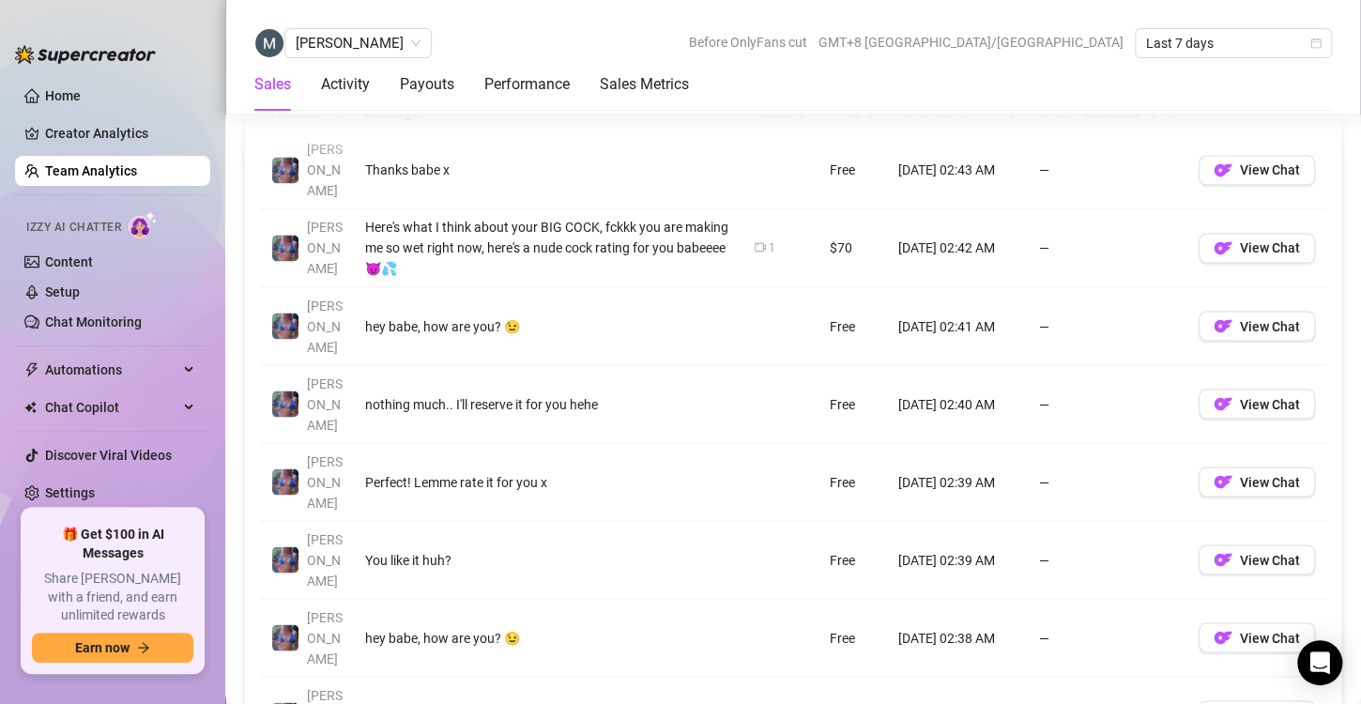
scroll to position [1408, 0]
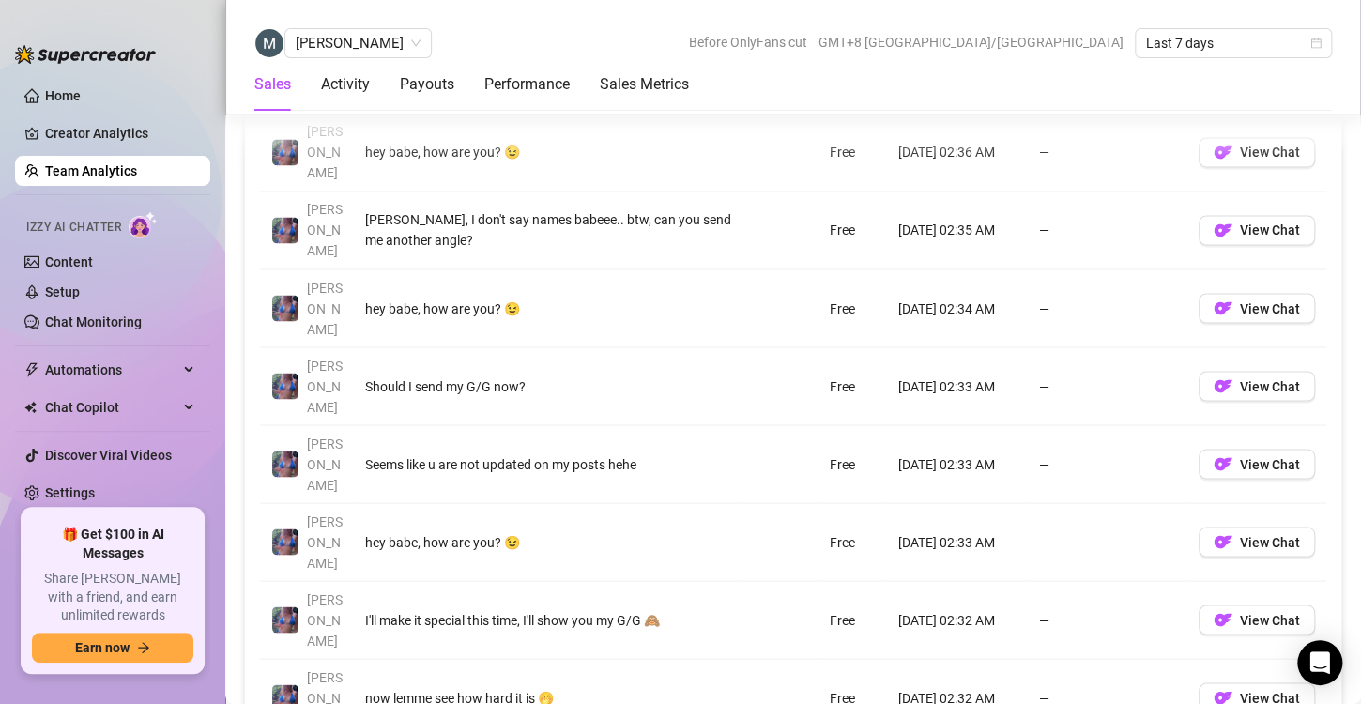
scroll to position [1426, 0]
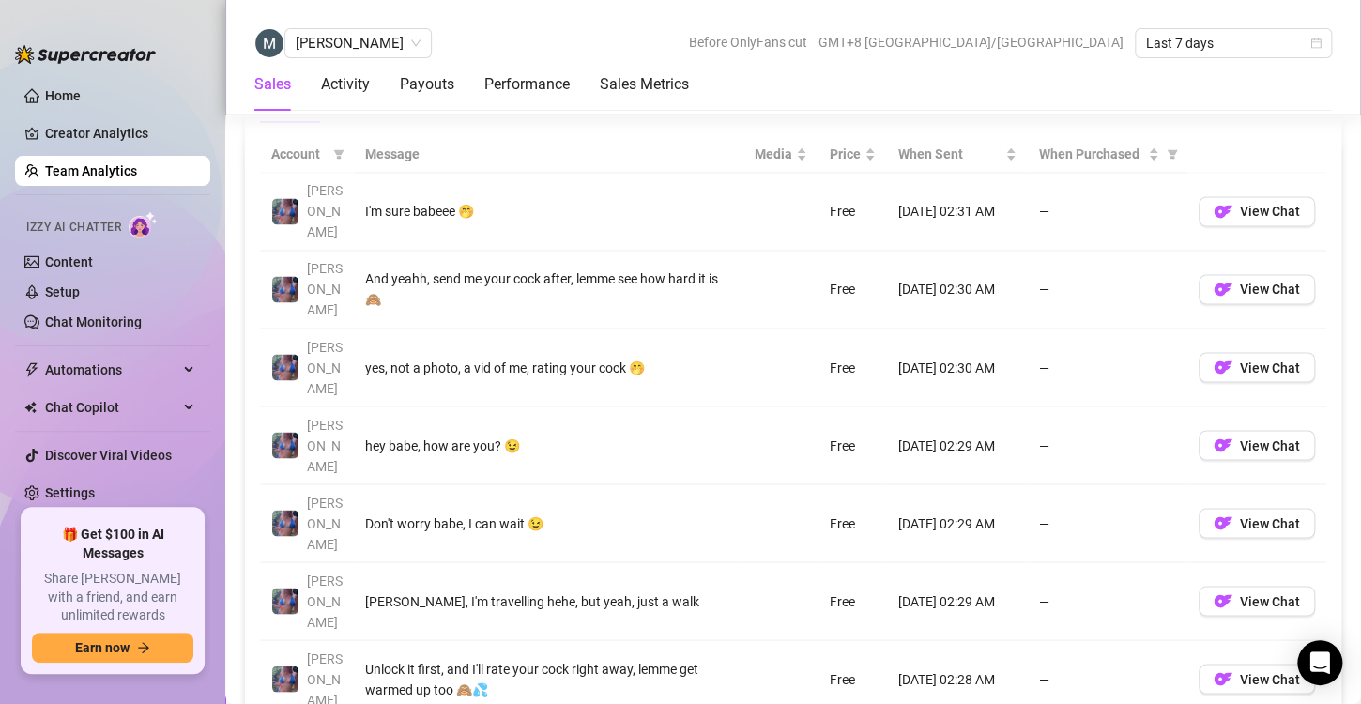
scroll to position [1367, 0]
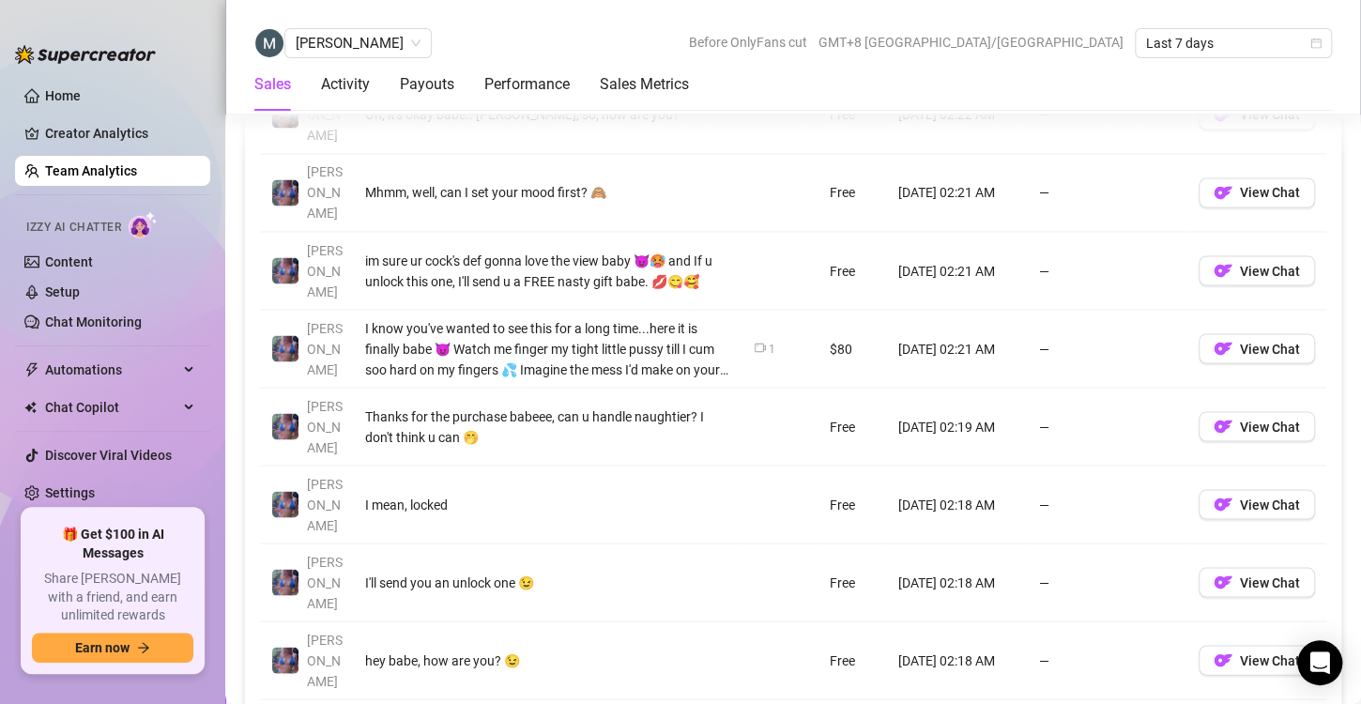
scroll to position [1482, 0]
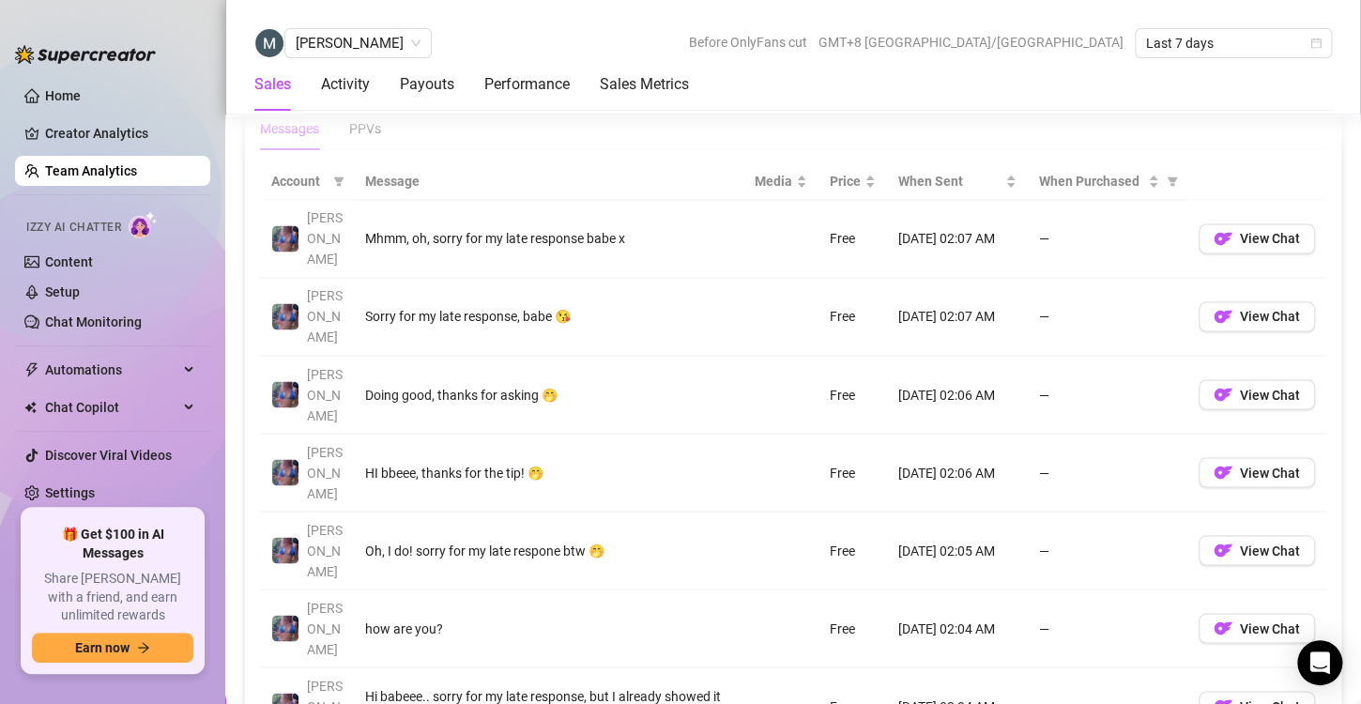
scroll to position [1434, 0]
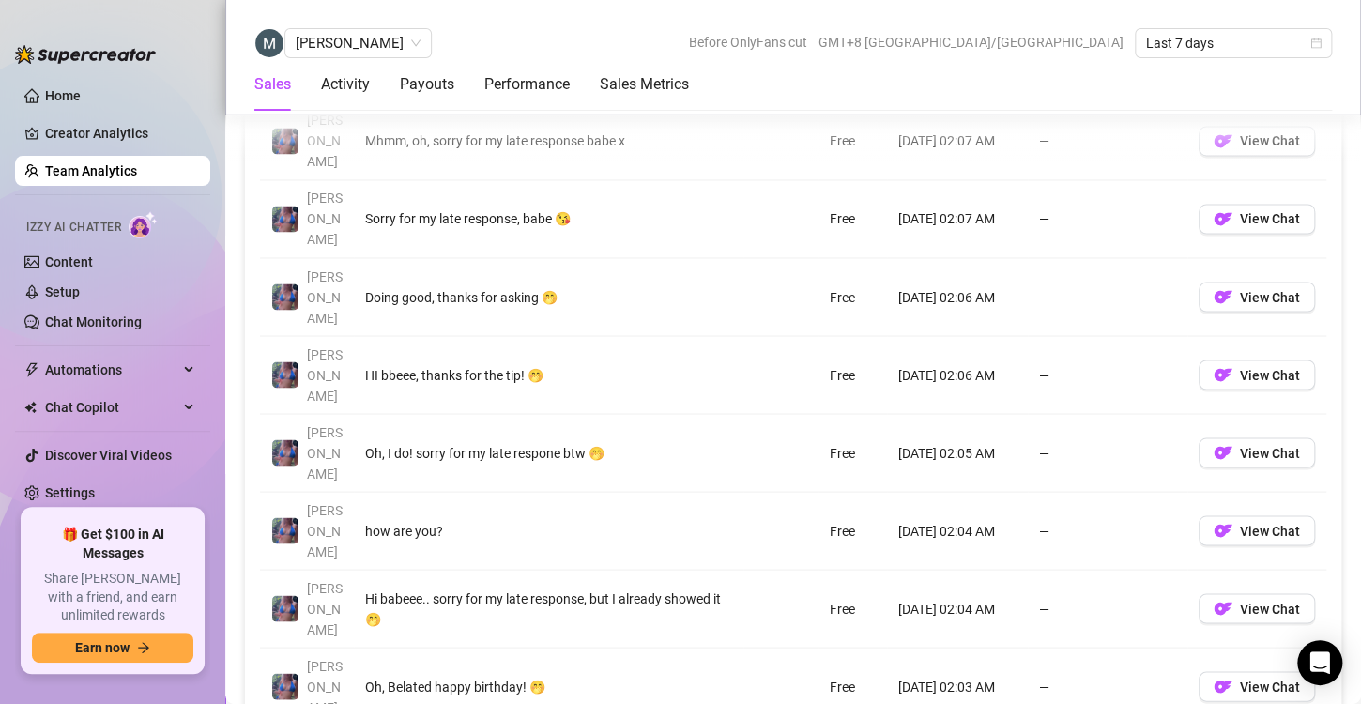
click at [130, 173] on link "Team Analytics" at bounding box center [91, 170] width 92 height 15
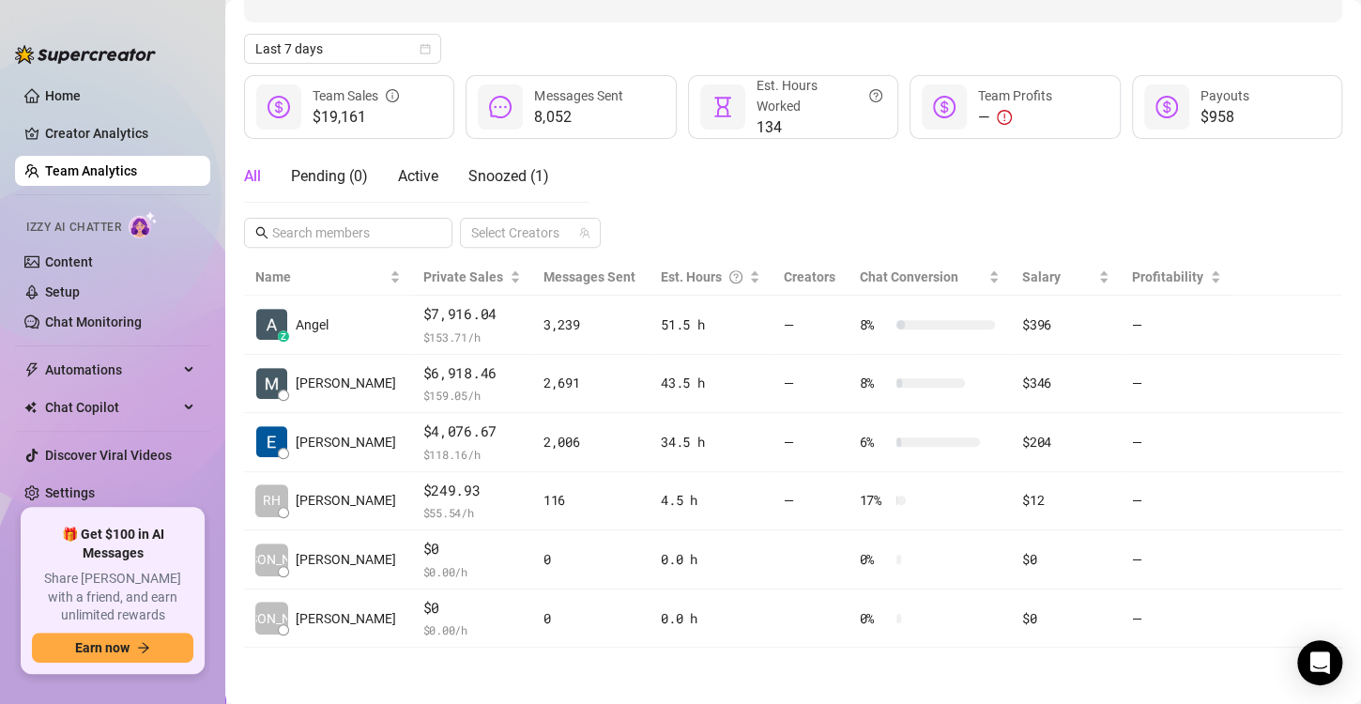
scroll to position [187, 0]
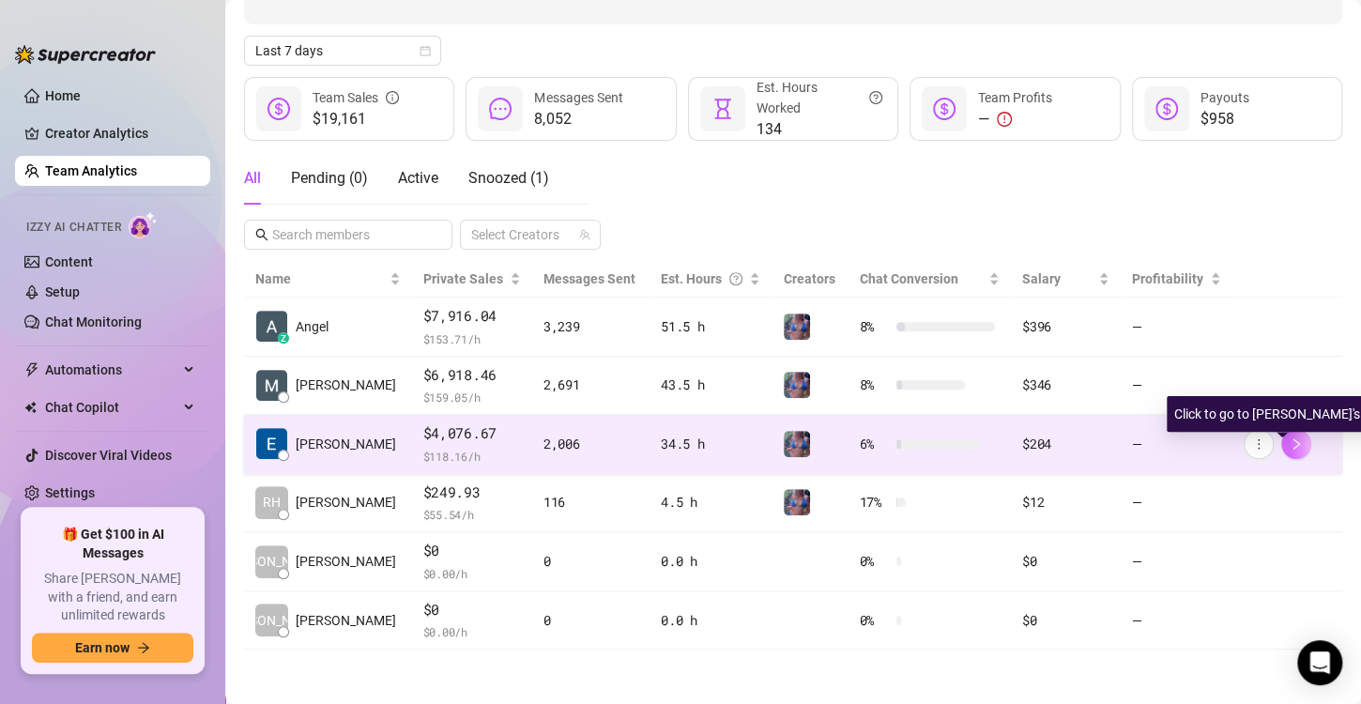
click at [1290, 444] on icon "right" at bounding box center [1296, 443] width 13 height 13
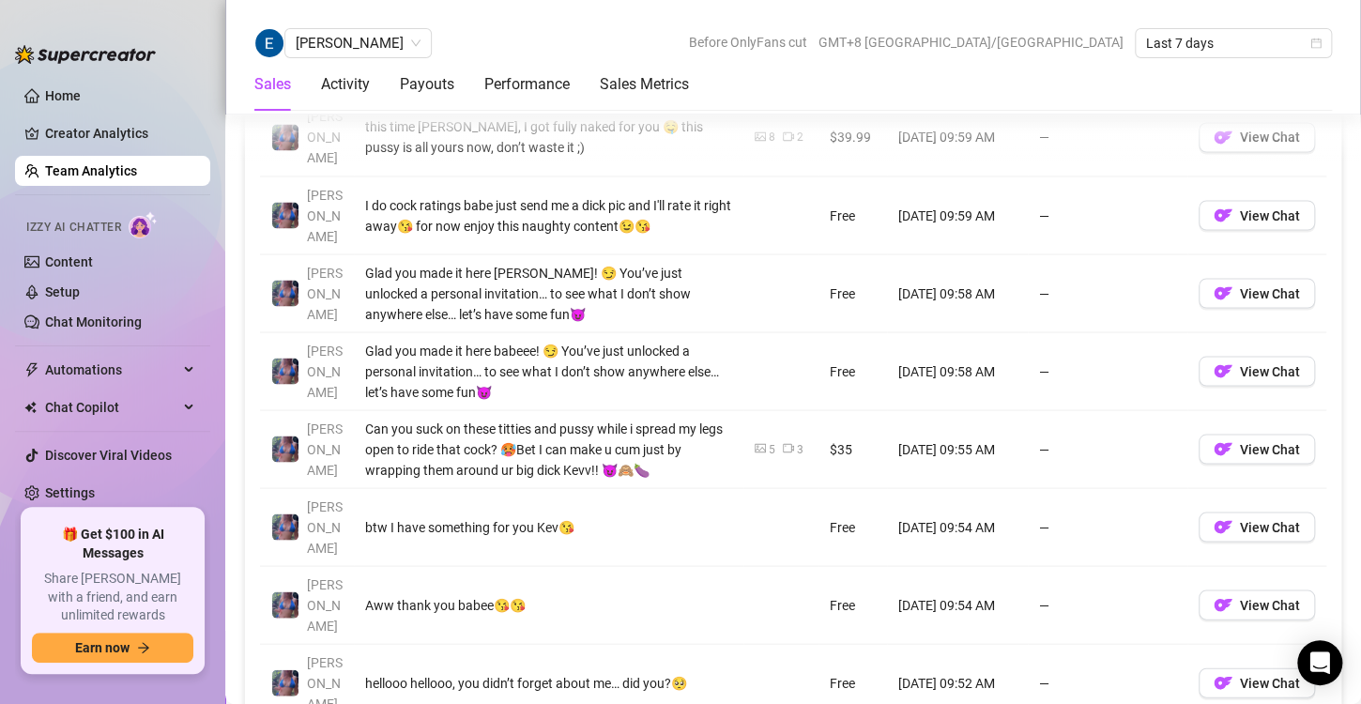
scroll to position [1517, 0]
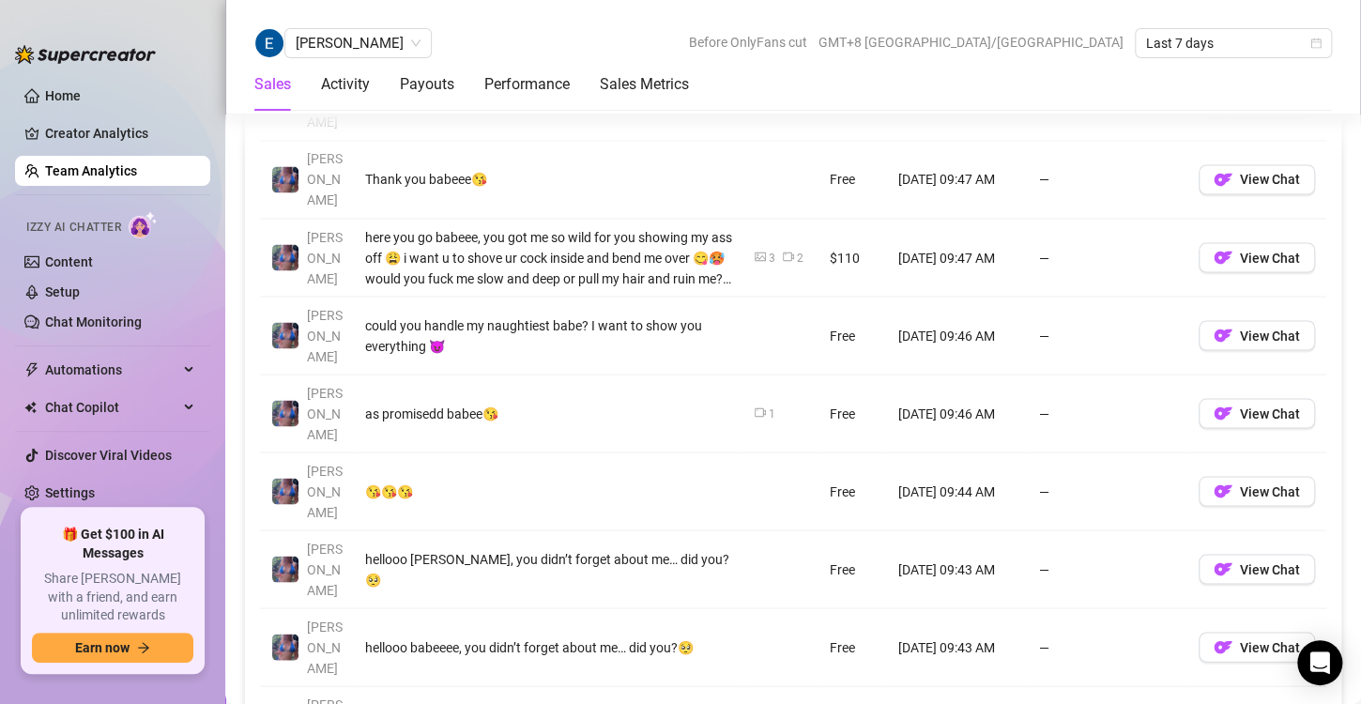
scroll to position [1487, 0]
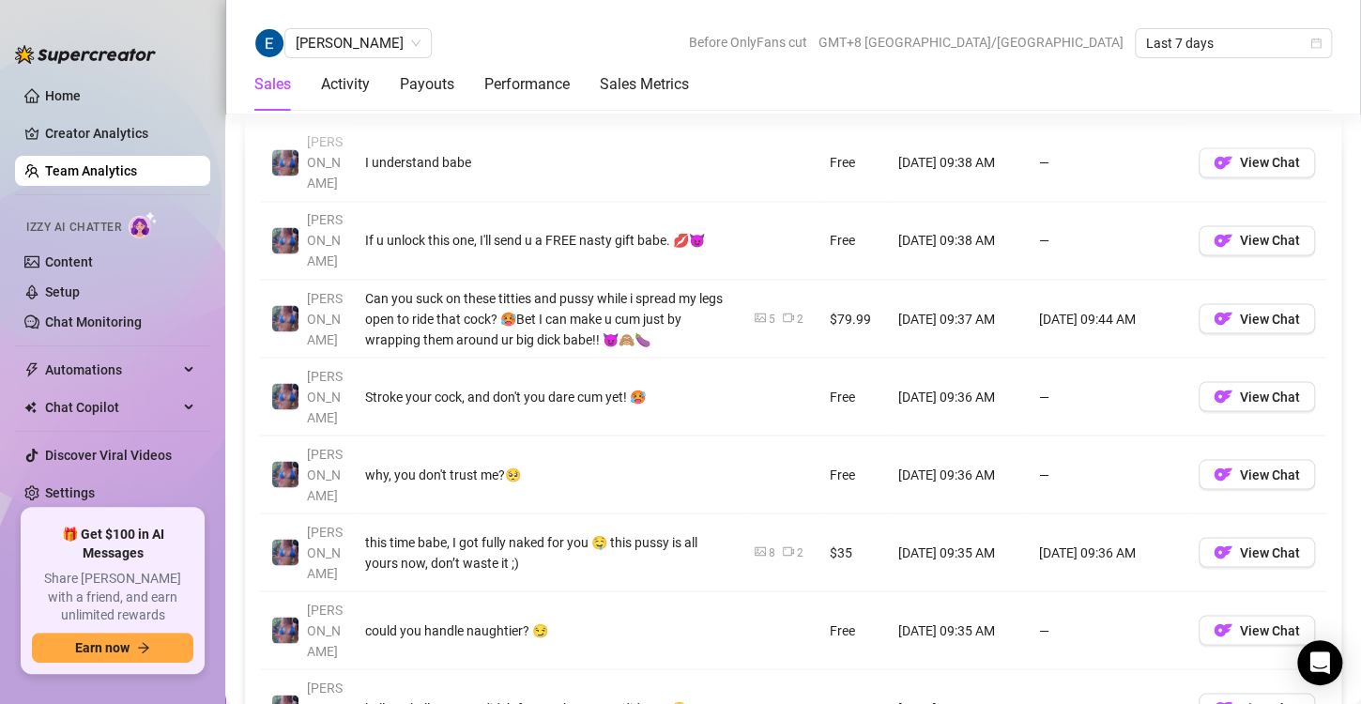
scroll to position [1432, 0]
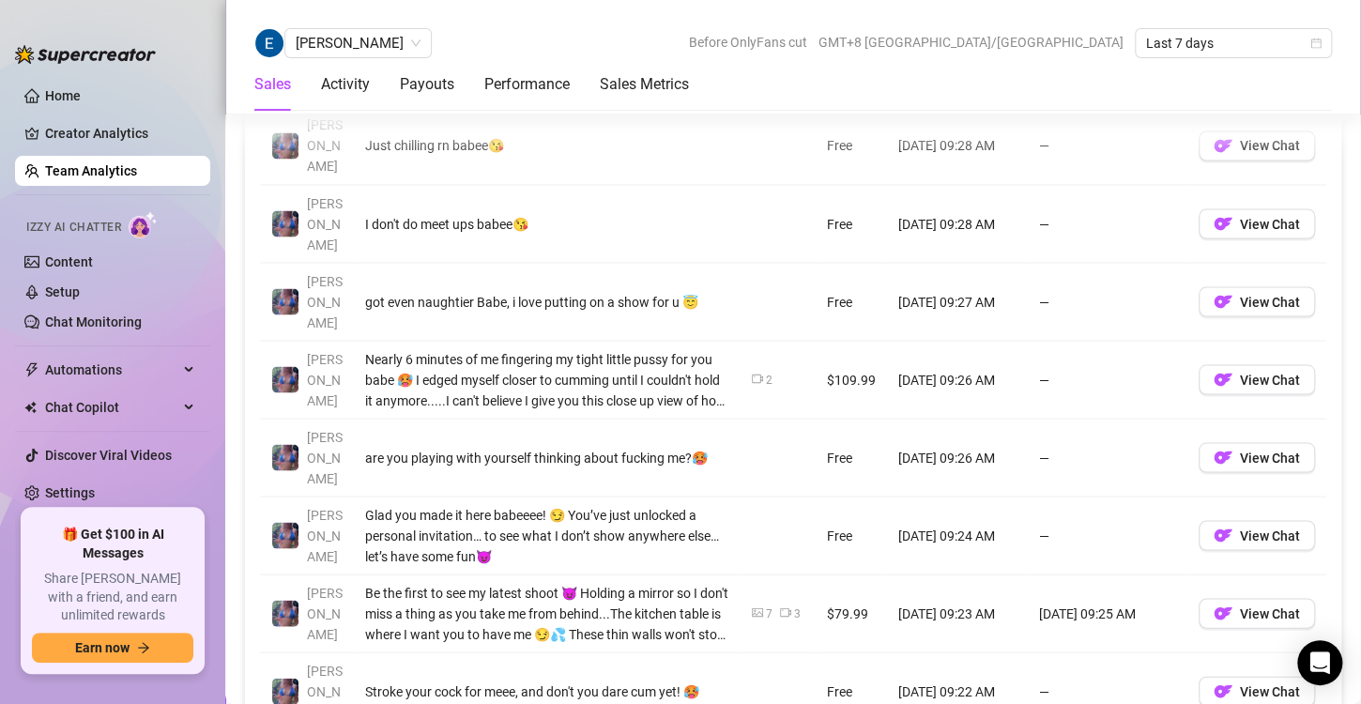
scroll to position [1509, 0]
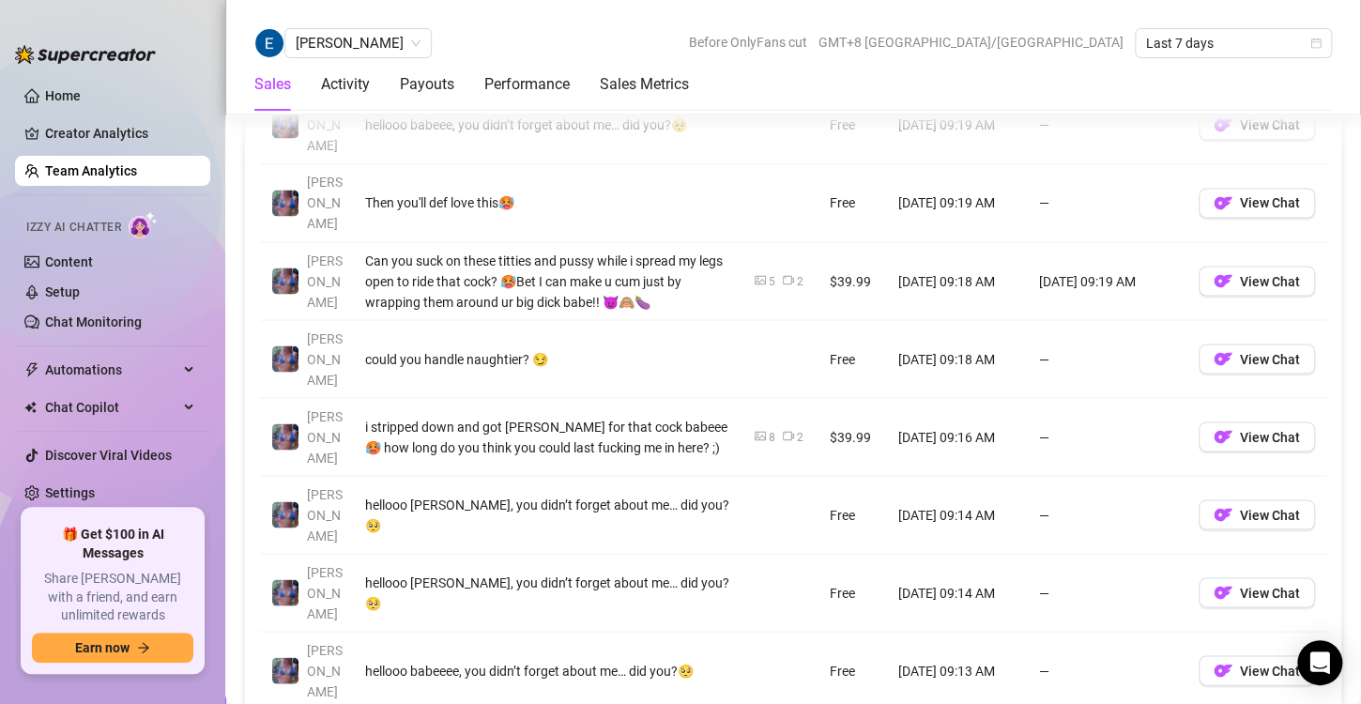
scroll to position [1515, 0]
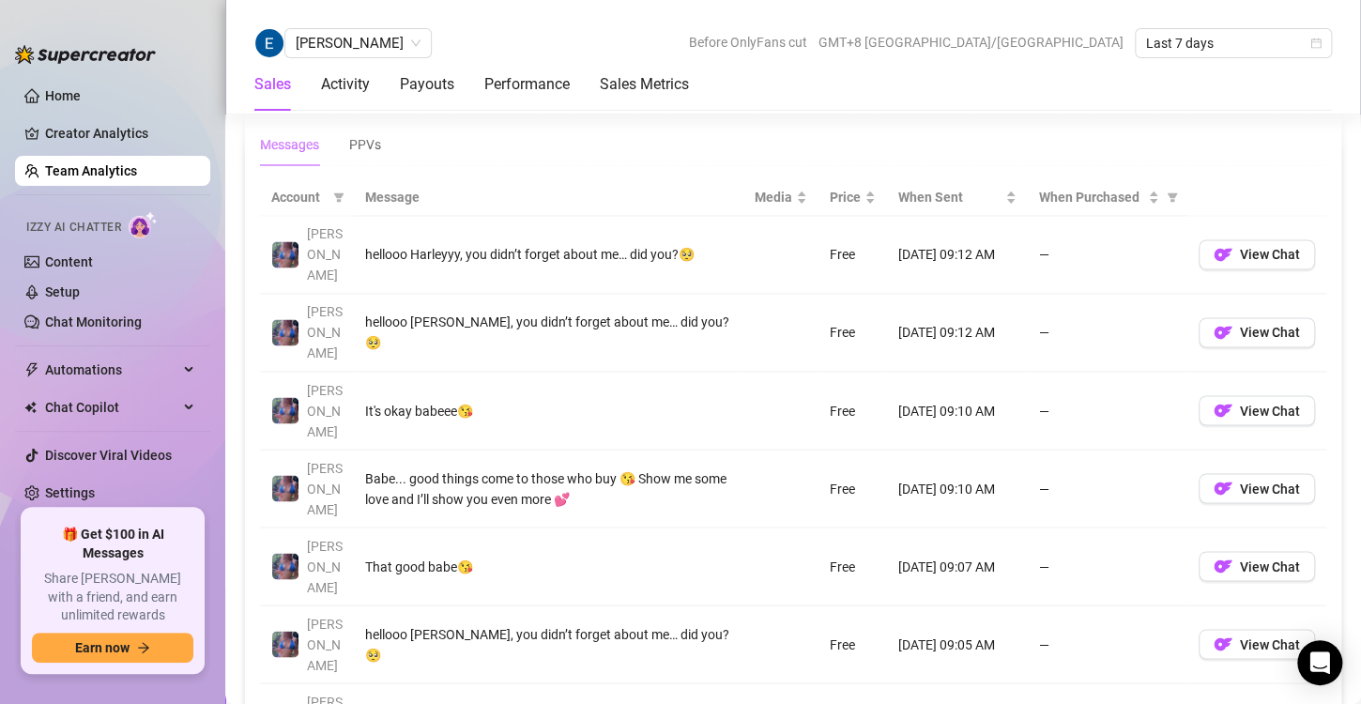
scroll to position [1431, 0]
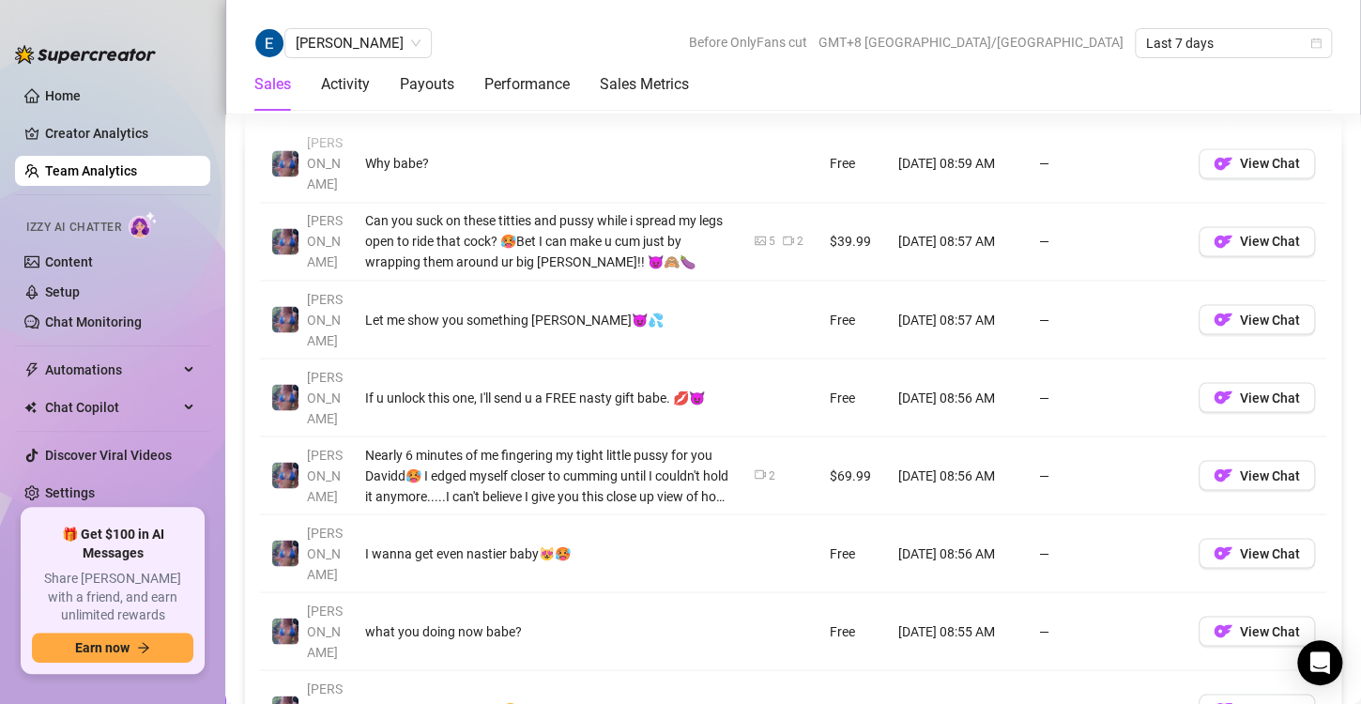
scroll to position [1416, 0]
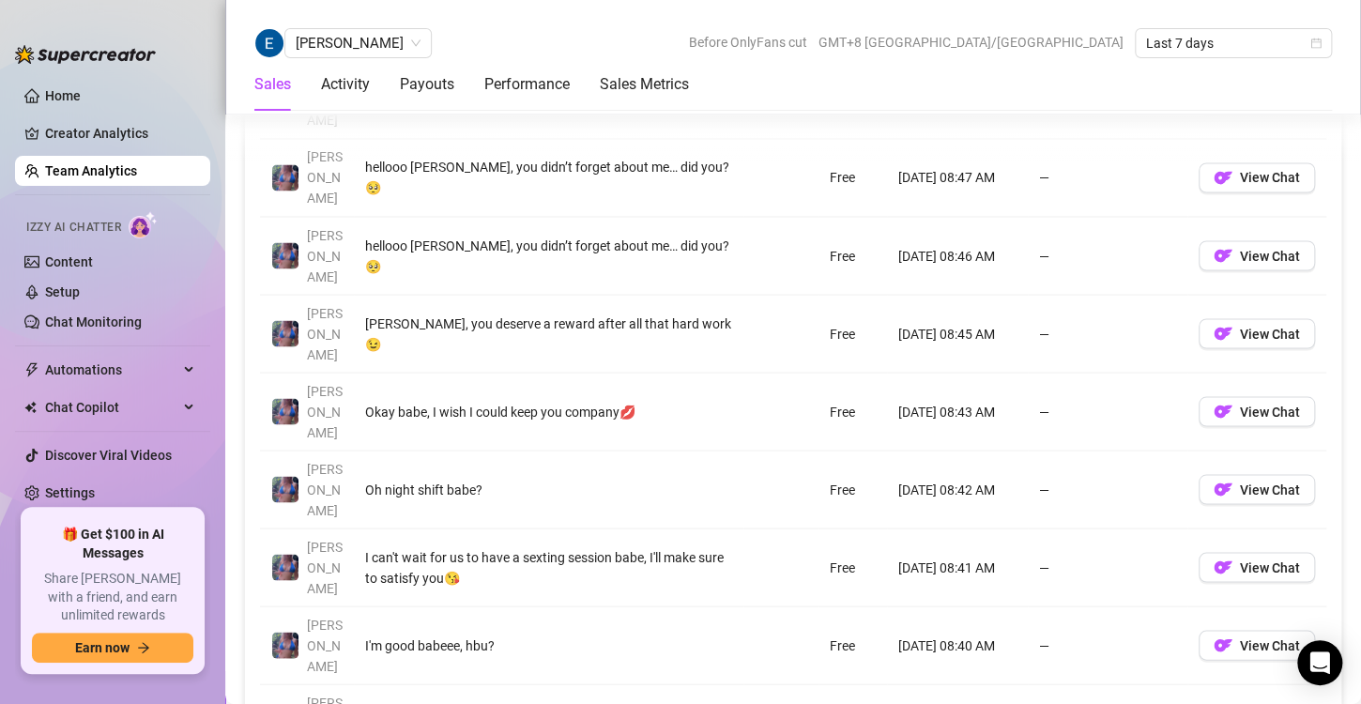
scroll to position [1477, 0]
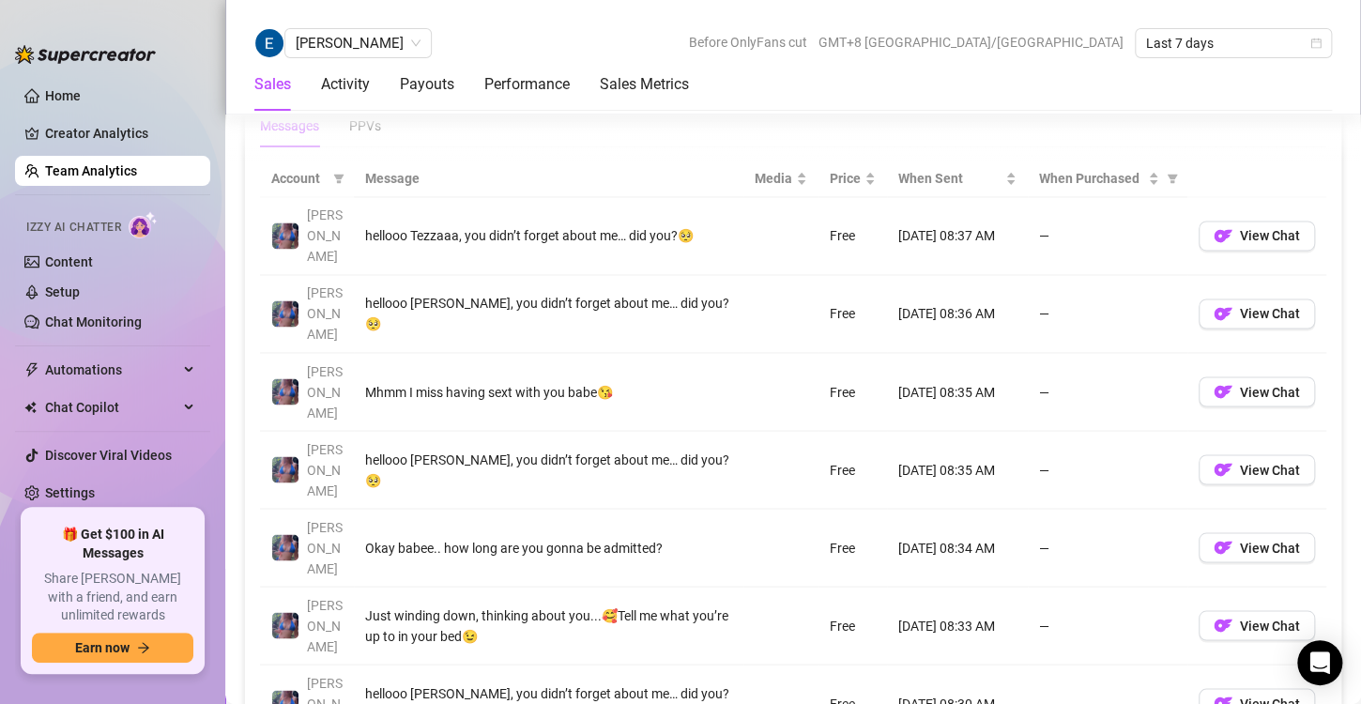
scroll to position [1338, 0]
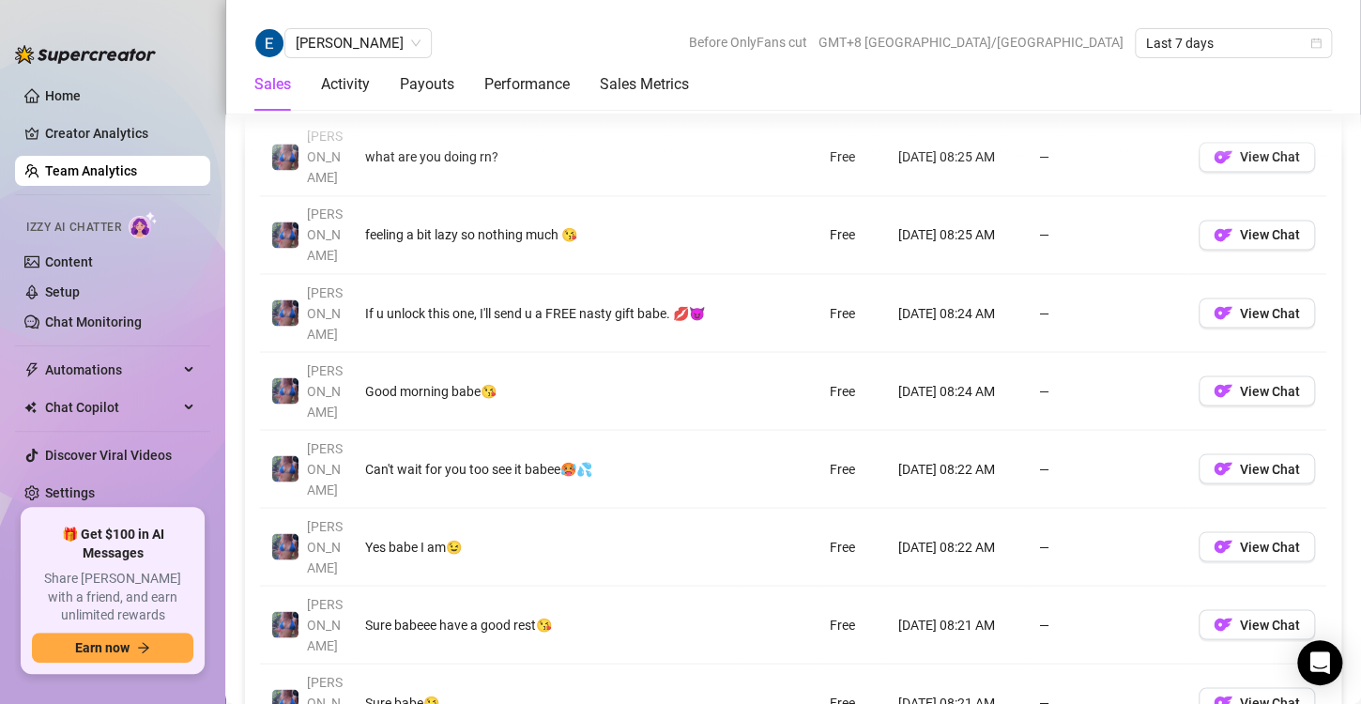
scroll to position [1420, 0]
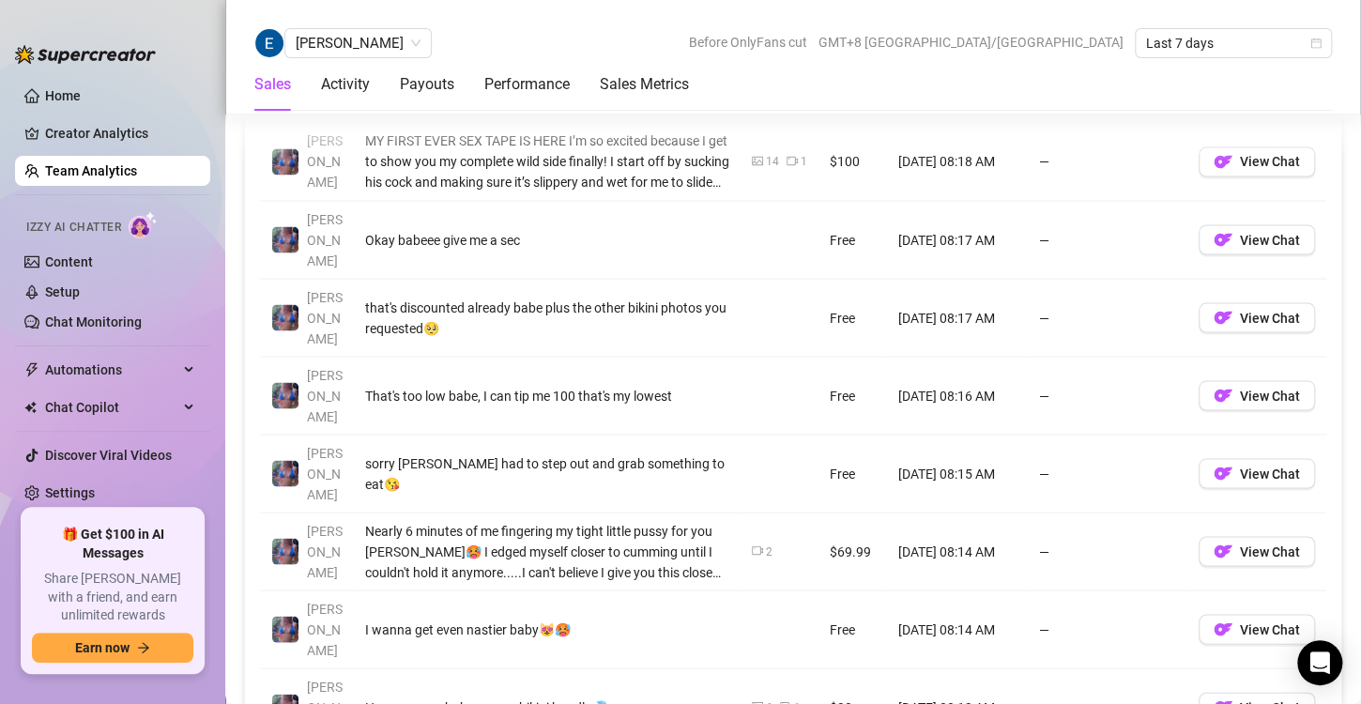
scroll to position [1508, 0]
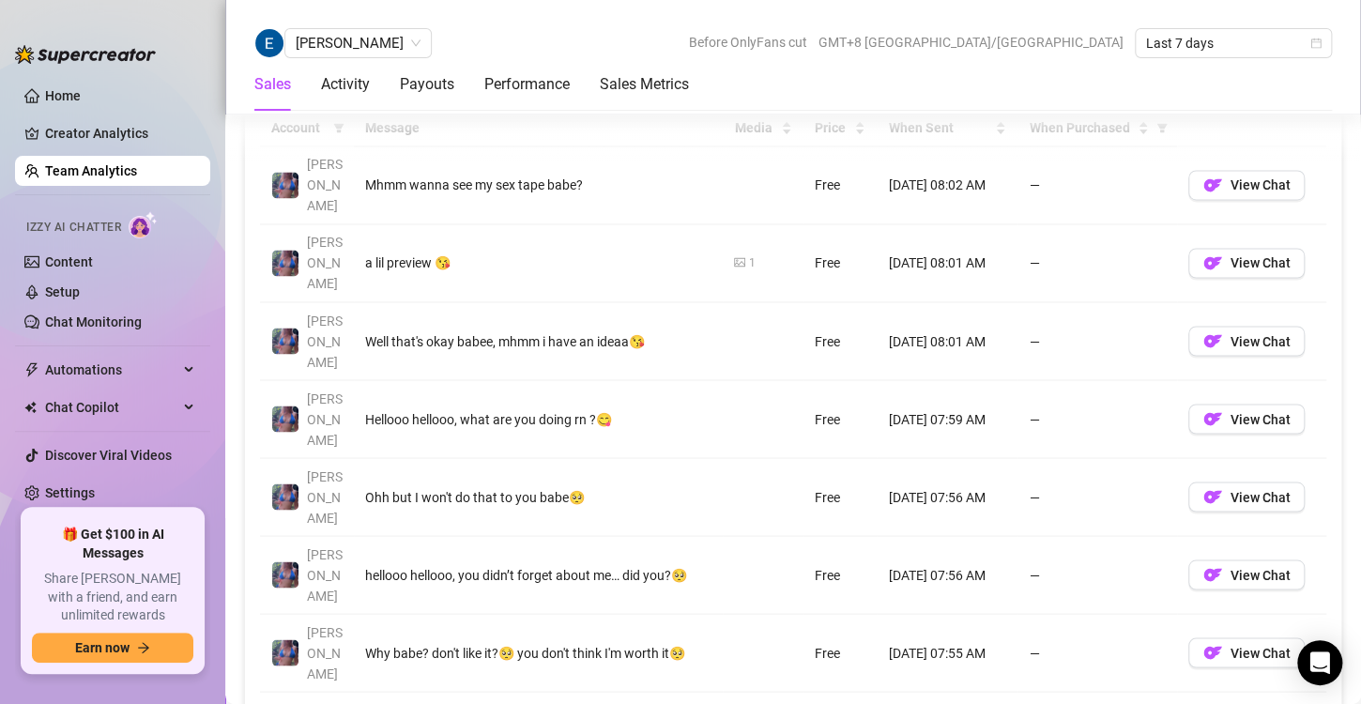
scroll to position [1391, 0]
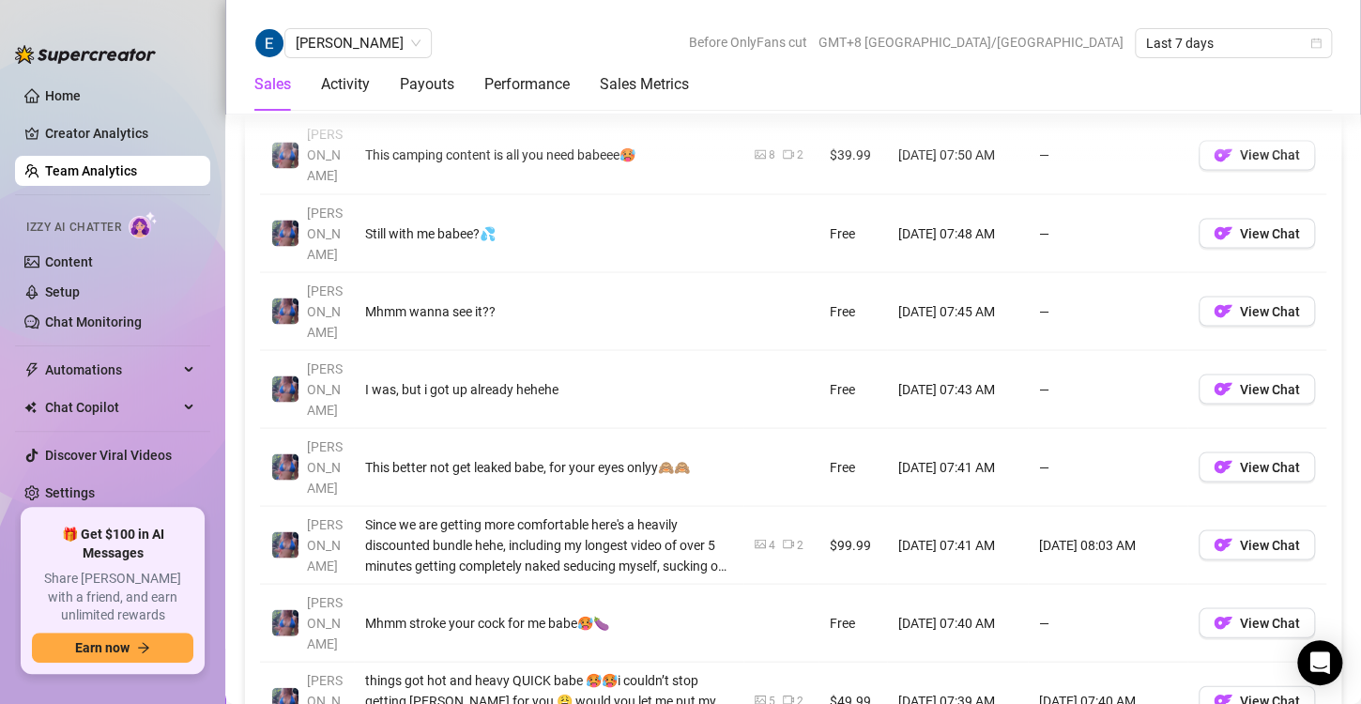
scroll to position [1500, 0]
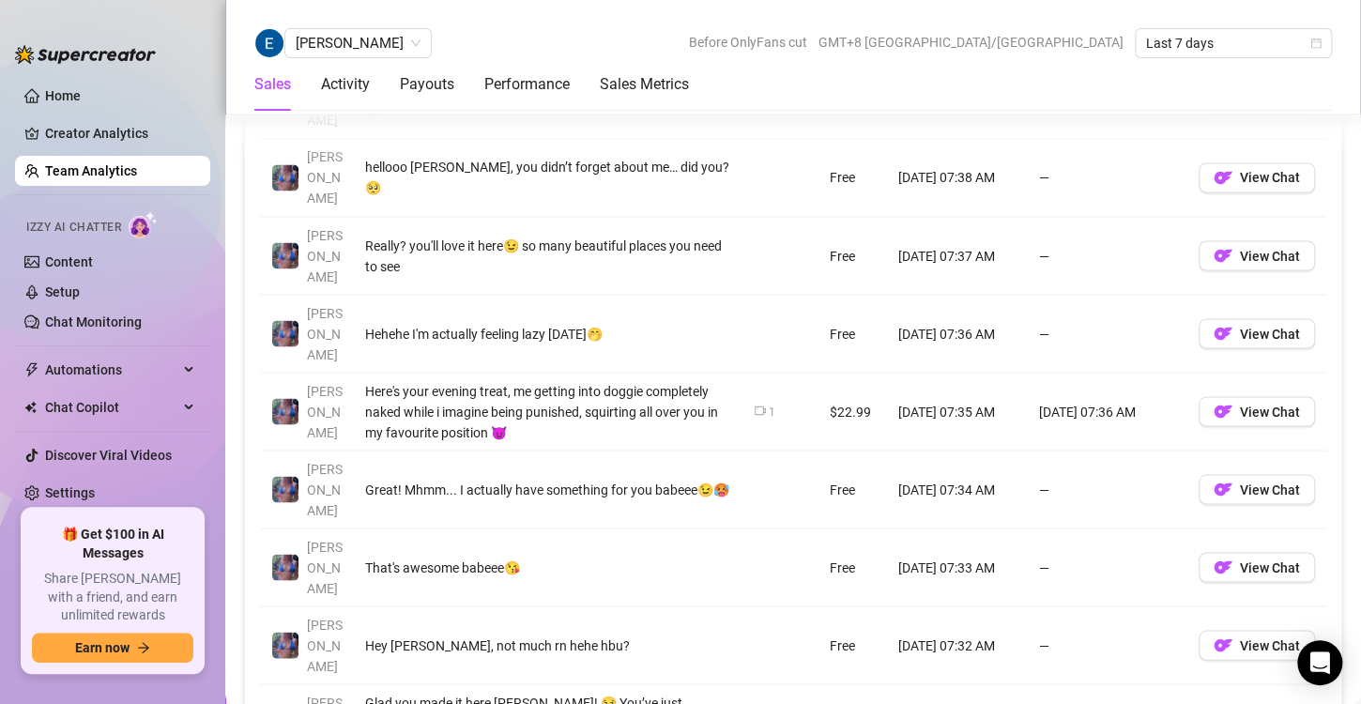
scroll to position [1479, 0]
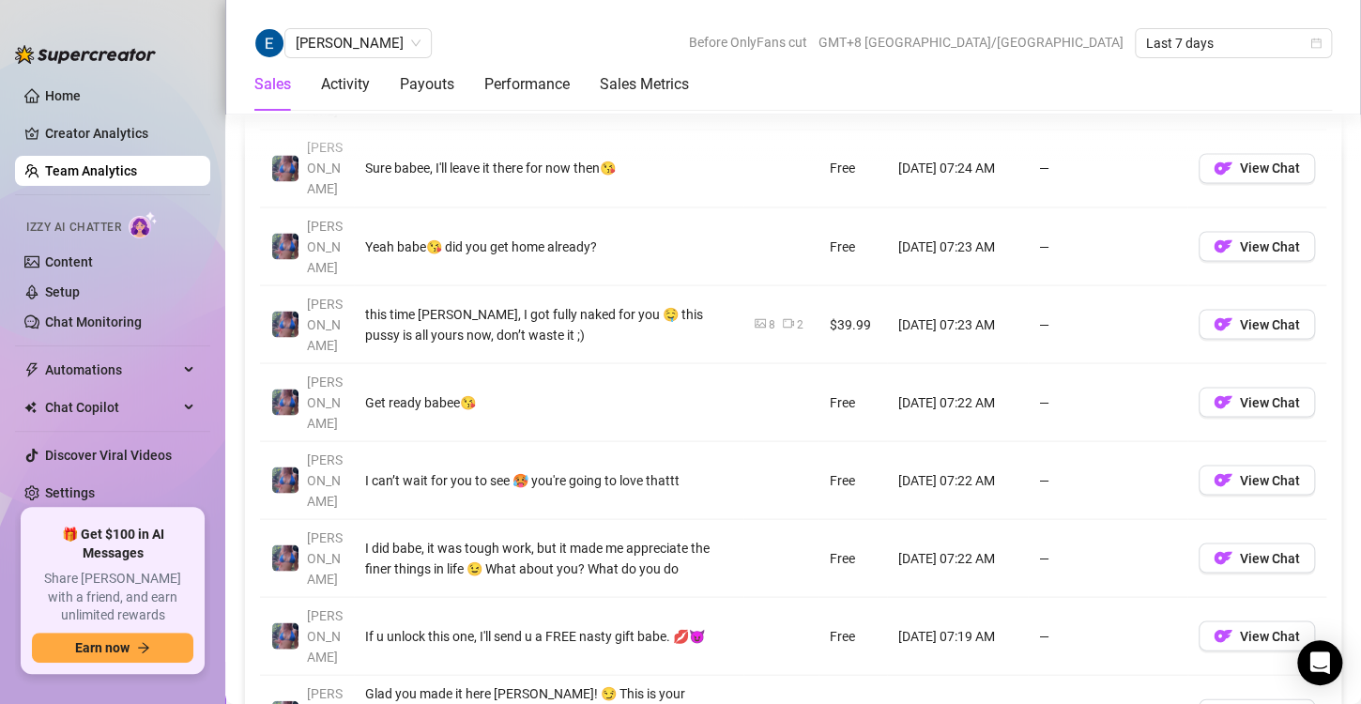
scroll to position [1496, 0]
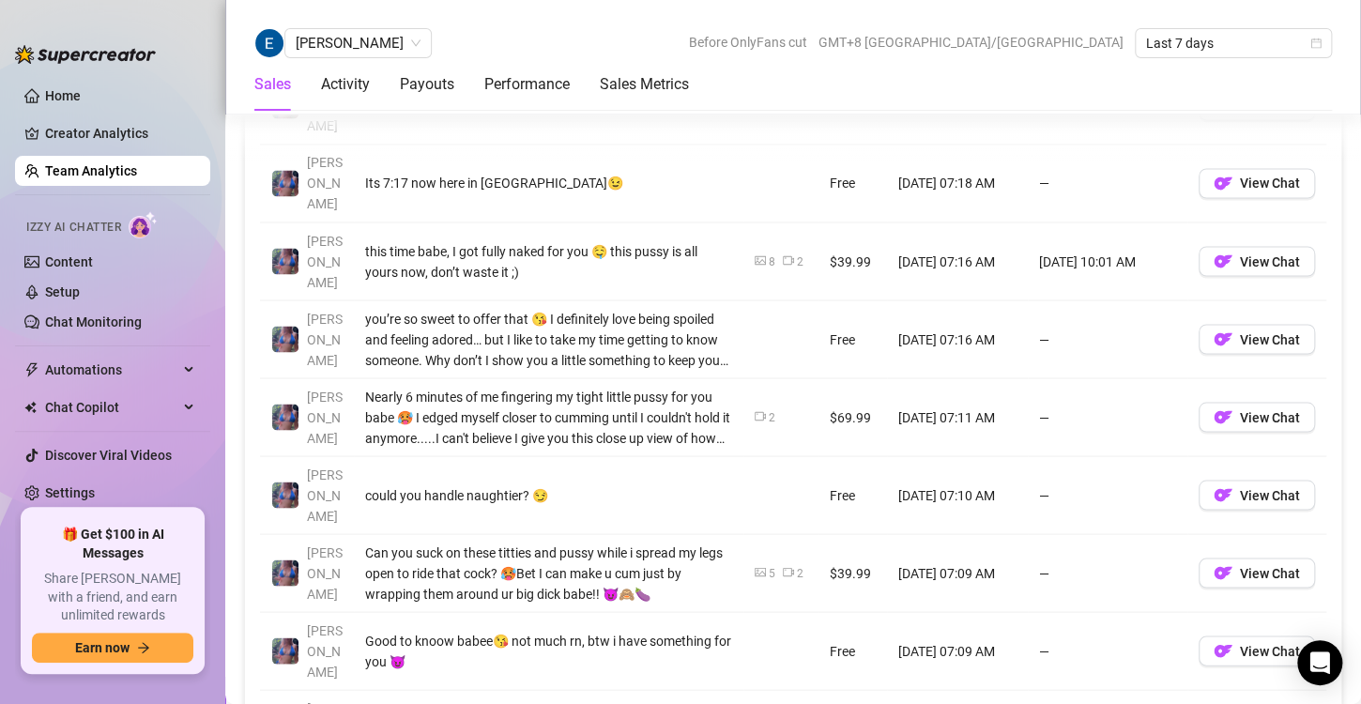
scroll to position [1472, 0]
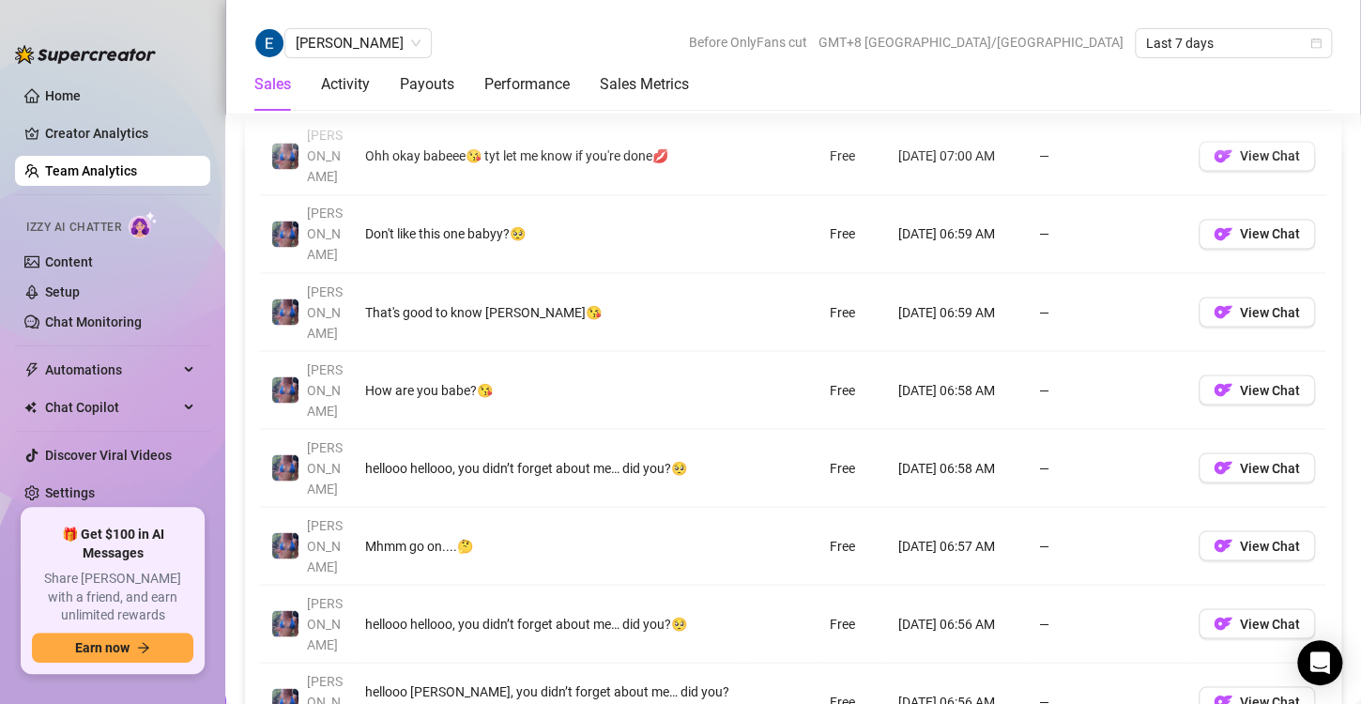
scroll to position [1421, 0]
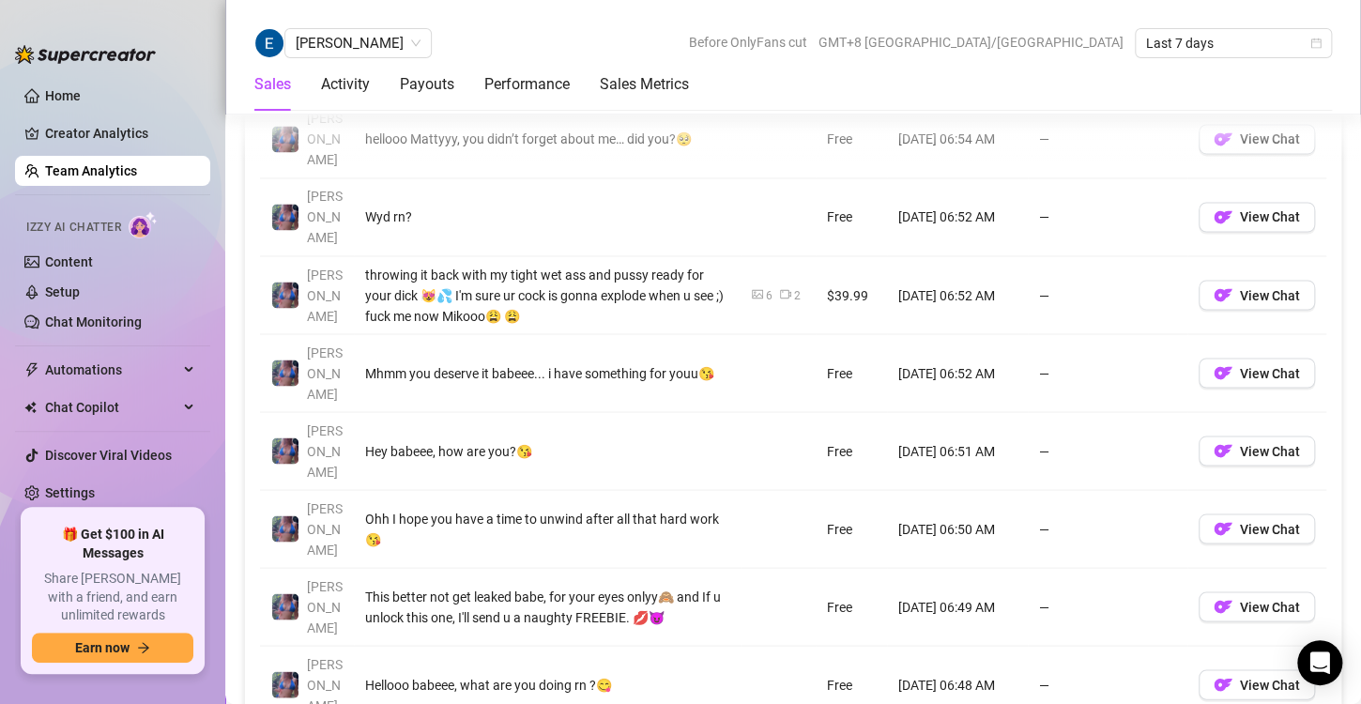
scroll to position [1447, 0]
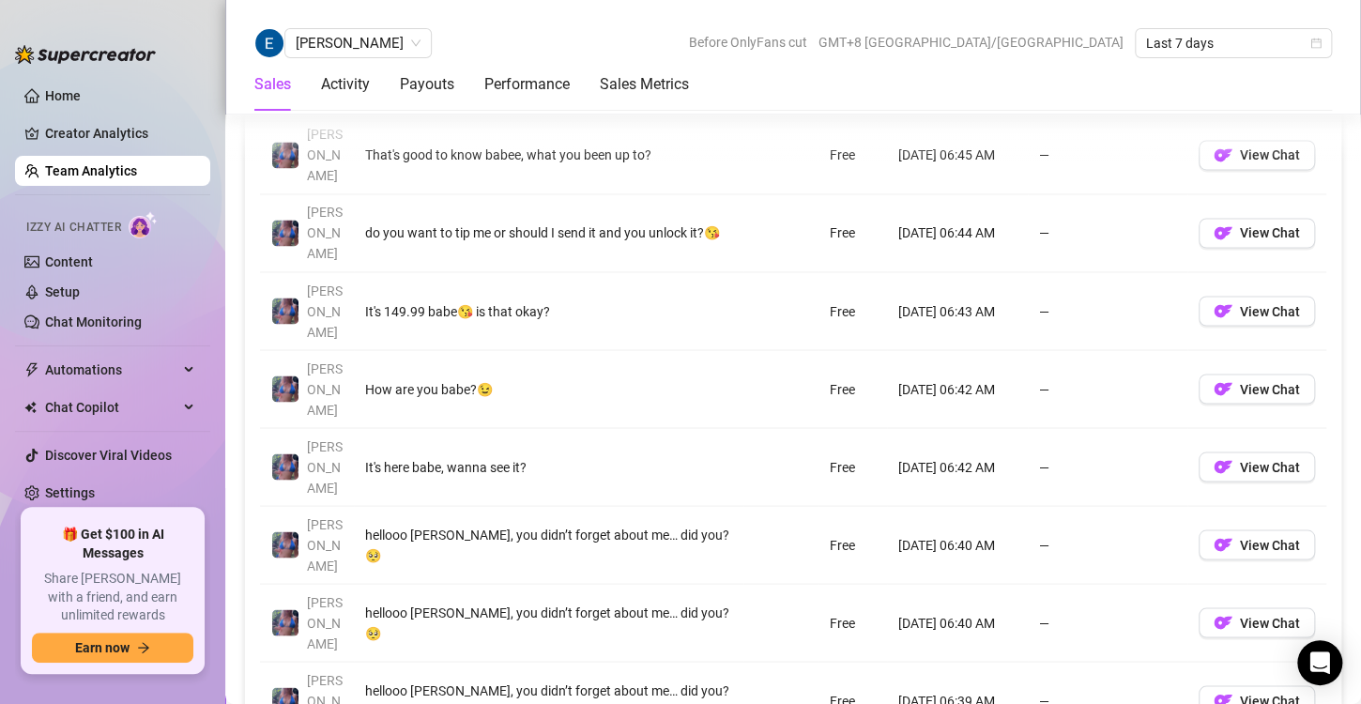
scroll to position [1423, 0]
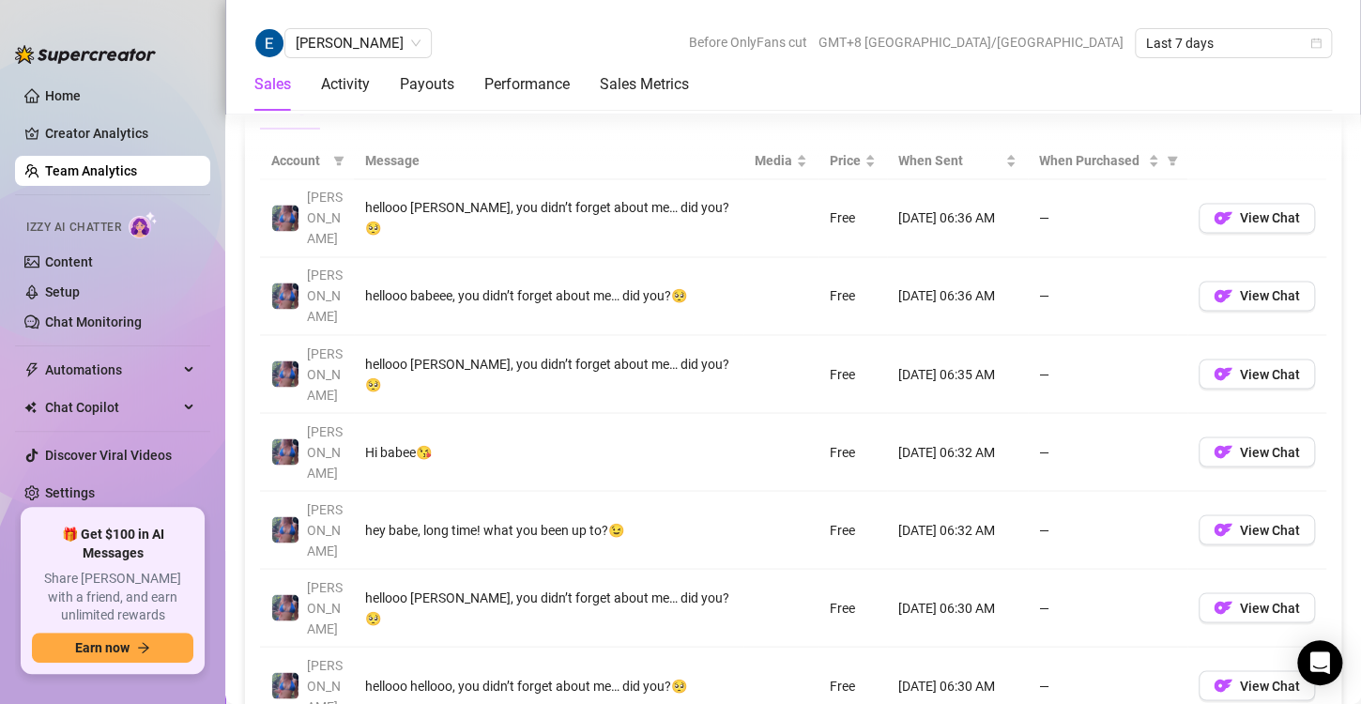
scroll to position [1375, 0]
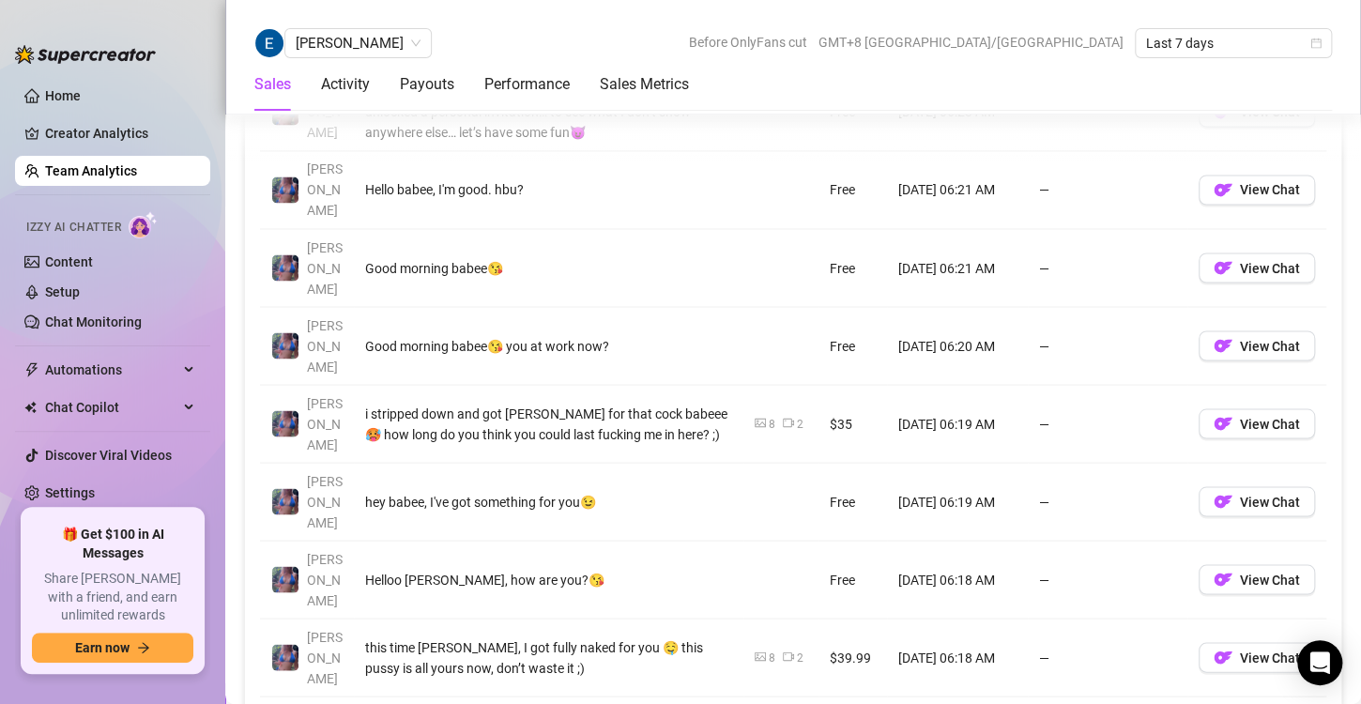
scroll to position [1465, 0]
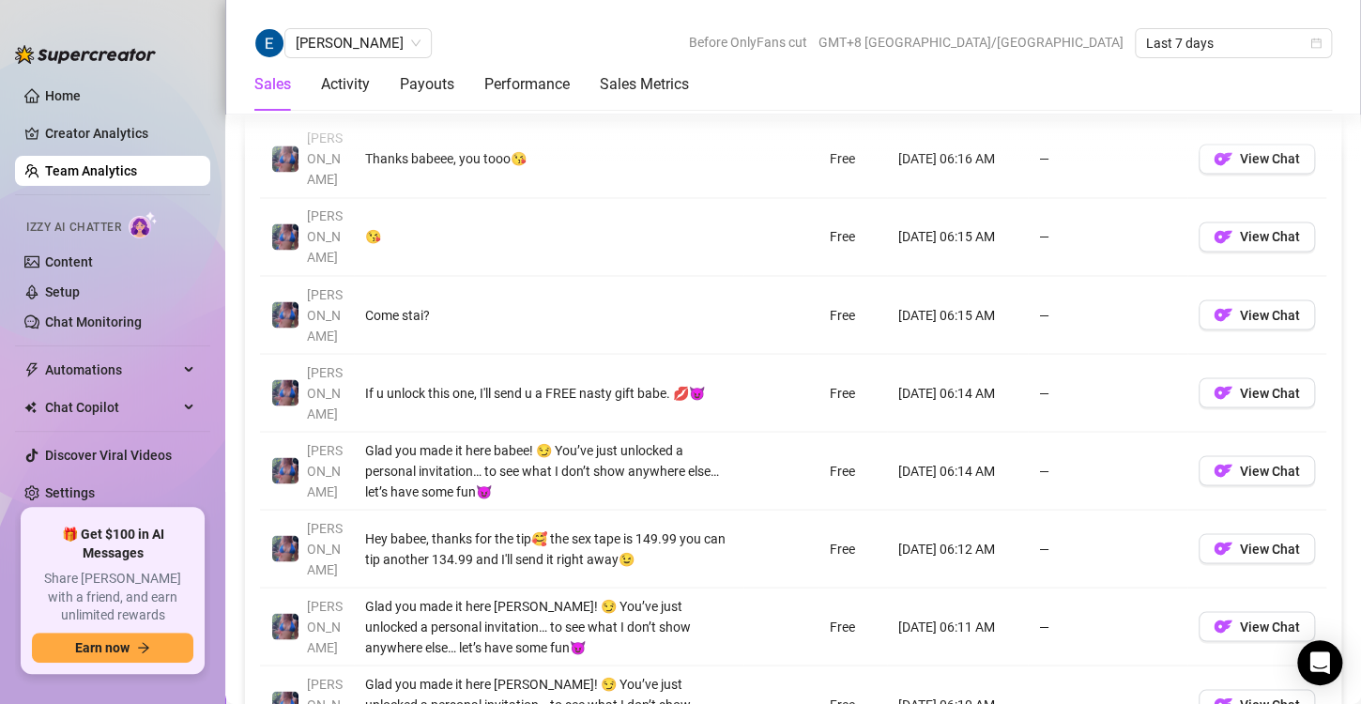
scroll to position [1575, 0]
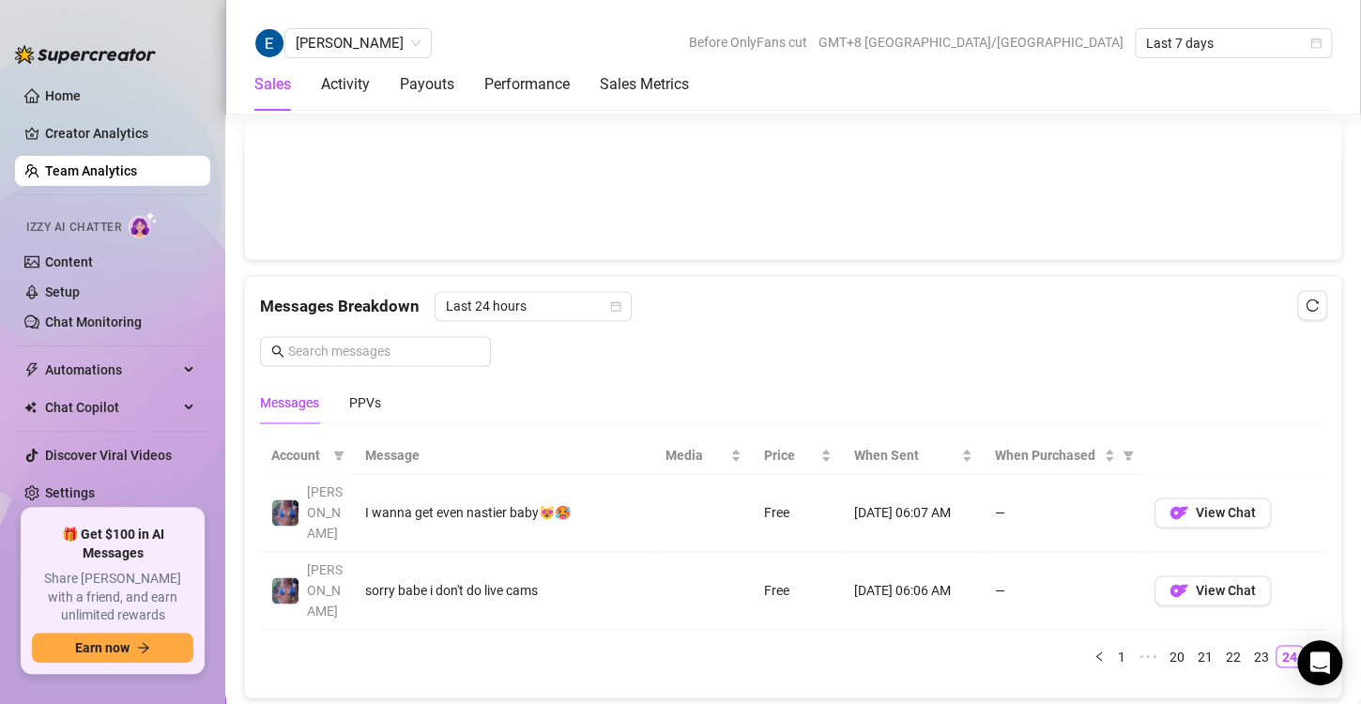
scroll to position [1062, 0]
